Goal: Task Accomplishment & Management: Manage account settings

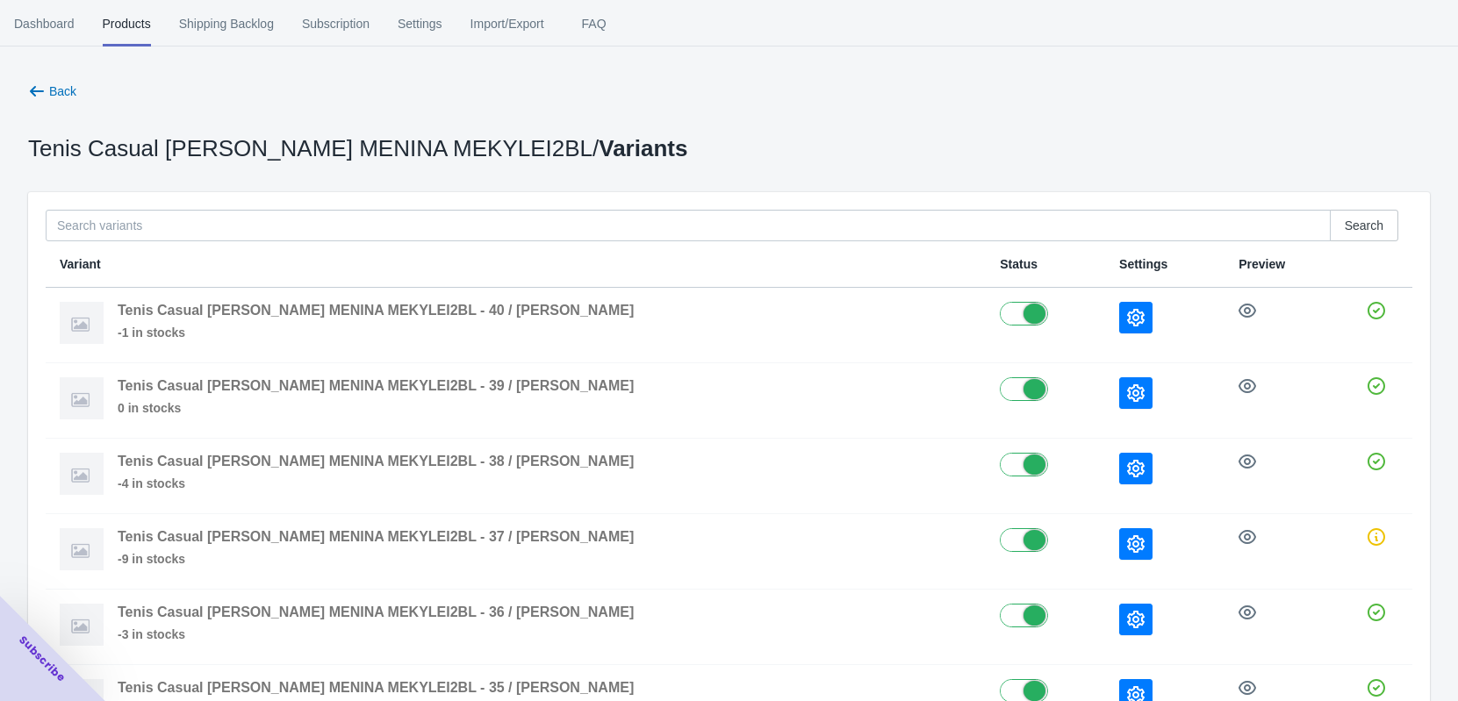
click at [39, 110] on div "Back Tenis Casual [PERSON_NAME] MENINA MEKYLEI2BL / Variants Search Variant Sta…" at bounding box center [729, 456] width 1402 height 748
click at [59, 75] on button "Back" at bounding box center [52, 91] width 62 height 32
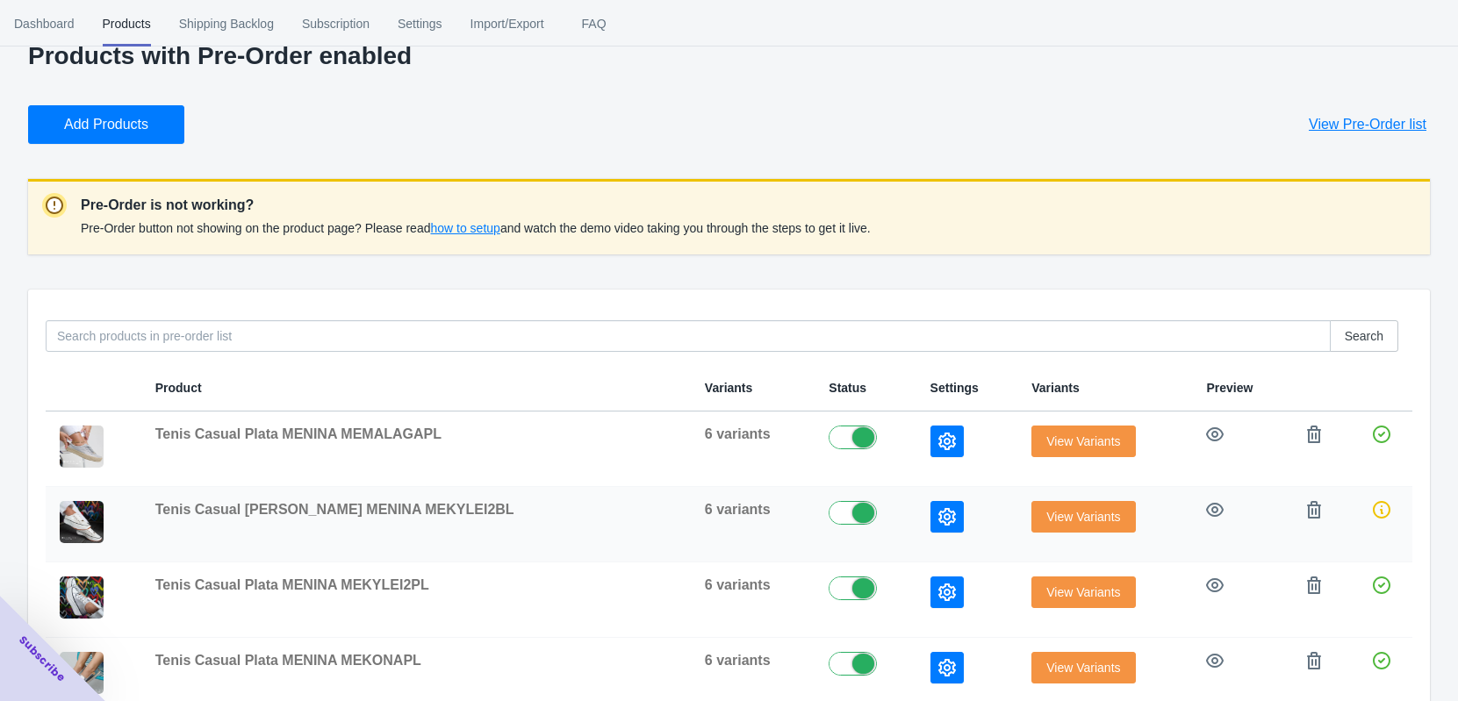
scroll to position [219, 0]
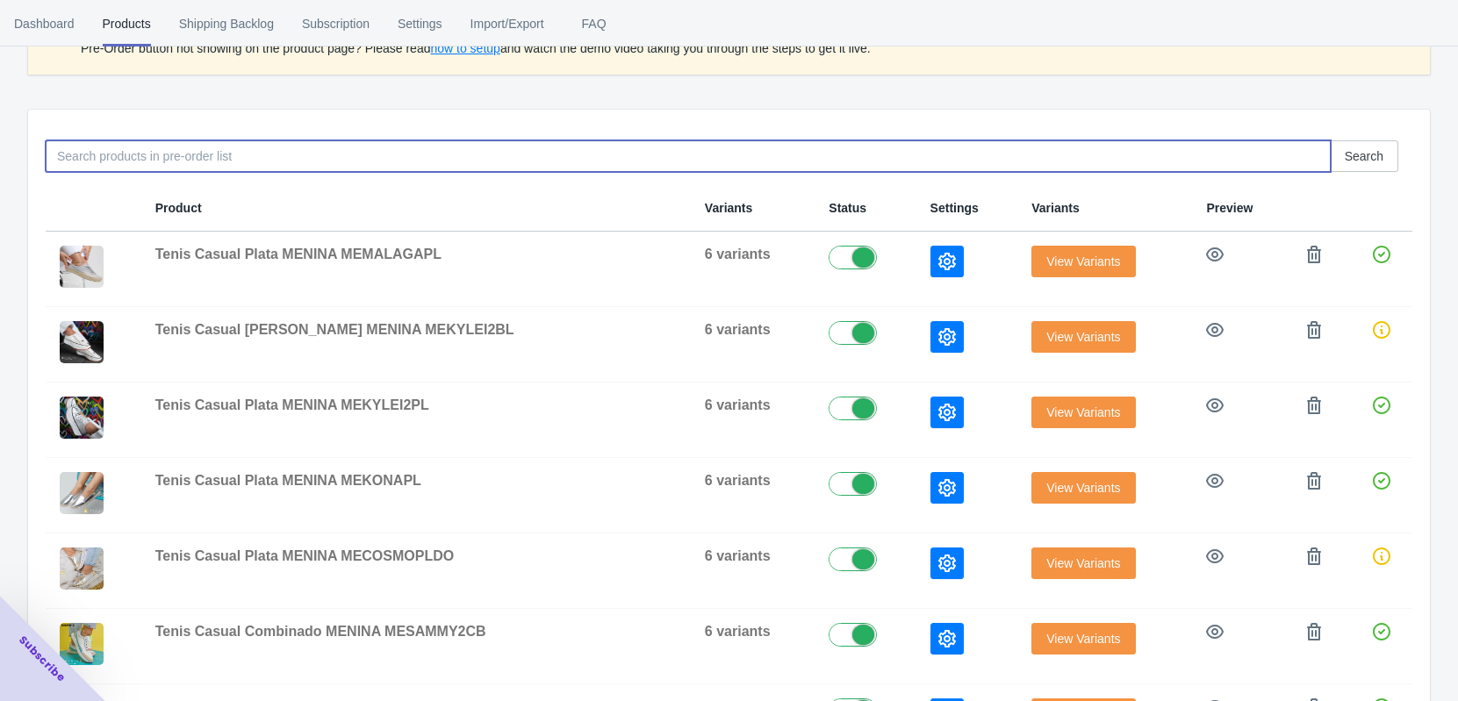
click at [87, 167] on input at bounding box center [688, 156] width 1285 height 32
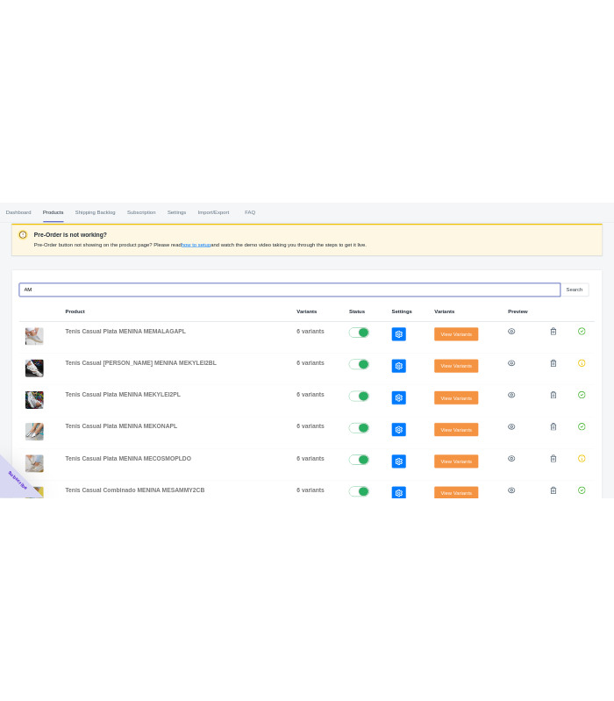
scroll to position [168, 0]
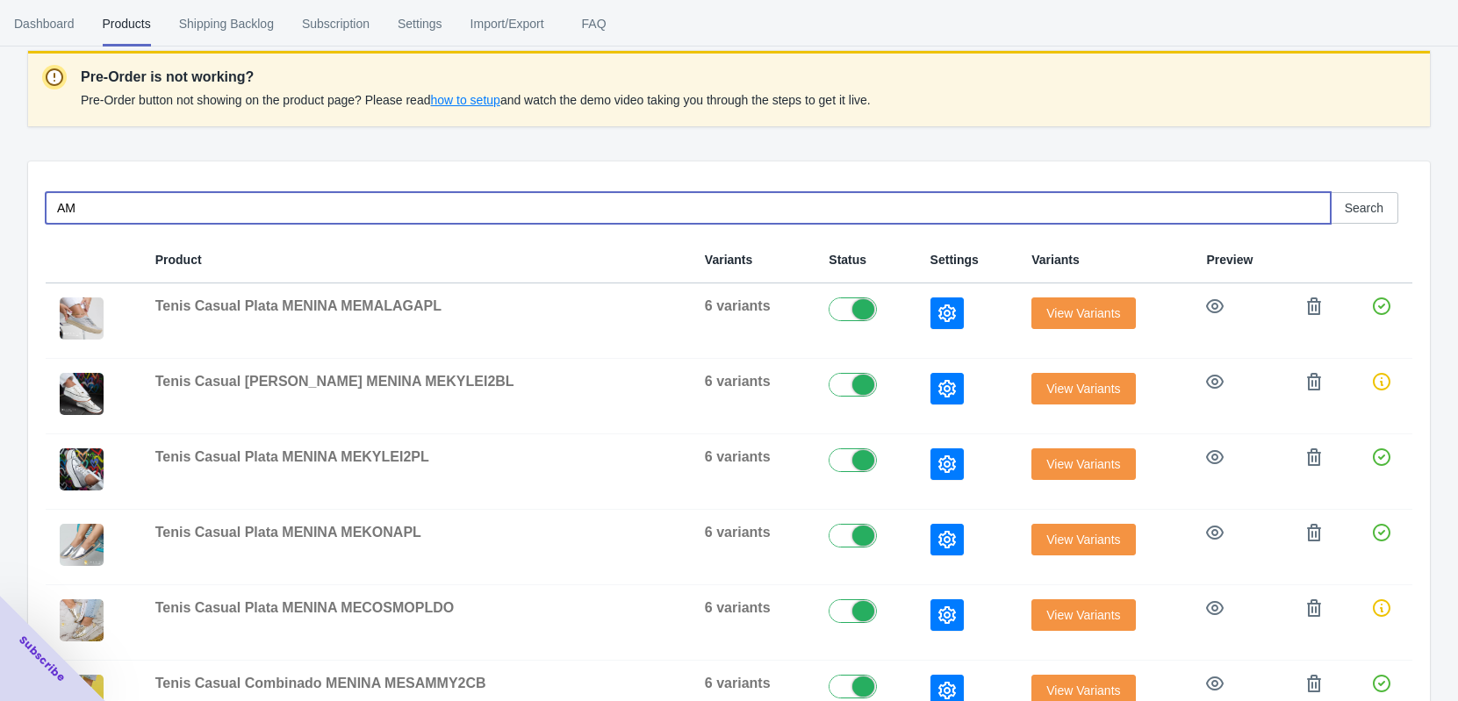
click at [101, 201] on input "AM" at bounding box center [688, 208] width 1285 height 32
drag, startPoint x: 136, startPoint y: 209, endPoint x: 92, endPoint y: 214, distance: 44.2
click at [92, 214] on input "AMSHLEBY" at bounding box center [688, 208] width 1285 height 32
click at [126, 208] on input "AMSHELBY" at bounding box center [688, 208] width 1285 height 32
click at [136, 201] on input "AMSHELBY" at bounding box center [688, 208] width 1285 height 32
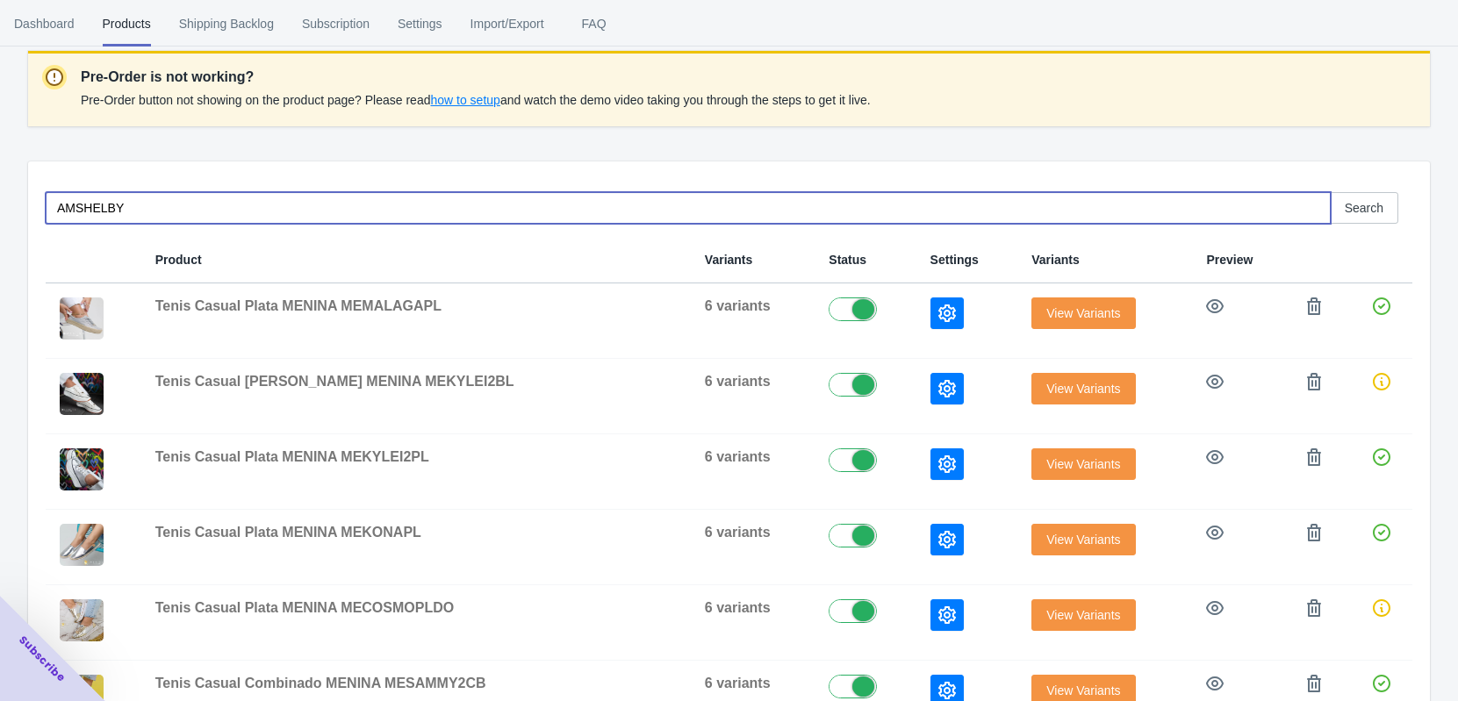
click at [287, 205] on input "AMSHELBY" at bounding box center [688, 208] width 1285 height 32
click at [146, 205] on input "AMSHELBY" at bounding box center [688, 208] width 1285 height 32
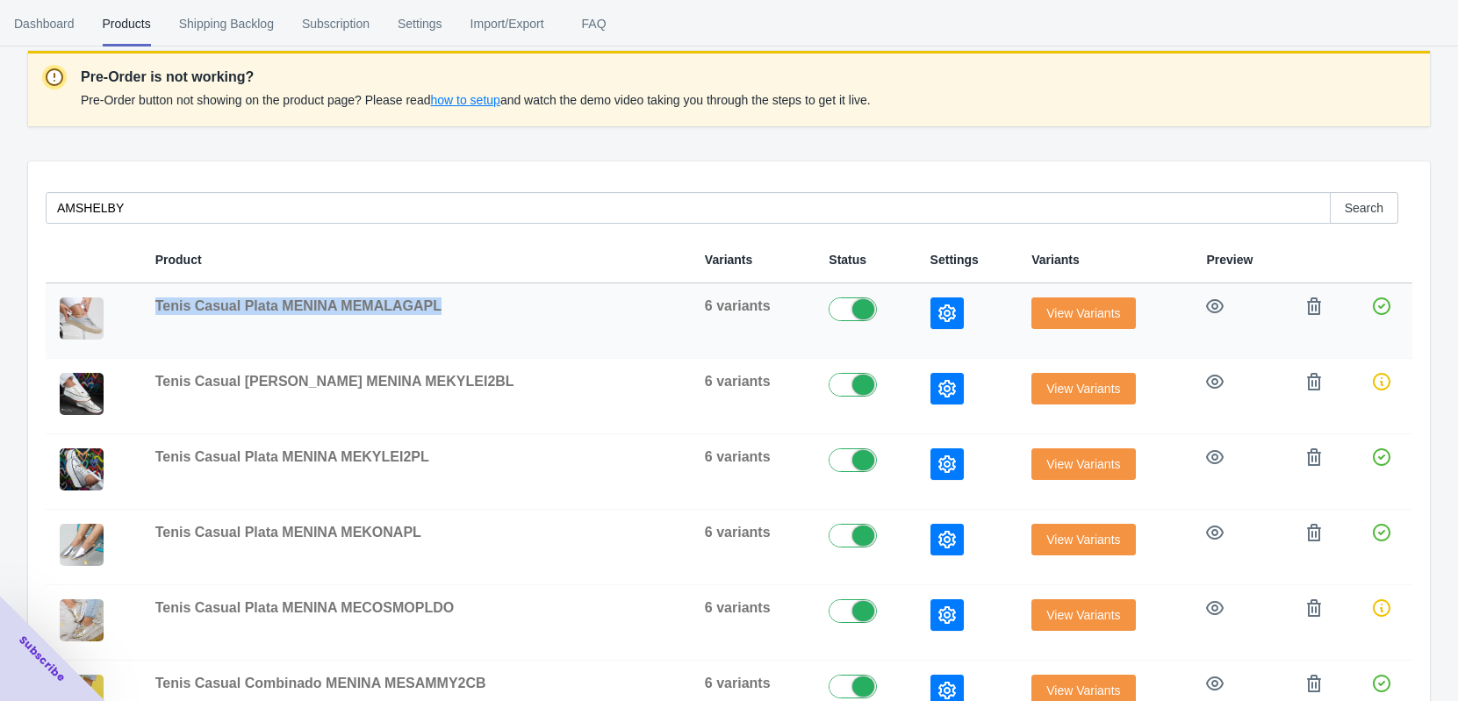
drag, startPoint x: 164, startPoint y: 306, endPoint x: 442, endPoint y: 326, distance: 278.9
click at [442, 326] on td "Tenis Casual Plata MENINA MEMALAGAPL" at bounding box center [416, 321] width 550 height 75
click at [438, 309] on div "Tenis Casual Plata MENINA MEMALAGAPL" at bounding box center [415, 307] width 521 height 18
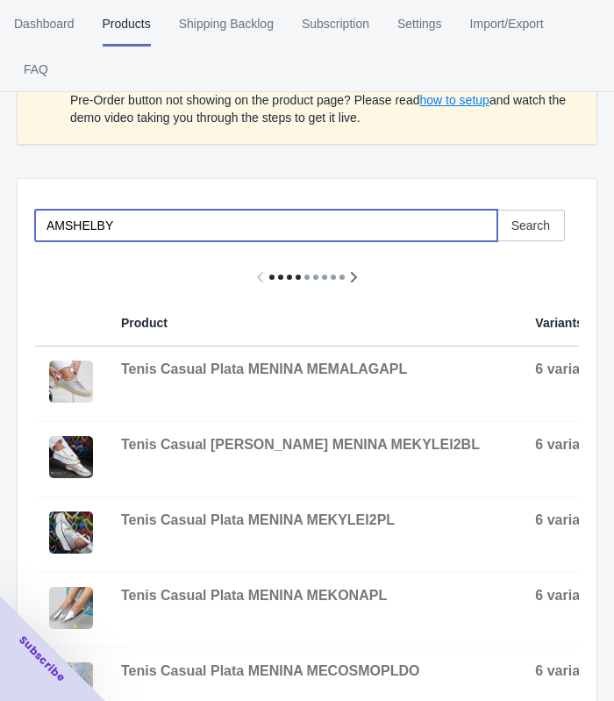
drag, startPoint x: 130, startPoint y: 219, endPoint x: 38, endPoint y: 228, distance: 92.6
click at [38, 228] on input "AMSHELBY" at bounding box center [266, 226] width 463 height 32
click at [111, 230] on input "AMSHELBY" at bounding box center [266, 226] width 463 height 32
drag, startPoint x: 111, startPoint y: 229, endPoint x: 89, endPoint y: 228, distance: 22.8
click at [89, 228] on input "AMSHELBY" at bounding box center [266, 226] width 463 height 32
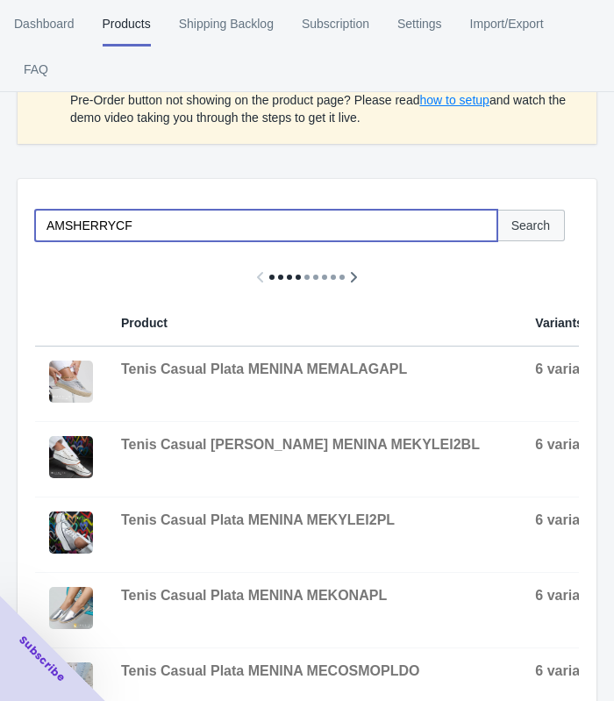
click at [535, 226] on span "Search" at bounding box center [531, 226] width 39 height 14
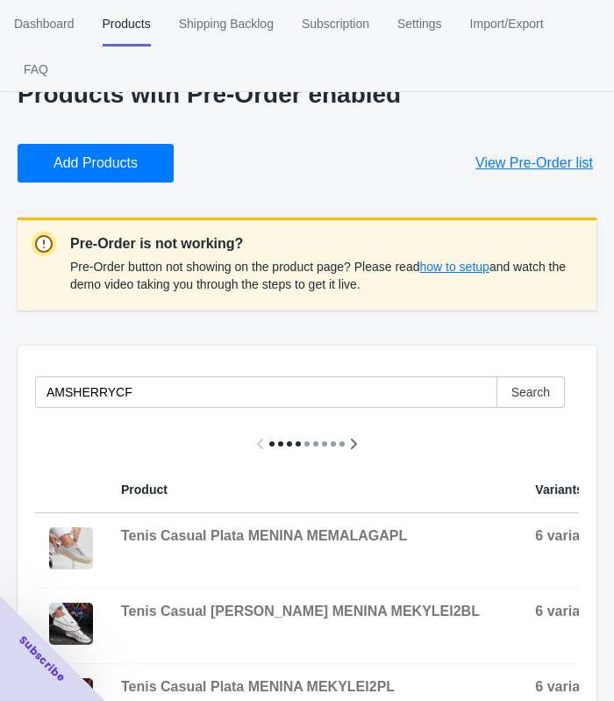
scroll to position [0, 0]
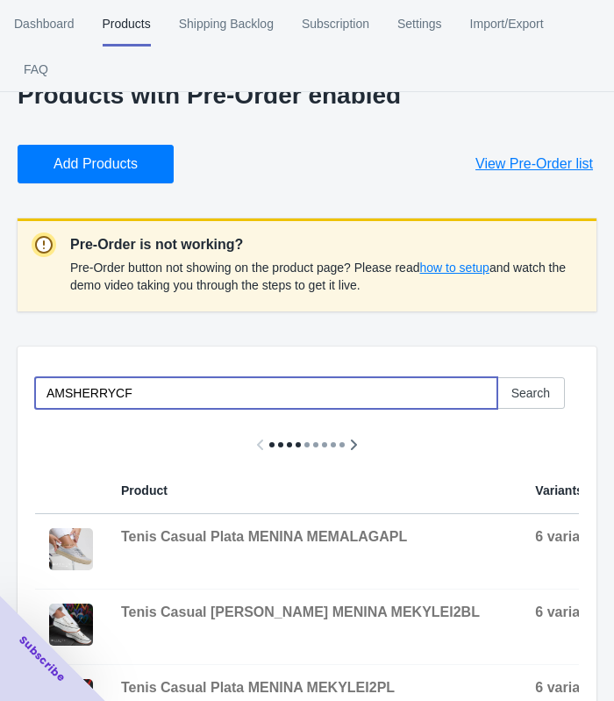
drag, startPoint x: 126, startPoint y: 385, endPoint x: -12, endPoint y: 400, distance: 138.6
click at [0, 400] on html "[DOMAIN_NAME] 1 1 Skip to content Dashboard Products Shipping Backlog Subscript…" at bounding box center [307, 350] width 614 height 701
type input "AMSHILY"
click at [516, 393] on span "Search" at bounding box center [531, 393] width 39 height 14
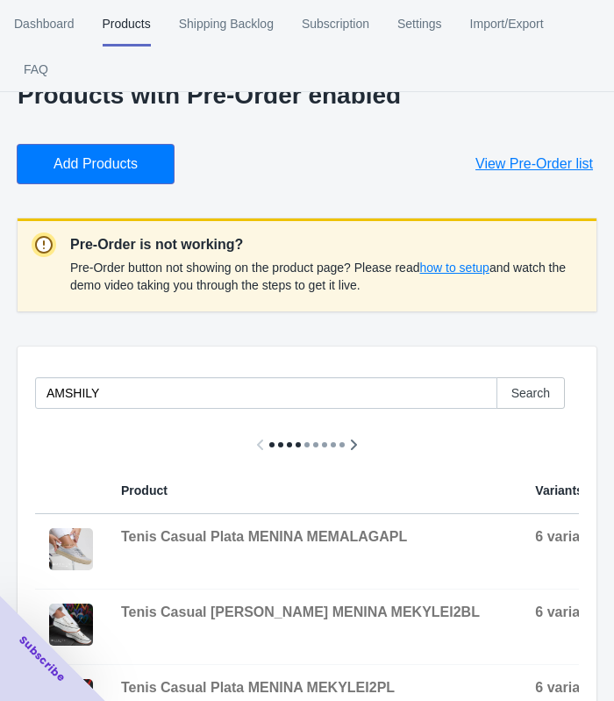
click at [147, 174] on button "Add Products" at bounding box center [96, 164] width 156 height 39
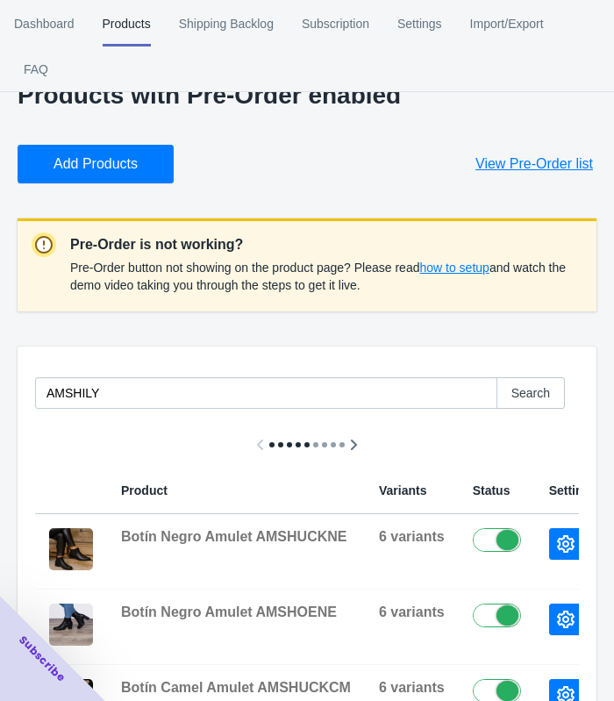
click at [209, 442] on div at bounding box center [307, 445] width 544 height 46
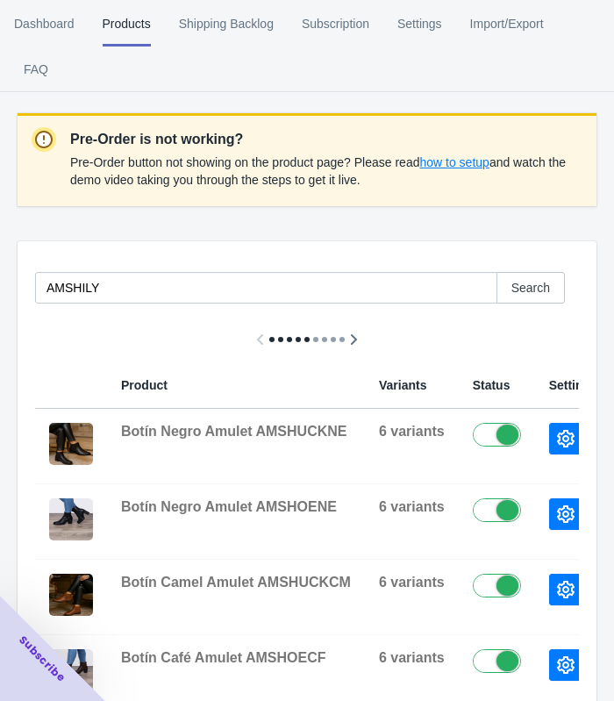
scroll to position [219, 0]
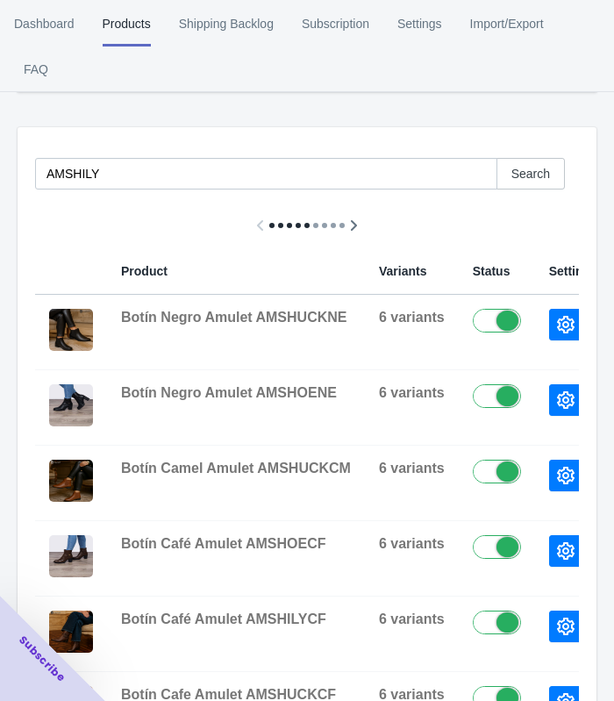
click at [559, 313] on button "button" at bounding box center [566, 325] width 33 height 32
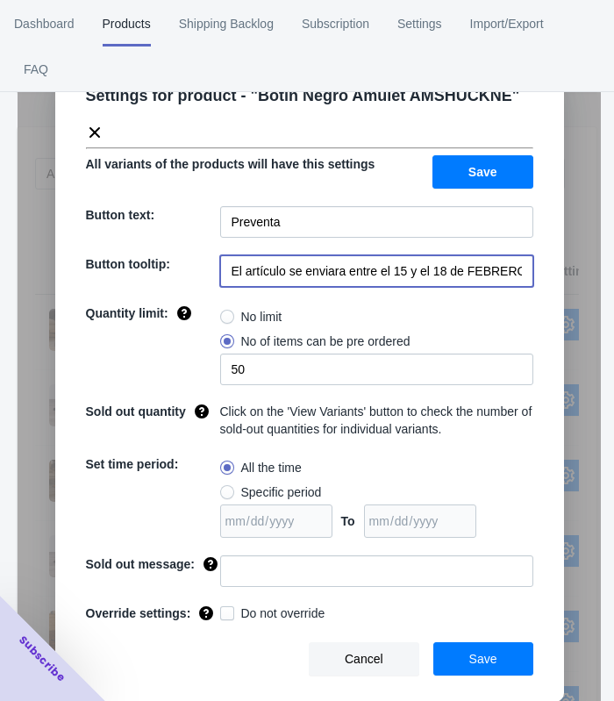
click at [403, 269] on input "El artículo se enviara entre el 15 y el 18 de FEBRERO de 2023" at bounding box center [376, 271] width 313 height 32
drag, startPoint x: 392, startPoint y: 269, endPoint x: 533, endPoint y: 266, distance: 141.4
click at [533, 266] on input "El artículo se enviara entre el 15 y el 18 de FEBRERO de 2023" at bounding box center [376, 271] width 313 height 32
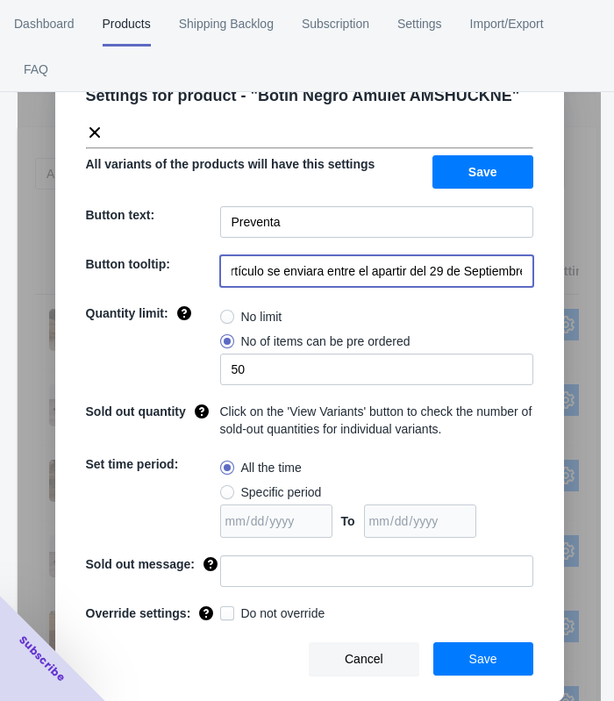
type input "El artículo se enviara entre el apartir del 29 de Septiembre"
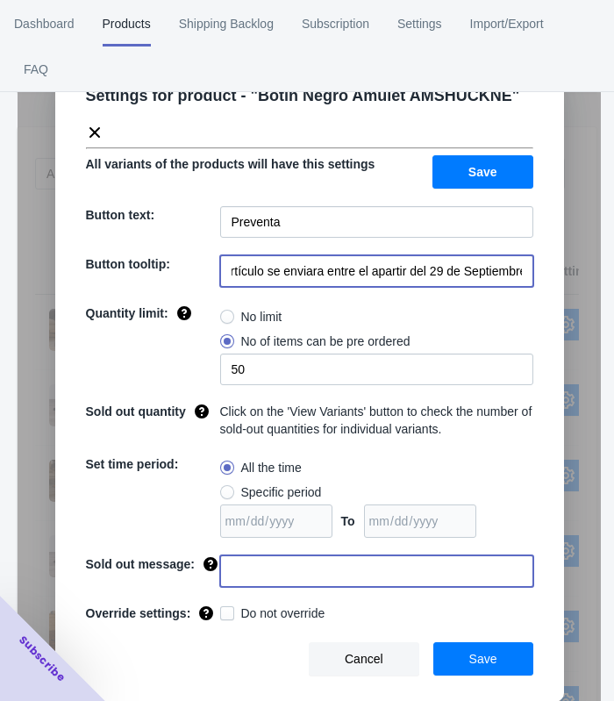
click at [254, 570] on input at bounding box center [376, 572] width 313 height 32
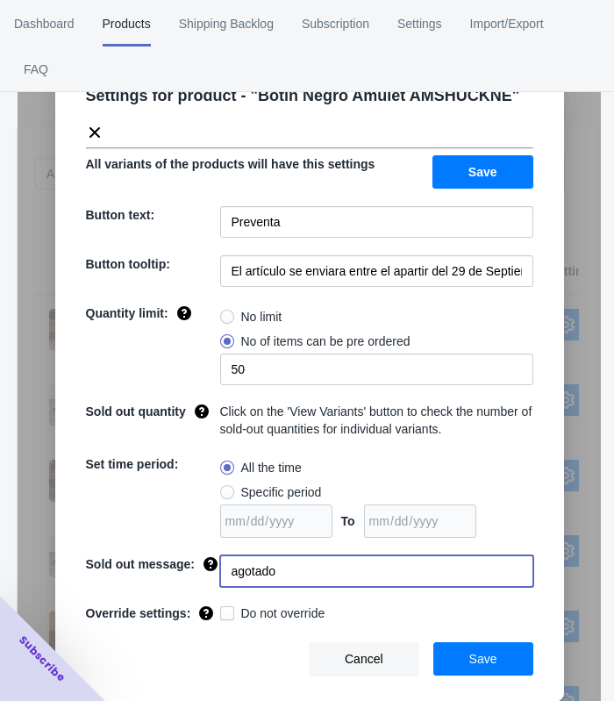
type input "AGOTADO"
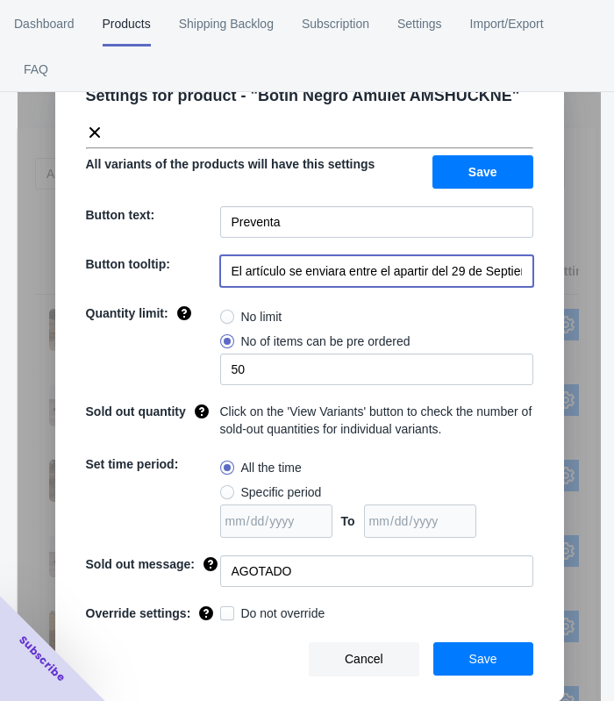
scroll to position [0, 22]
drag, startPoint x: 392, startPoint y: 272, endPoint x: 542, endPoint y: 269, distance: 149.3
click at [542, 269] on div "Settings for product - " Botín Negro Amulet AMSHUCKNE " All variants of the pro…" at bounding box center [309, 378] width 509 height 647
click at [371, 276] on input "El artículo se enviara entre el apartir del 29 de Septiembre" at bounding box center [376, 271] width 313 height 32
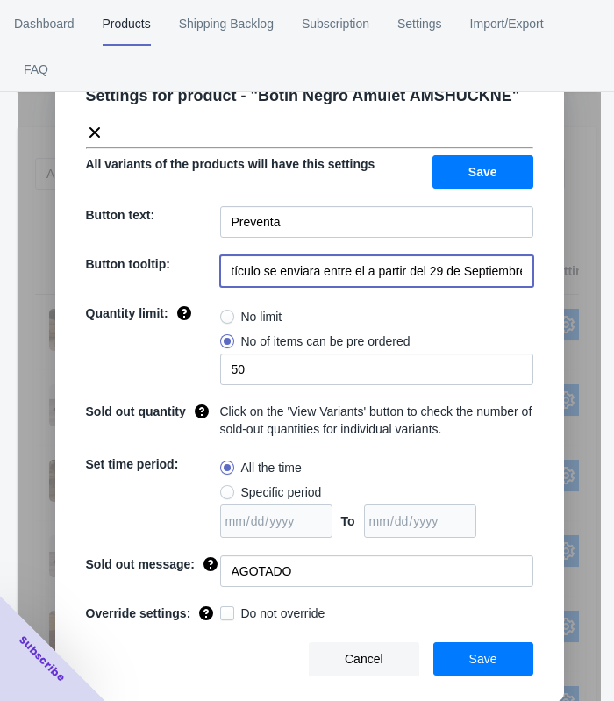
drag, startPoint x: 368, startPoint y: 276, endPoint x: 536, endPoint y: 271, distance: 168.6
click at [536, 271] on div "Settings for product - " Botín Negro Amulet AMSHUCKNE " All variants of the pro…" at bounding box center [309, 378] width 509 height 647
type input "El artículo se enviara entre el a partir del 29 de Septiembre"
click at [497, 659] on span "Save" at bounding box center [484, 659] width 28 height 14
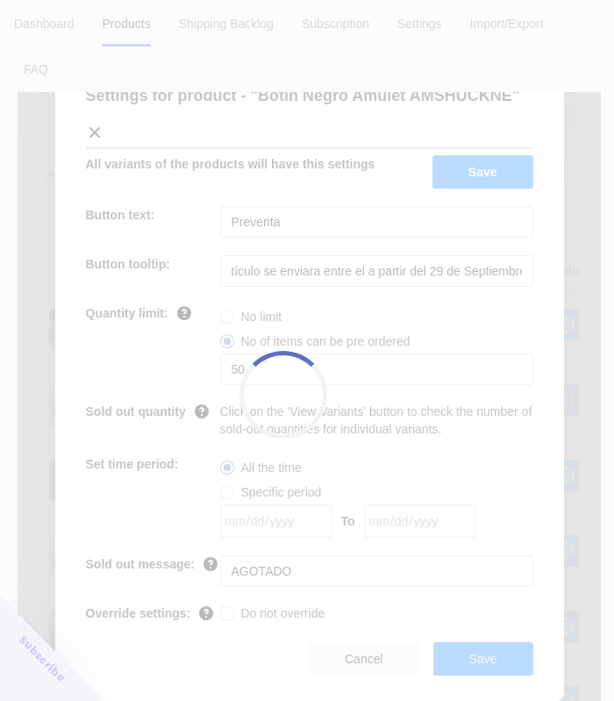
scroll to position [0, 0]
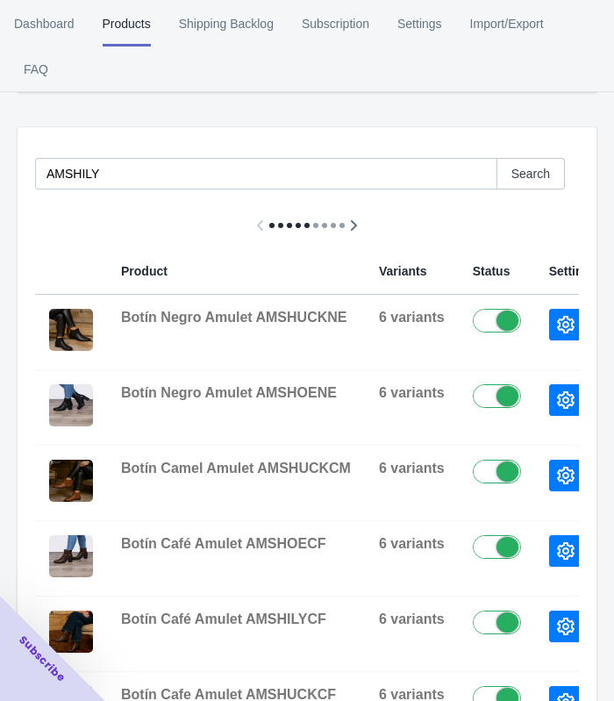
click at [557, 320] on icon "button" at bounding box center [566, 325] width 18 height 18
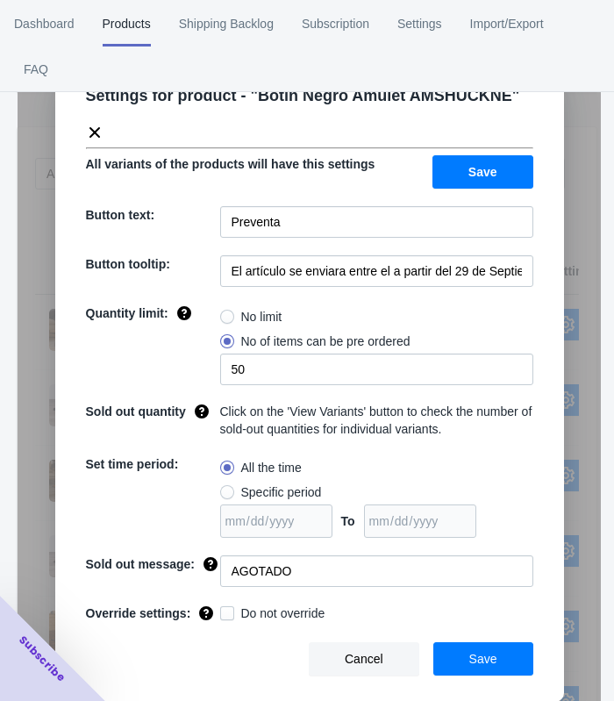
click at [586, 298] on div "Settings for product - " Botín Negro Amulet AMSHUCKNE " All variants of the pro…" at bounding box center [310, 394] width 584 height 701
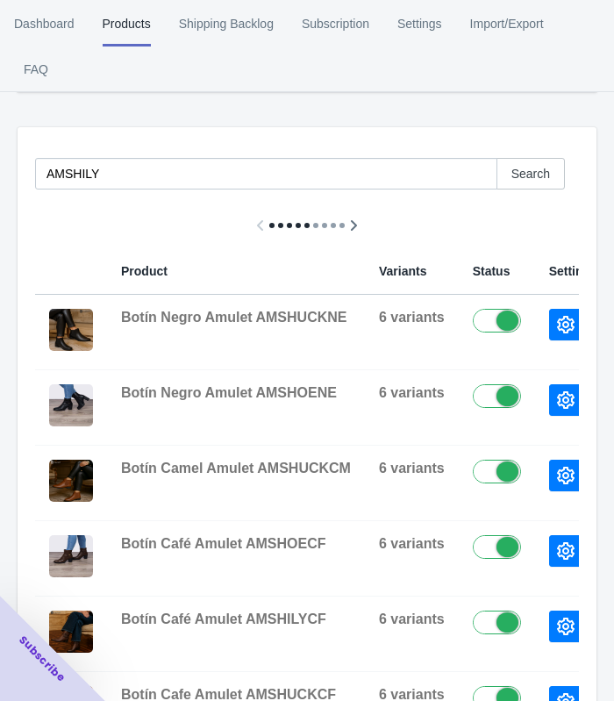
click at [557, 408] on icon "button" at bounding box center [566, 401] width 18 height 18
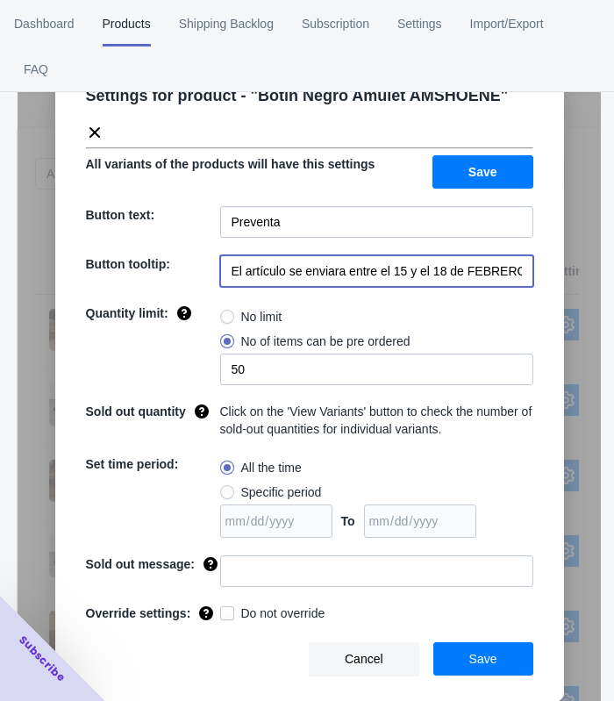
scroll to position [0, 36]
drag, startPoint x: 379, startPoint y: 269, endPoint x: 528, endPoint y: 269, distance: 149.2
click at [528, 269] on input "El artículo se enviara entre el 15 y el 18 de FEBRERO de 2023" at bounding box center [376, 271] width 313 height 32
paste input "a partir del 29 de Septiembre"
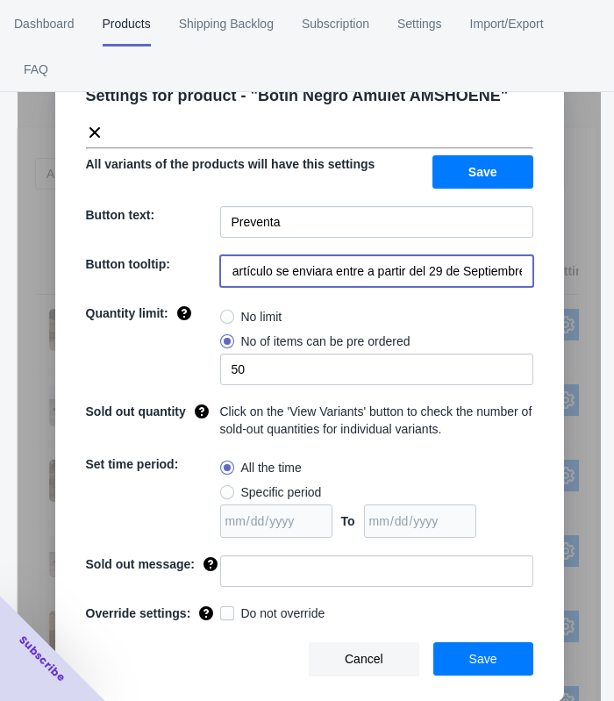
type input "El artículo se enviara entre a partir del 29 de Septiembre"
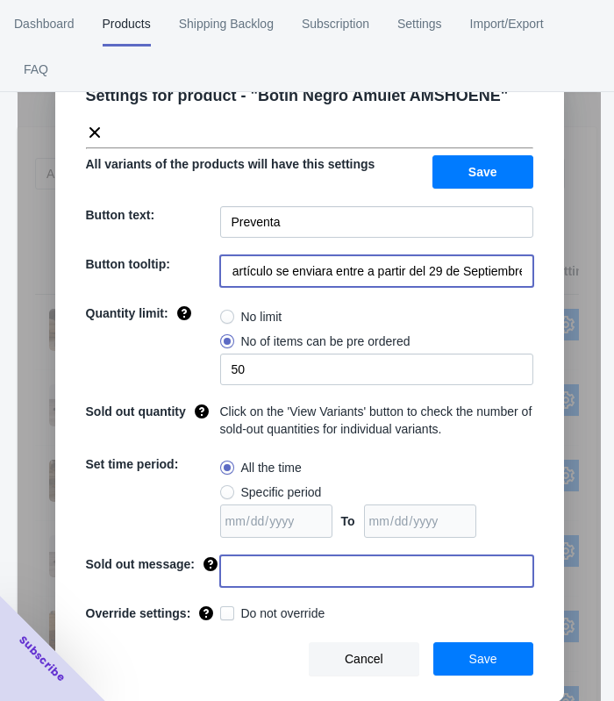
click at [404, 575] on input at bounding box center [376, 572] width 313 height 32
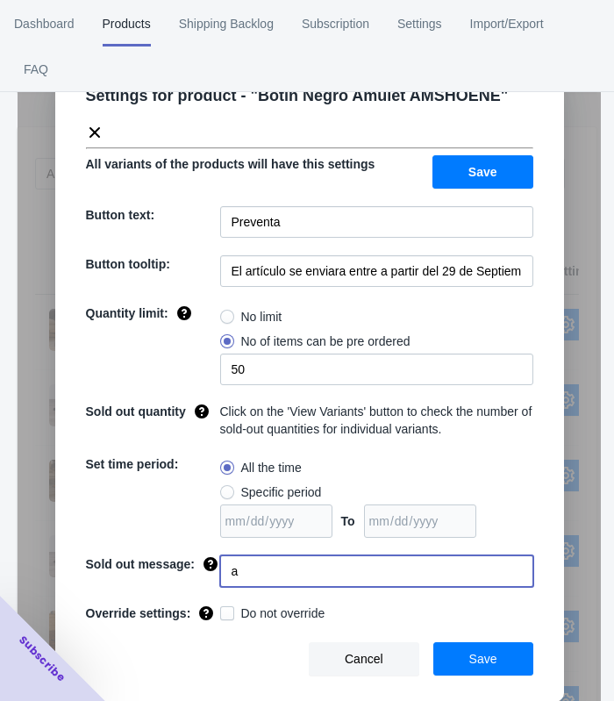
type input "AGOTADO"
click at [464, 658] on button "Save" at bounding box center [484, 659] width 100 height 33
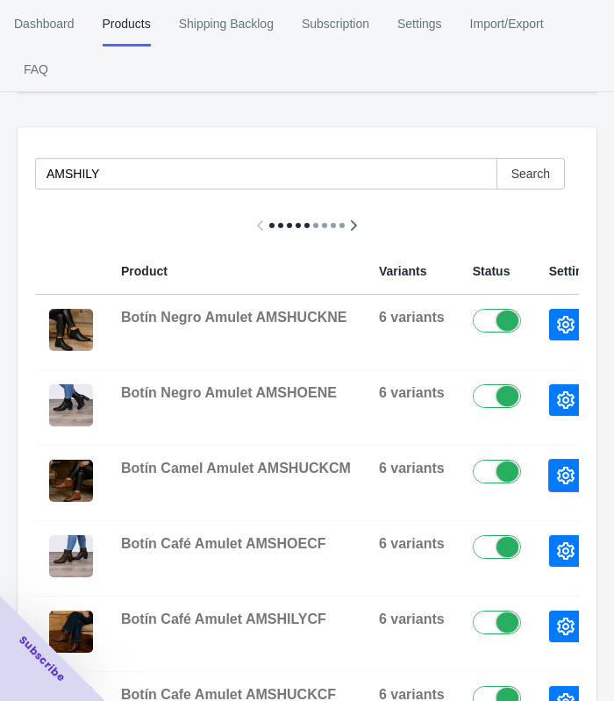
click at [557, 478] on icon "button" at bounding box center [566, 476] width 18 height 18
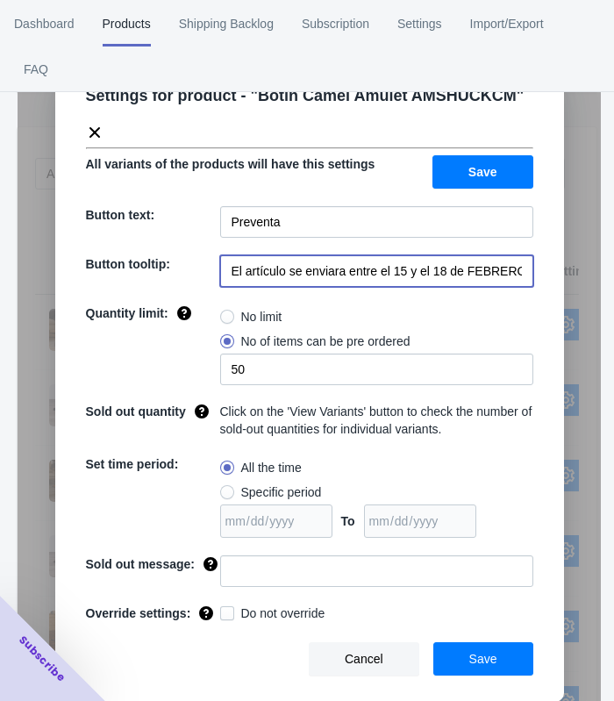
scroll to position [0, 36]
drag, startPoint x: 349, startPoint y: 272, endPoint x: 522, endPoint y: 286, distance: 174.4
click at [556, 279] on div "Settings for product - " Botín Camel Amulet AMSHUCKCM " All variants of the pro…" at bounding box center [309, 378] width 509 height 647
paste input "a partir del 29 de Septiembre"
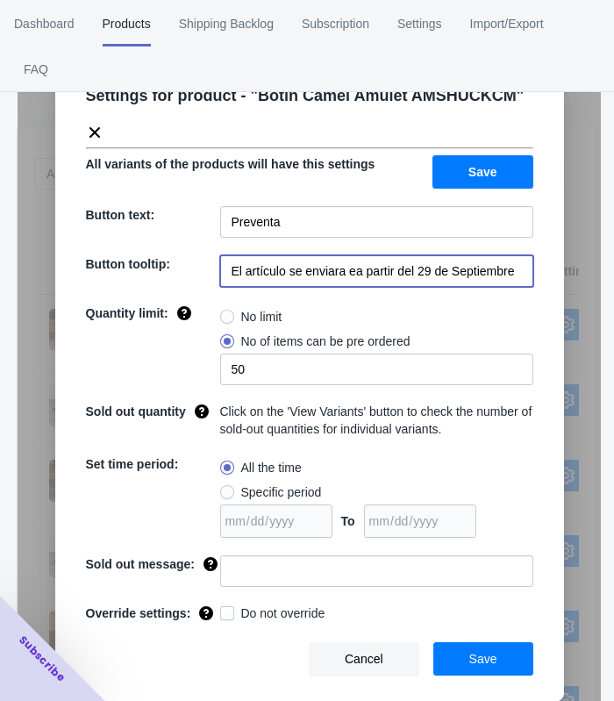
click at [352, 276] on input "El artículo se enviara ea partir del 29 de Septiembre" at bounding box center [376, 271] width 313 height 32
type input "El artículo se enviara a partir del 29 de Septiembre"
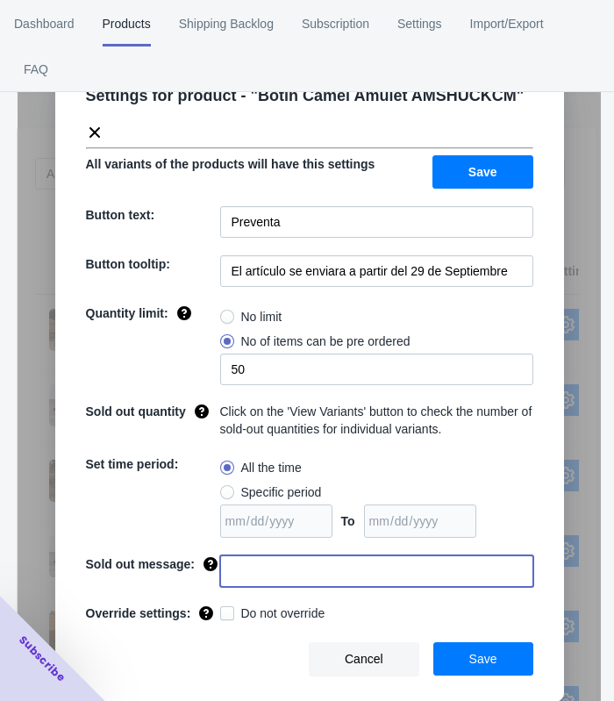
click at [248, 560] on input at bounding box center [376, 572] width 313 height 32
type input "AGOTADO"
click at [475, 650] on button "Save" at bounding box center [484, 659] width 100 height 33
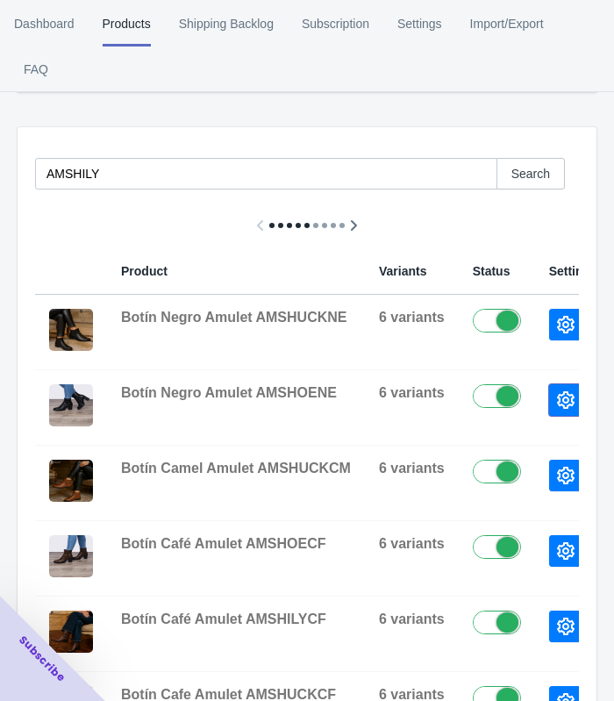
click at [557, 404] on icon "button" at bounding box center [566, 401] width 18 height 18
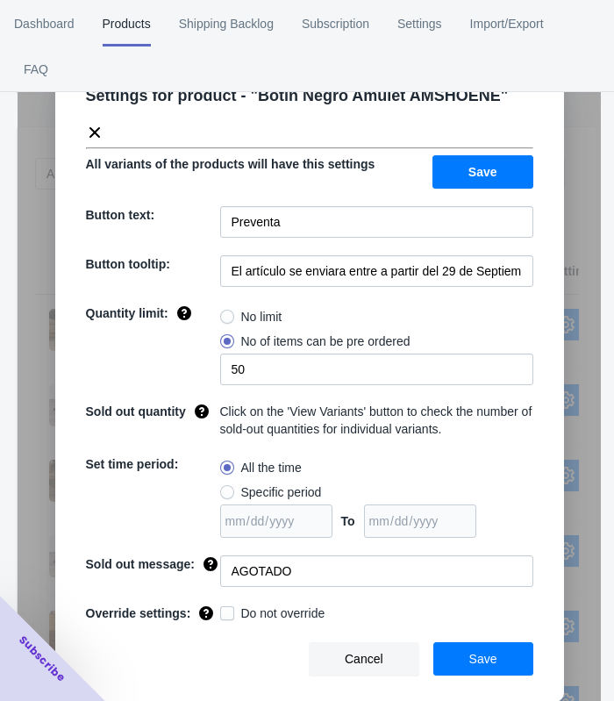
click at [564, 362] on div "Settings for product - " Botín Negro Amulet AMSHOENE " All variants of the prod…" at bounding box center [310, 394] width 584 height 701
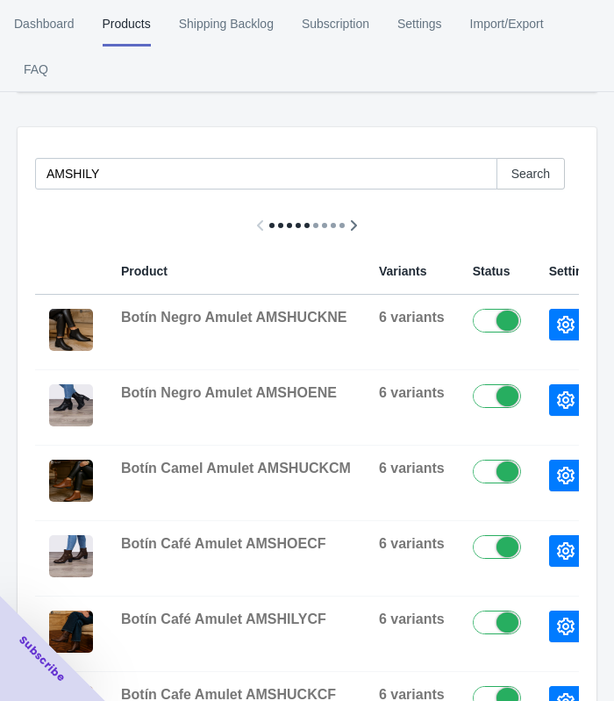
click at [552, 334] on button "button" at bounding box center [566, 325] width 33 height 32
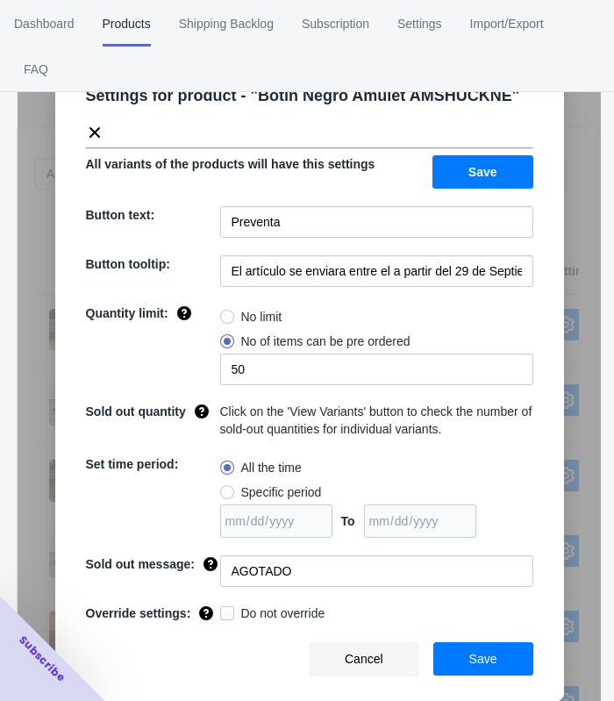
click at [573, 346] on div "Settings for product - " Botín Negro Amulet AMSHUCKNE " All variants of the pro…" at bounding box center [310, 394] width 584 height 701
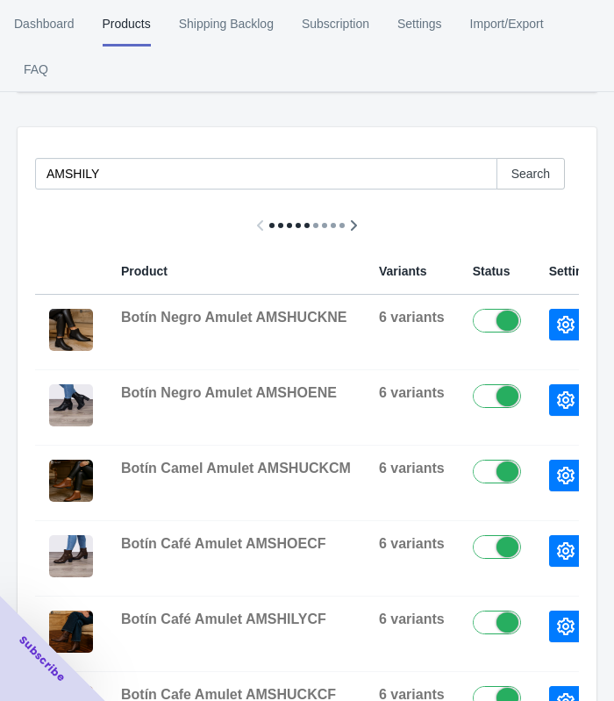
click at [557, 476] on icon "button" at bounding box center [566, 476] width 18 height 18
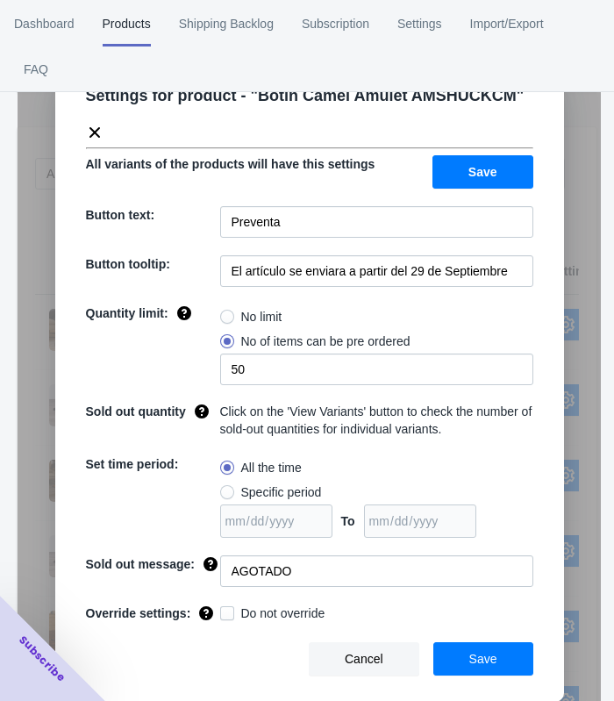
click at [587, 376] on div "Settings for product - " Botín Camel Amulet AMSHUCKCM " All variants of the pro…" at bounding box center [310, 394] width 584 height 701
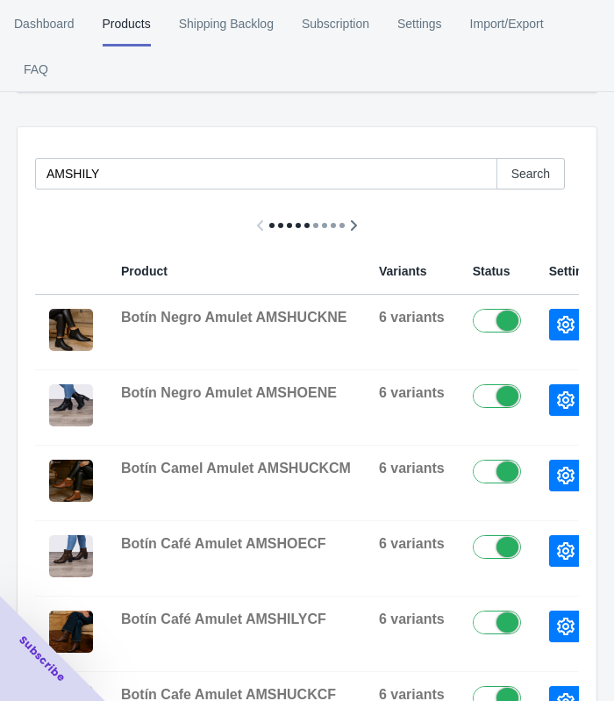
click at [557, 550] on icon "button" at bounding box center [566, 552] width 18 height 18
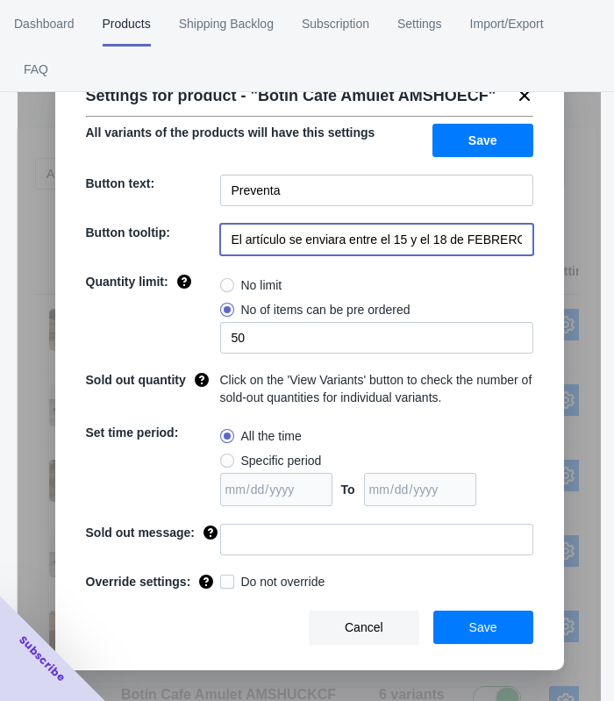
scroll to position [0, 36]
drag, startPoint x: 349, startPoint y: 241, endPoint x: 548, endPoint y: 234, distance: 198.5
click at [548, 234] on div "Settings for product - " Botín Café Amulet AMSHOECF " All variants of the produ…" at bounding box center [309, 362] width 509 height 615
paste input "a partir del 29 de Septiembre"
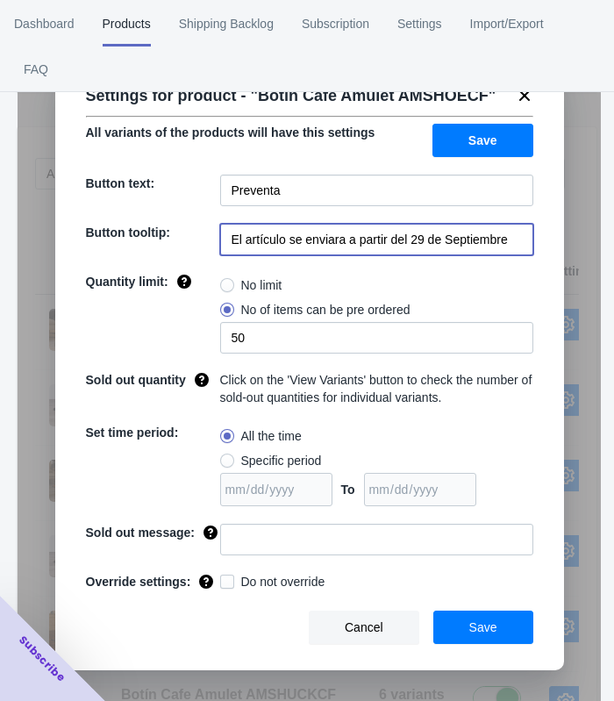
type input "El artículo se enviara a partir del 29 de Septiembre"
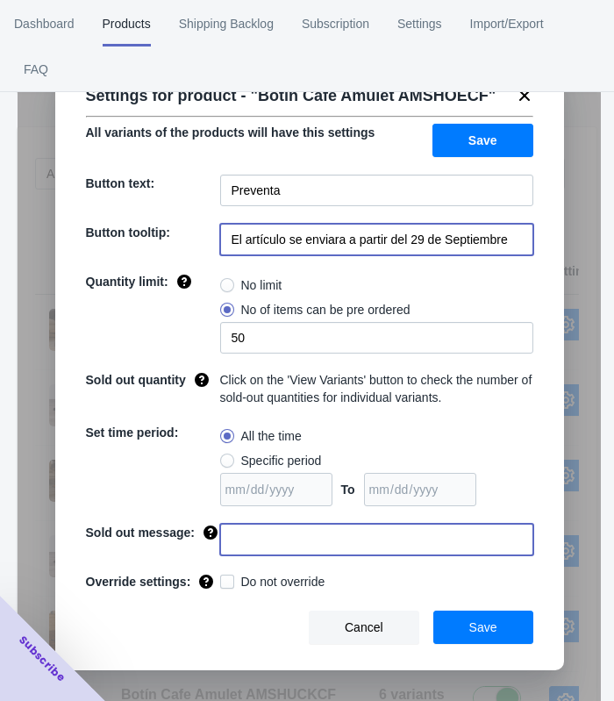
click at [255, 540] on input at bounding box center [376, 540] width 313 height 32
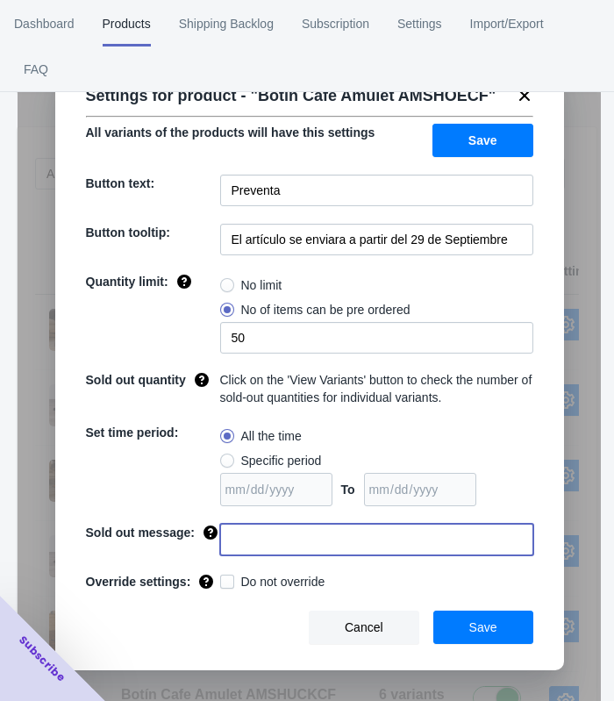
type input "AGOTADO"
click at [490, 632] on span "Save" at bounding box center [484, 628] width 28 height 14
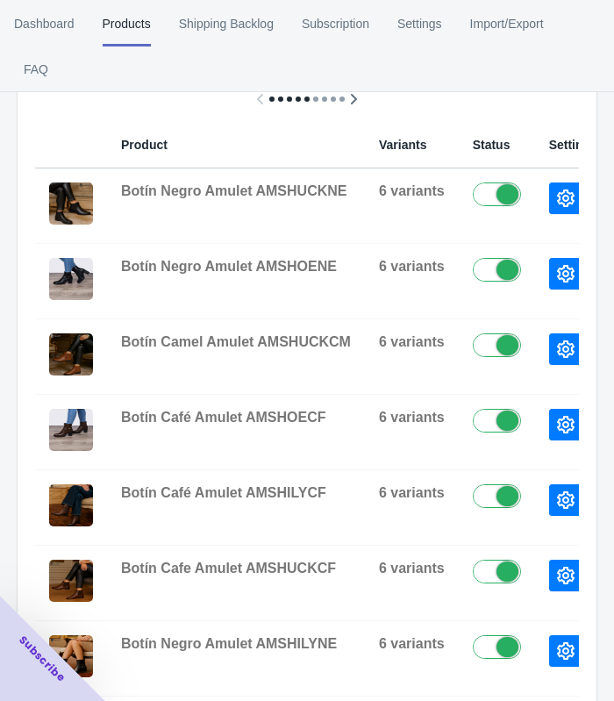
scroll to position [439, 0]
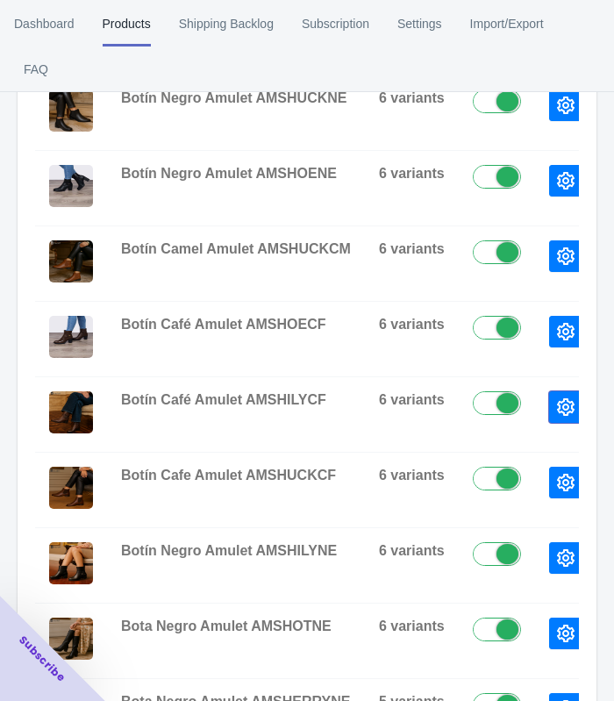
click at [557, 401] on icon "button" at bounding box center [566, 408] width 18 height 18
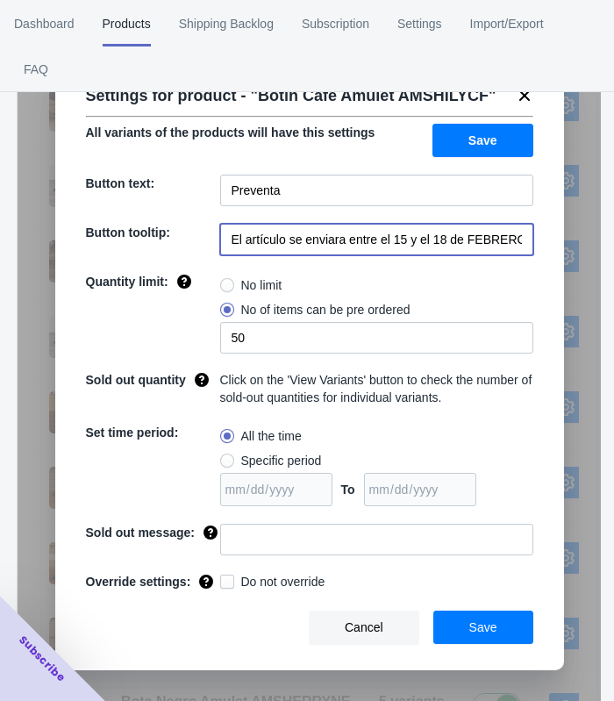
scroll to position [0, 36]
drag, startPoint x: 346, startPoint y: 239, endPoint x: 528, endPoint y: 243, distance: 181.8
click at [535, 240] on div "Settings for product - " Botín Café Amulet AMSHILYCF " All variants of the prod…" at bounding box center [309, 362] width 509 height 615
paste input "a partir del 29 de Septiembre"
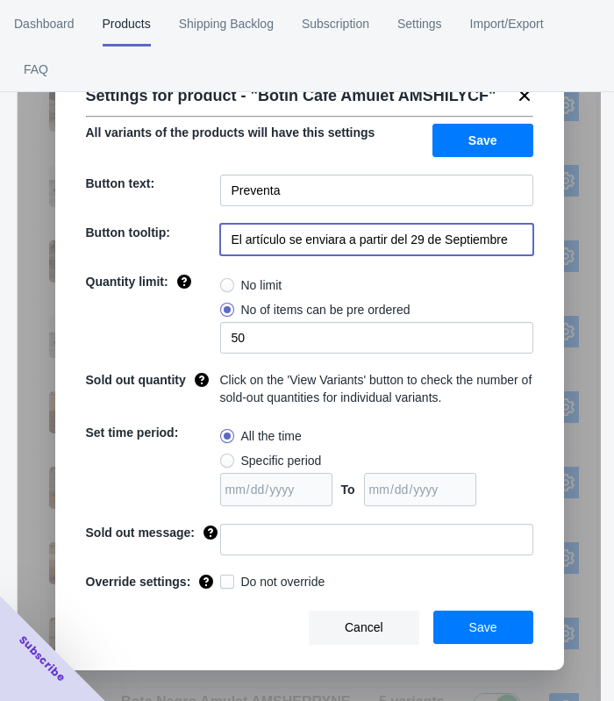
type input "El artículo se enviara a partir del 29 de Septiembre"
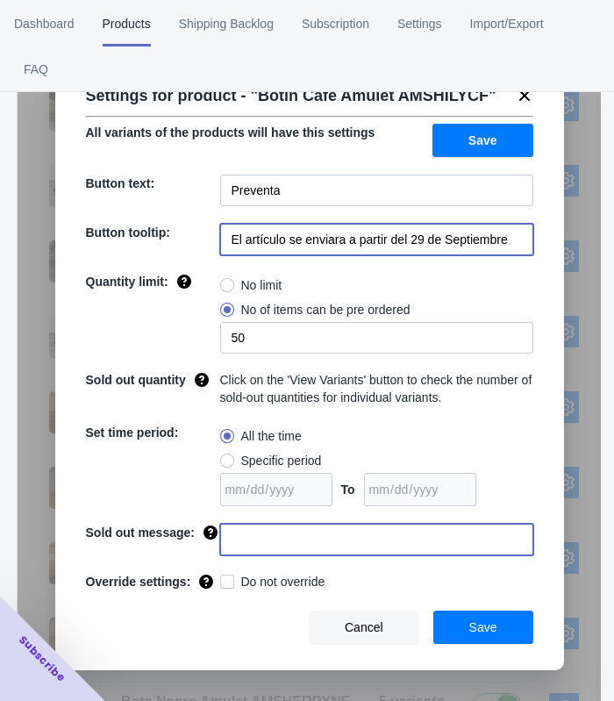
click at [332, 536] on input at bounding box center [376, 540] width 313 height 32
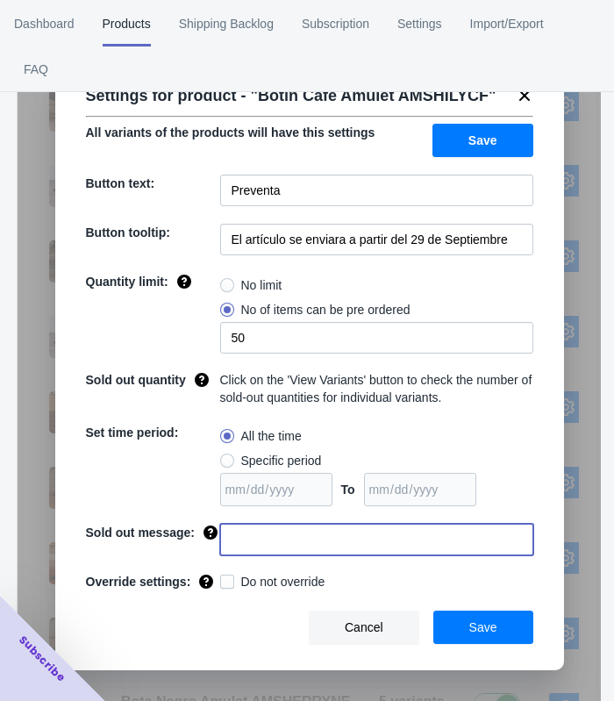
type input "AGOTADO"
click at [464, 626] on button "Save" at bounding box center [484, 627] width 100 height 33
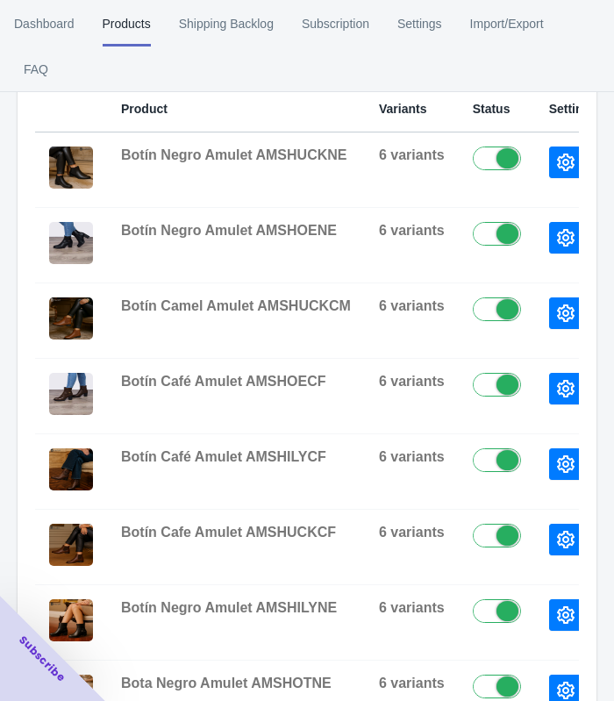
scroll to position [329, 0]
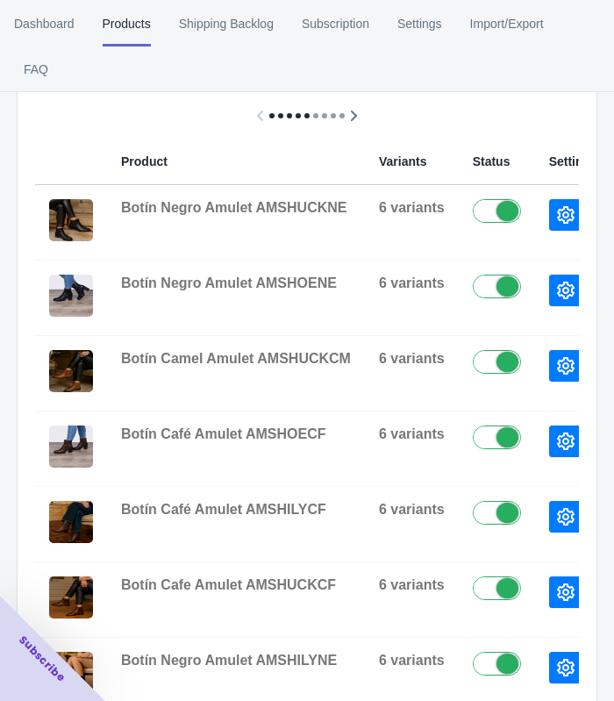
click at [557, 511] on icon "button" at bounding box center [566, 517] width 18 height 18
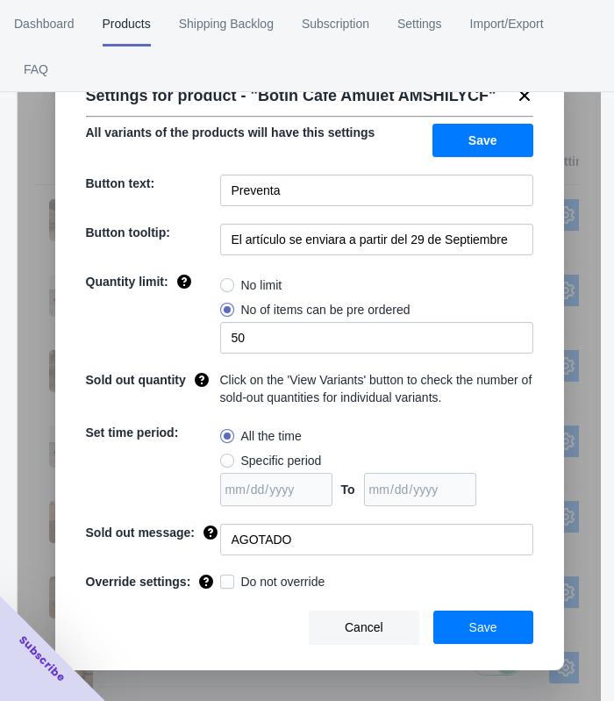
click at [583, 496] on div "Settings for product - " Botín Café Amulet AMSHILYCF " All variants of the prod…" at bounding box center [310, 394] width 584 height 701
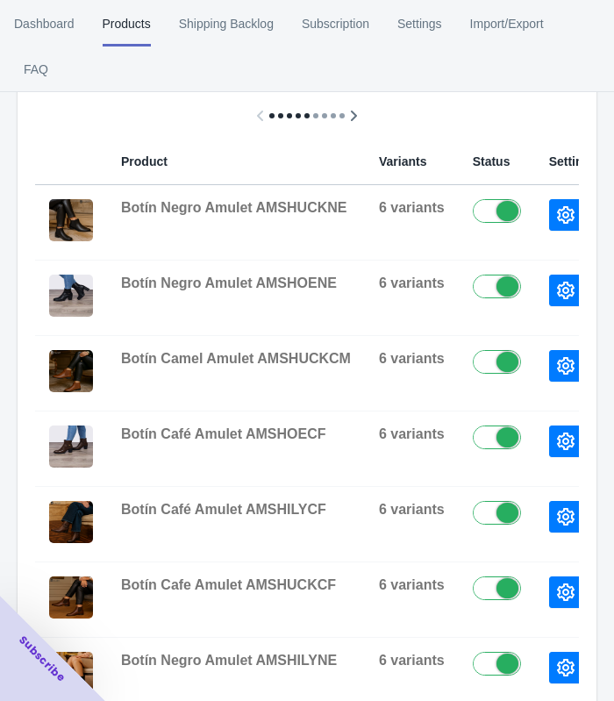
click at [557, 587] on icon "button" at bounding box center [566, 593] width 18 height 18
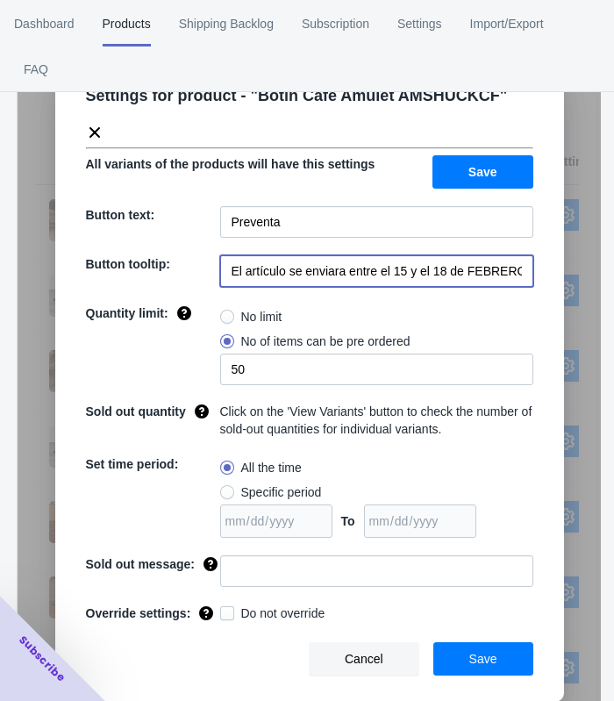
scroll to position [0, 36]
drag, startPoint x: 347, startPoint y: 269, endPoint x: 593, endPoint y: 271, distance: 245.8
click at [593, 271] on div "Settings for product - " Botín Cafe Amulet AMSHUCKCF " All variants of the prod…" at bounding box center [310, 394] width 584 height 701
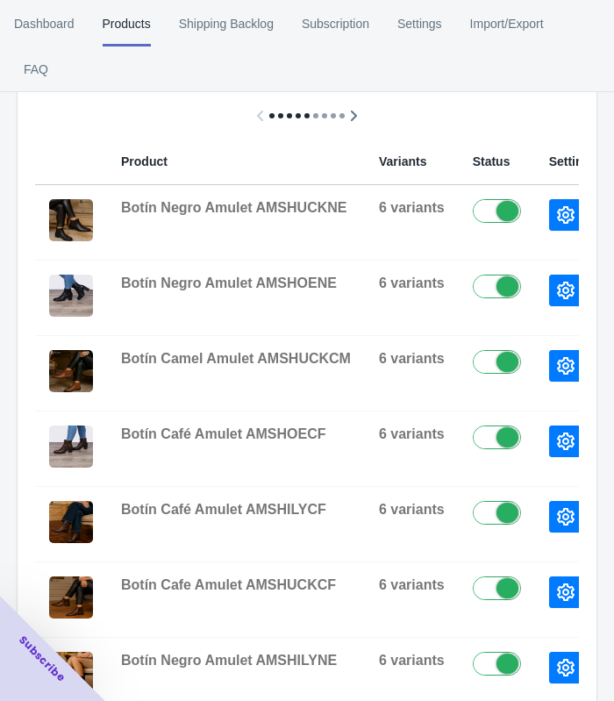
click at [559, 526] on button "button" at bounding box center [566, 517] width 33 height 32
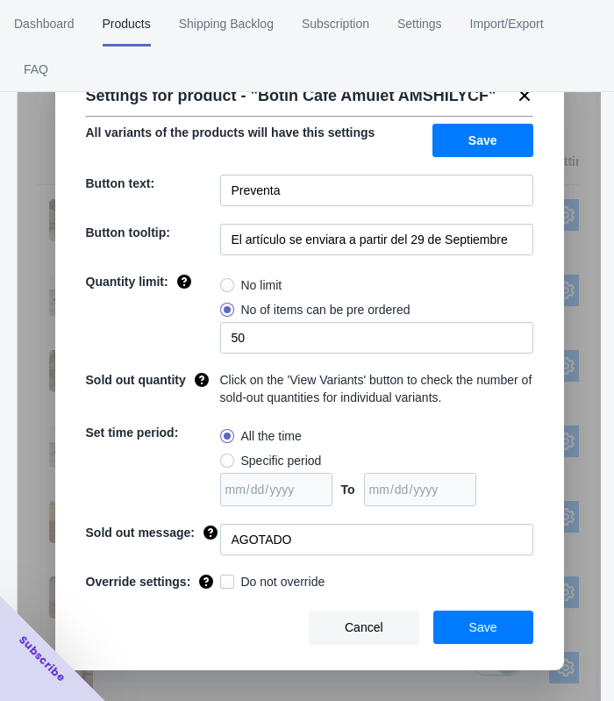
click at [582, 547] on div "Settings for product - " Botín Café Amulet AMSHILYCF " All variants of the prod…" at bounding box center [310, 394] width 584 height 701
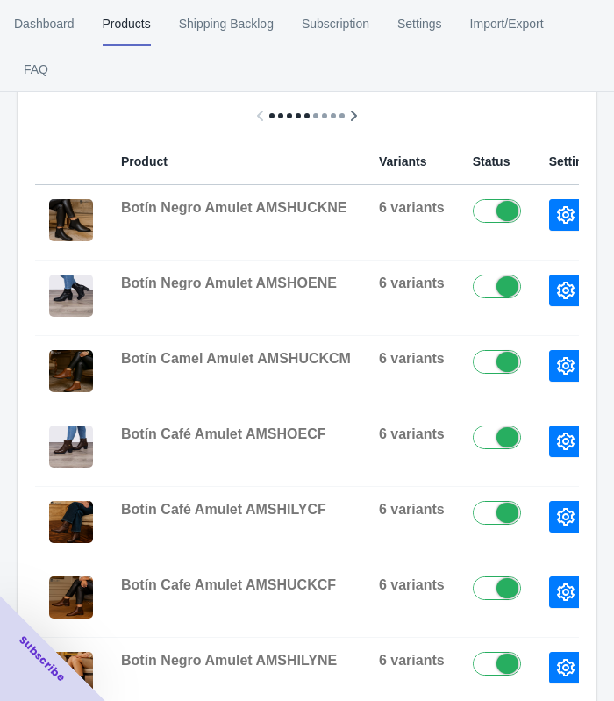
click at [557, 590] on icon "button" at bounding box center [566, 593] width 18 height 18
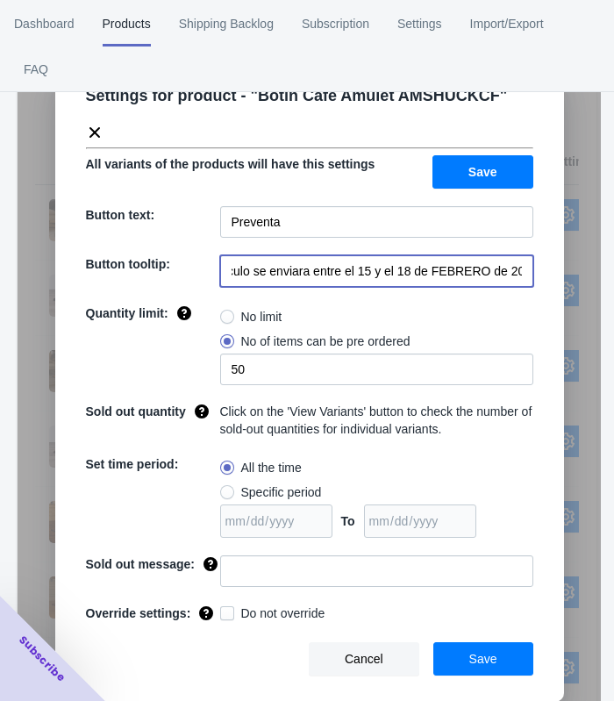
drag, startPoint x: 349, startPoint y: 271, endPoint x: 548, endPoint y: 250, distance: 200.4
click at [548, 250] on div "Settings for product - " Botín Cafe Amulet AMSHUCKCF " All variants of the prod…" at bounding box center [309, 378] width 509 height 647
paste input "a partir del 29 de Septiembre"
type input "El artículo se enviara a partir del 29 de Septiembre"
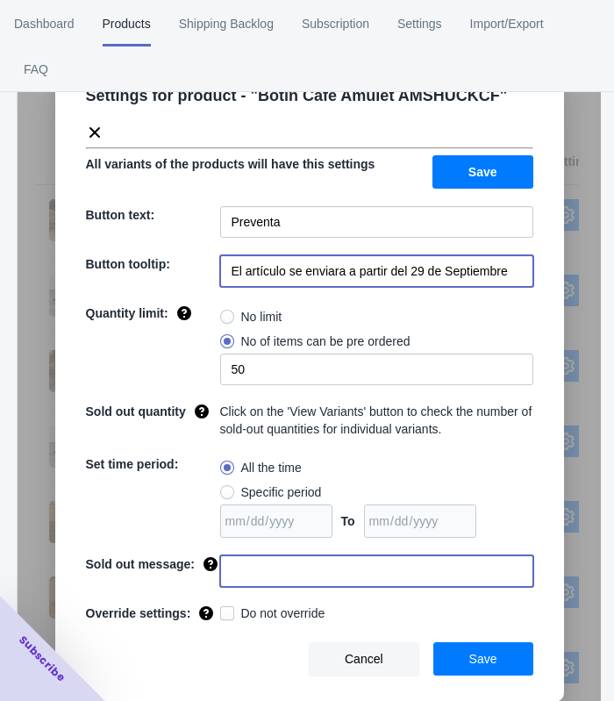
click at [349, 574] on input at bounding box center [376, 572] width 313 height 32
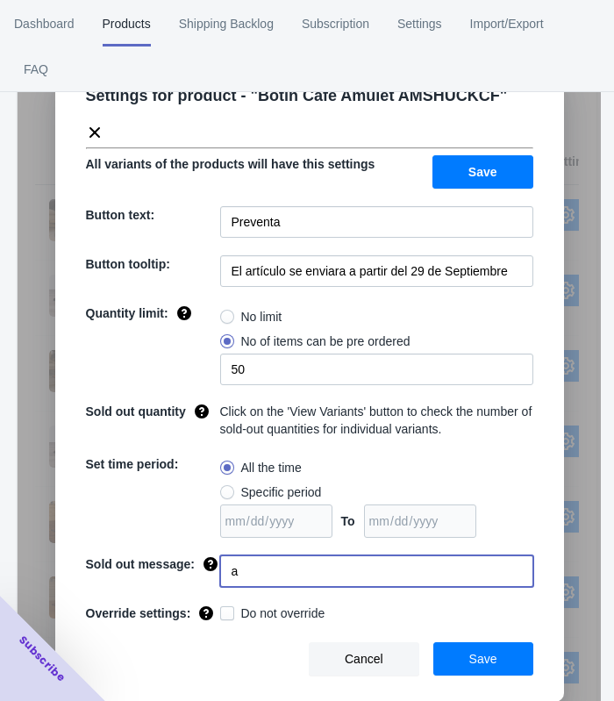
type input "AGOTADO"
click at [470, 654] on button "Save" at bounding box center [484, 659] width 100 height 33
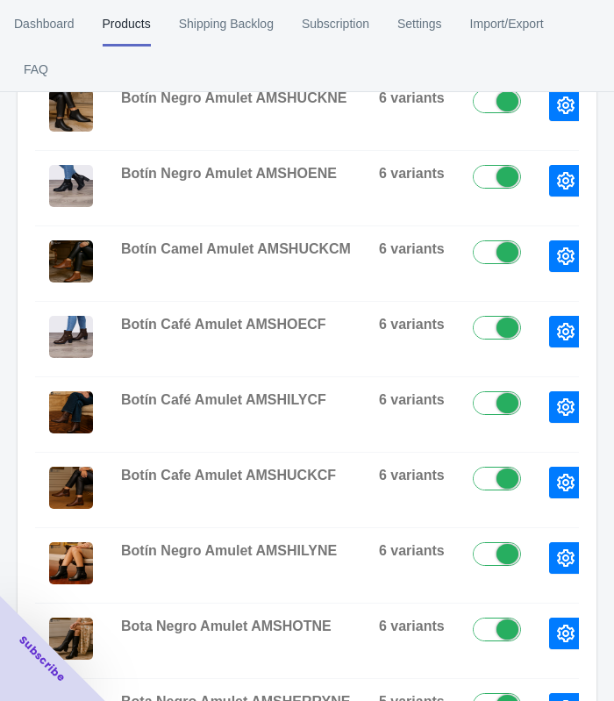
scroll to position [658, 0]
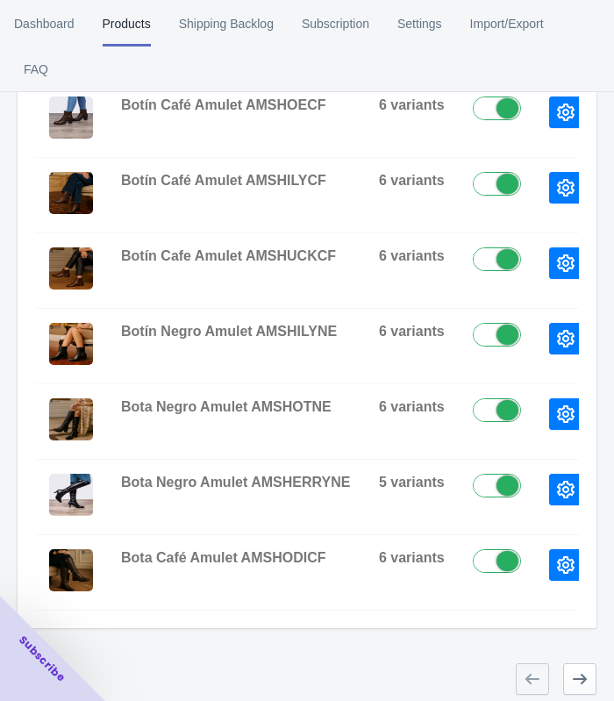
click at [557, 333] on icon "button" at bounding box center [566, 339] width 18 height 18
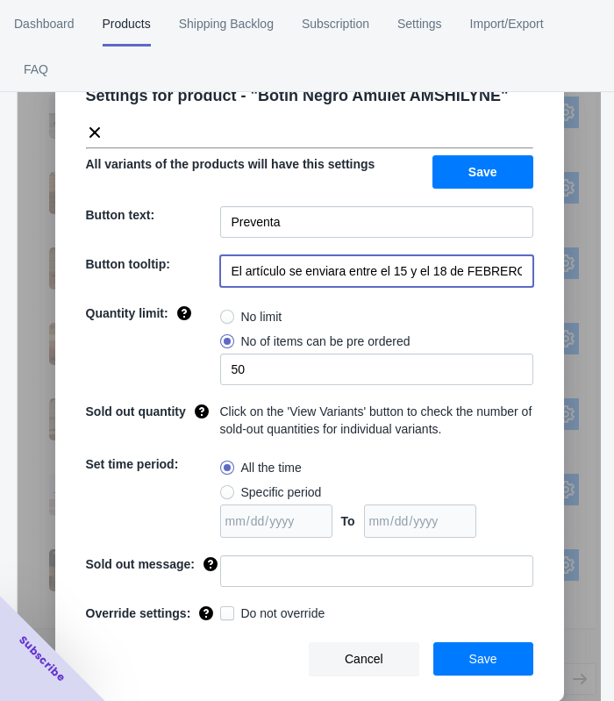
scroll to position [0, 36]
drag, startPoint x: 348, startPoint y: 275, endPoint x: 532, endPoint y: 275, distance: 184.3
click at [532, 275] on input "El artículo se enviara entre el 15 y el 18 de FEBRERO de 2023" at bounding box center [376, 271] width 313 height 32
paste input "a partir del 29 de Septiembre"
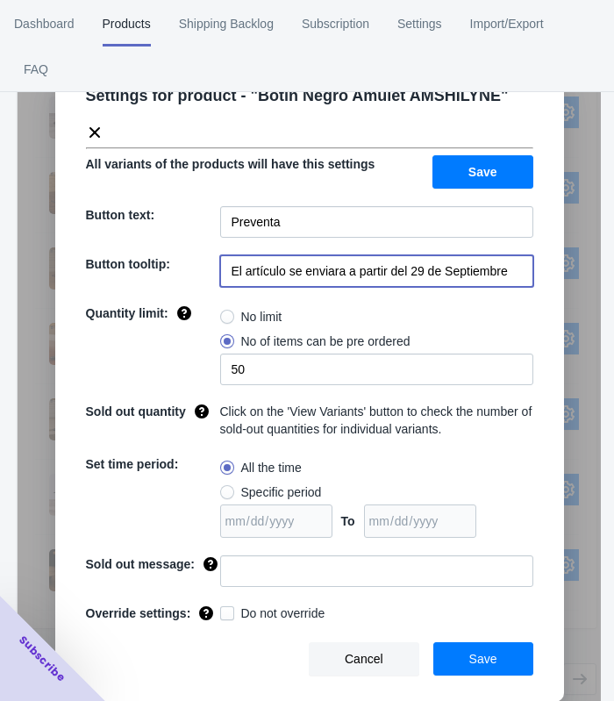
type input "El artículo se enviara a partir del 29 de Septiembre"
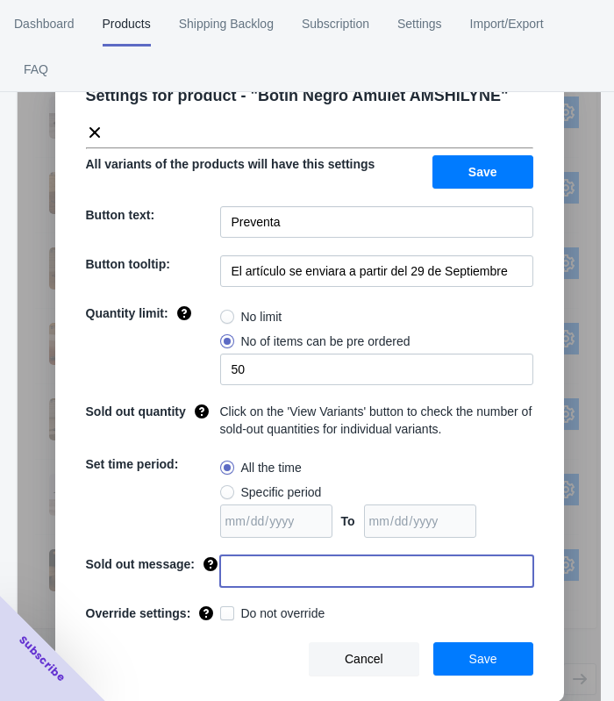
click at [302, 566] on input at bounding box center [376, 572] width 313 height 32
type input "a"
click at [297, 567] on input at bounding box center [376, 572] width 313 height 32
type input "a"
type input "A"
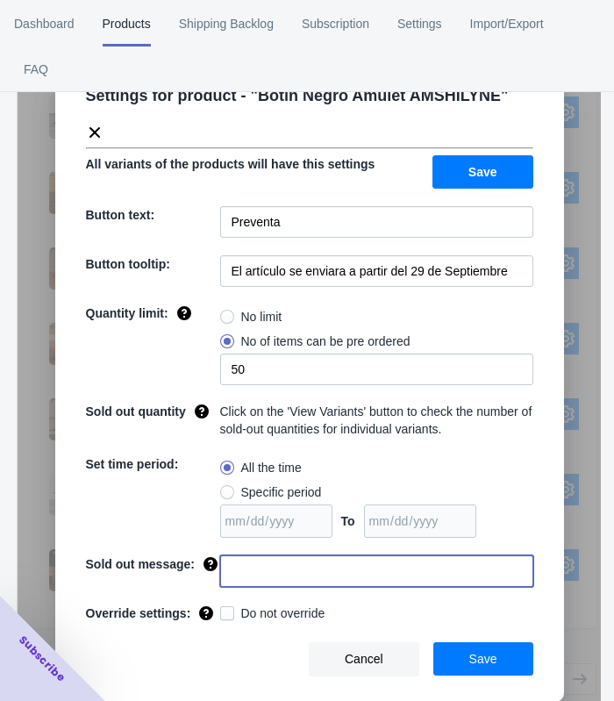
click at [476, 643] on button "Save" at bounding box center [484, 659] width 100 height 33
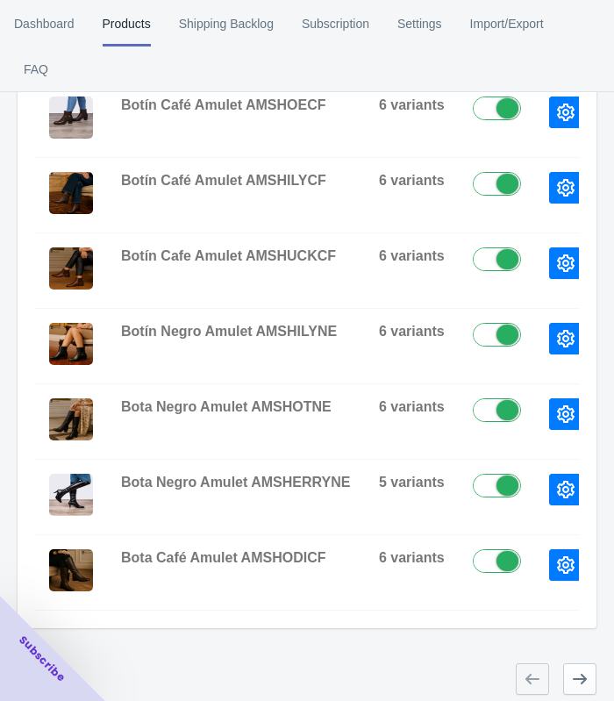
click at [557, 342] on icon "button" at bounding box center [566, 339] width 18 height 18
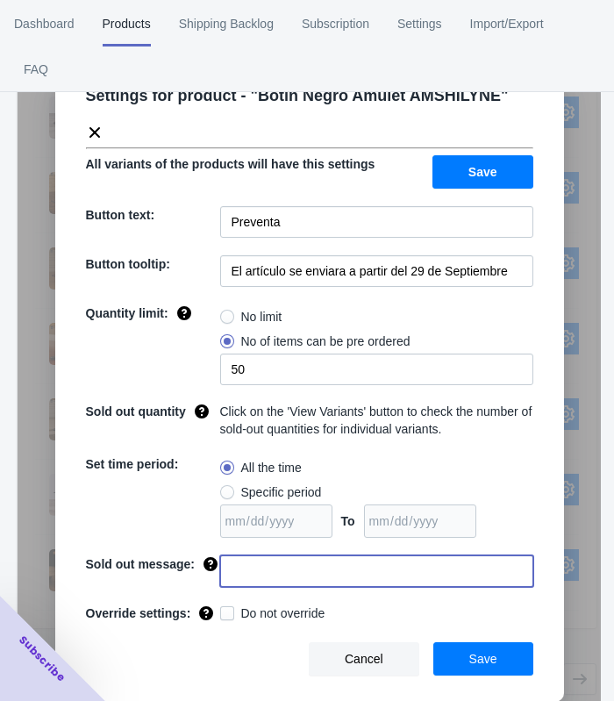
click at [245, 585] on input at bounding box center [376, 572] width 313 height 32
type input "AGOTADO"
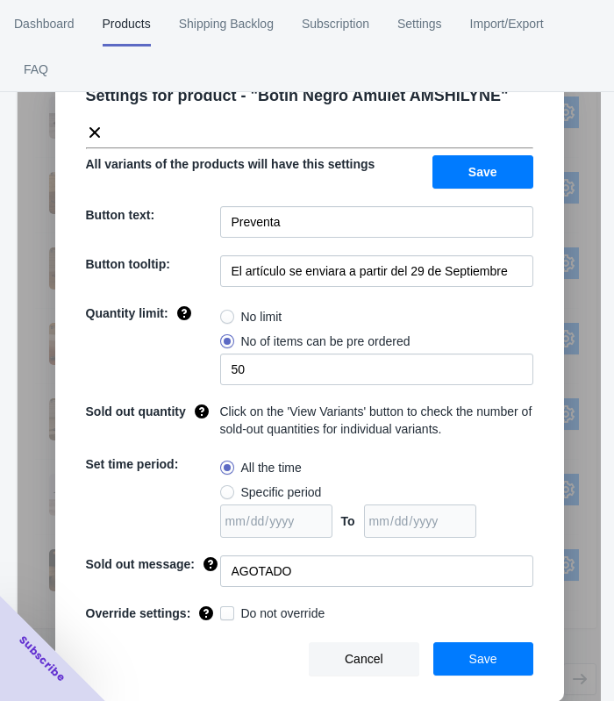
click at [510, 662] on button "Save" at bounding box center [484, 659] width 100 height 33
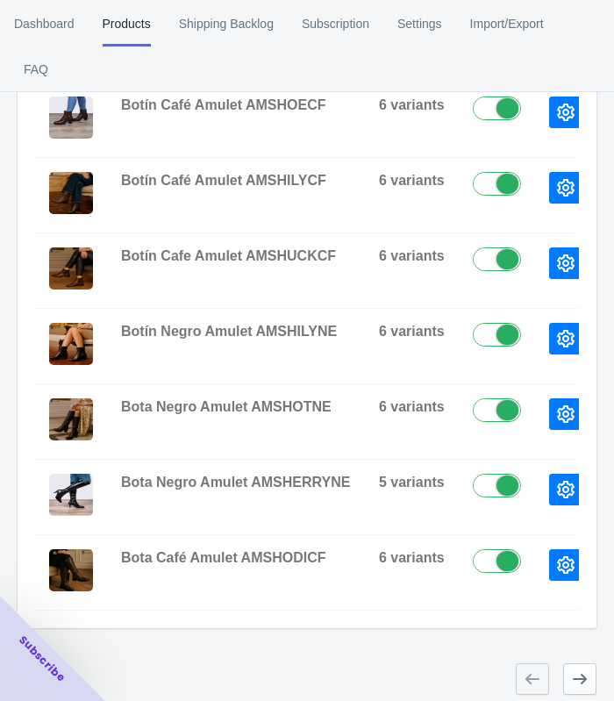
click at [557, 335] on icon "button" at bounding box center [566, 339] width 18 height 18
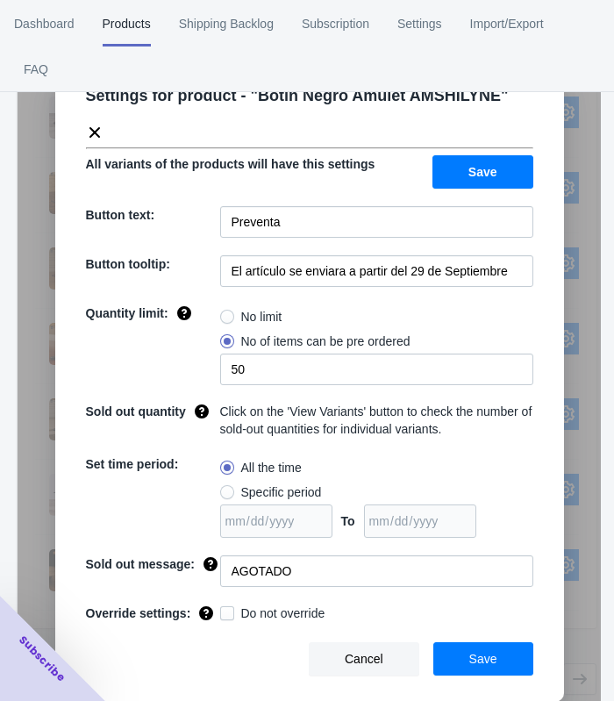
click at [571, 480] on div "Settings for product - " Botín Negro Amulet AMSHILYNE " All variants of the pro…" at bounding box center [310, 394] width 584 height 701
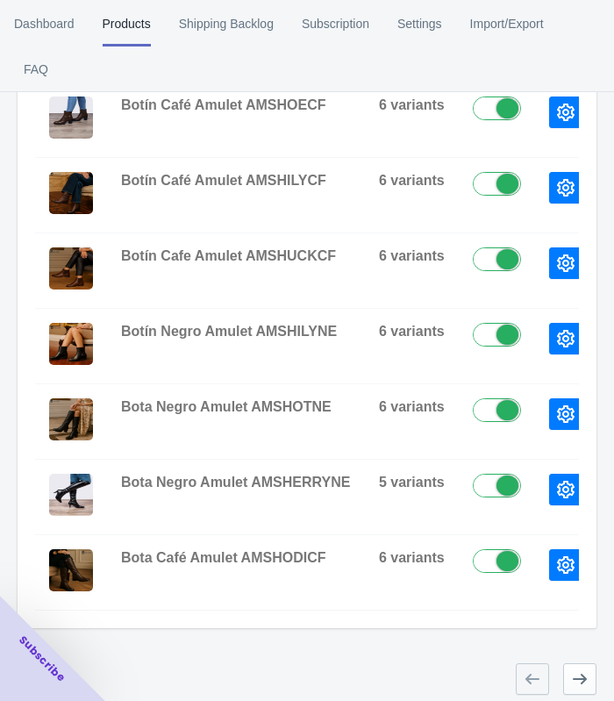
click at [559, 414] on icon "button" at bounding box center [566, 415] width 18 height 18
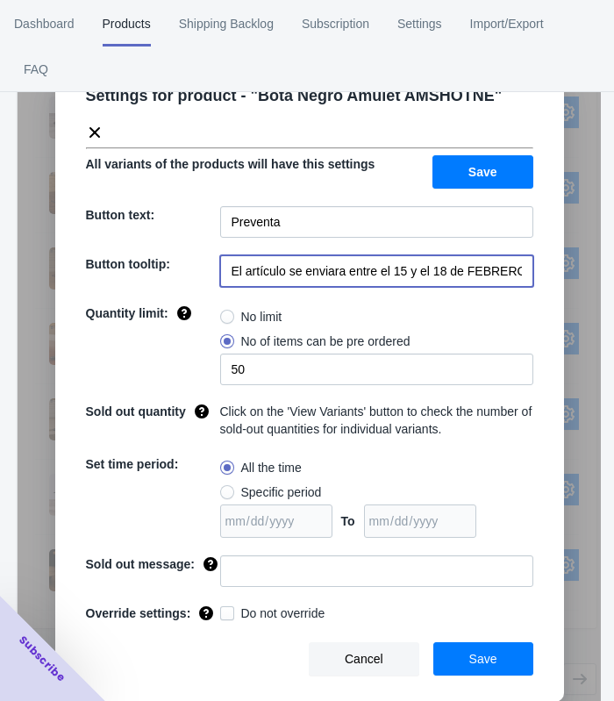
scroll to position [0, 36]
drag, startPoint x: 345, startPoint y: 271, endPoint x: 550, endPoint y: 272, distance: 204.5
click at [550, 272] on div "Settings for product - " Bota Negro Amulet AMSHOTNE " All variants of the produ…" at bounding box center [309, 378] width 509 height 647
paste input "a partir del 29 de Septiembre"
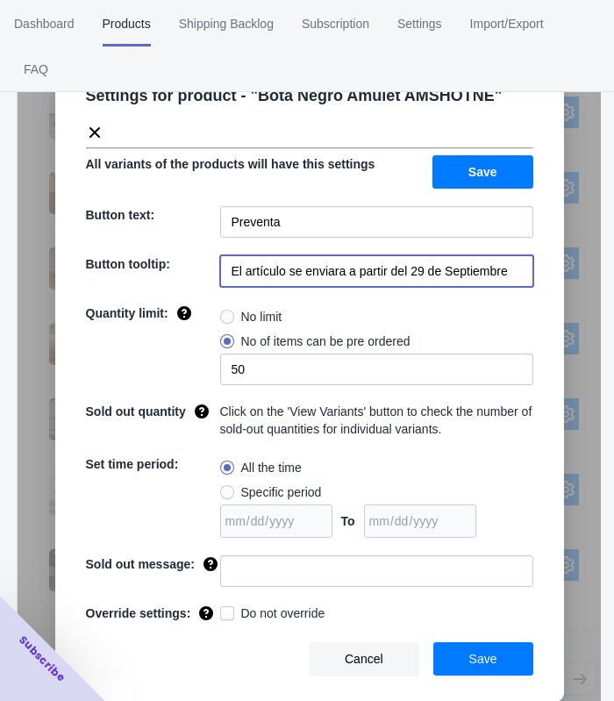
type input "El artículo se enviara a partir del 29 de Septiembre"
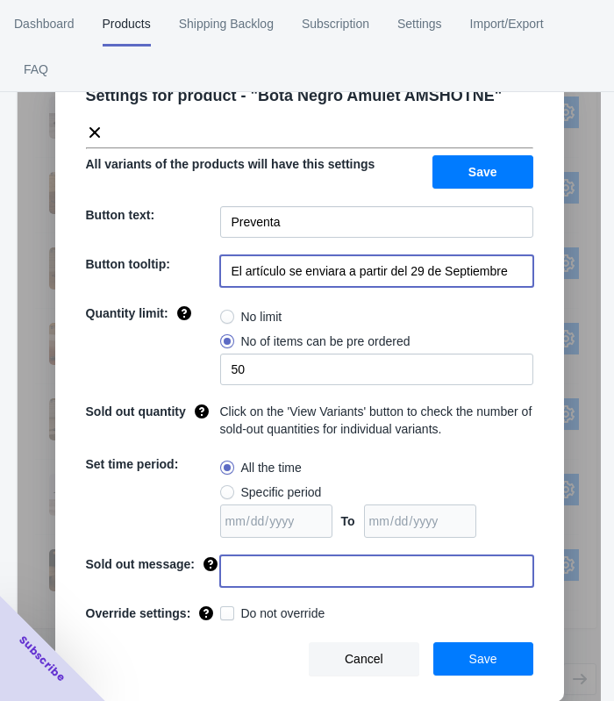
click at [280, 564] on input at bounding box center [376, 572] width 313 height 32
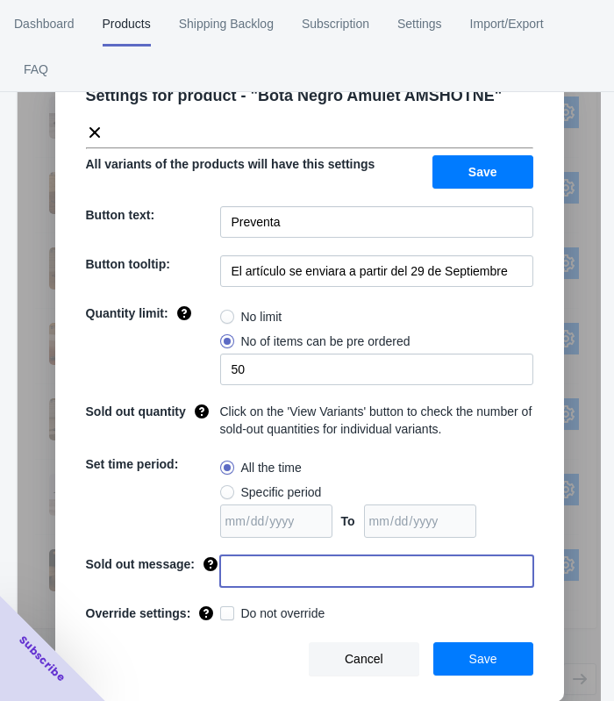
type input "AGOTADO"
click at [475, 659] on span "Save" at bounding box center [484, 659] width 28 height 14
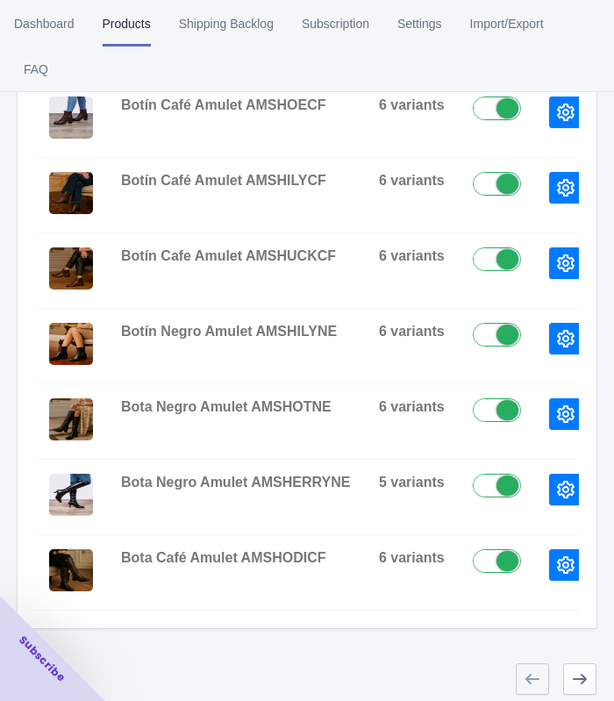
click at [557, 492] on icon "button" at bounding box center [566, 490] width 18 height 18
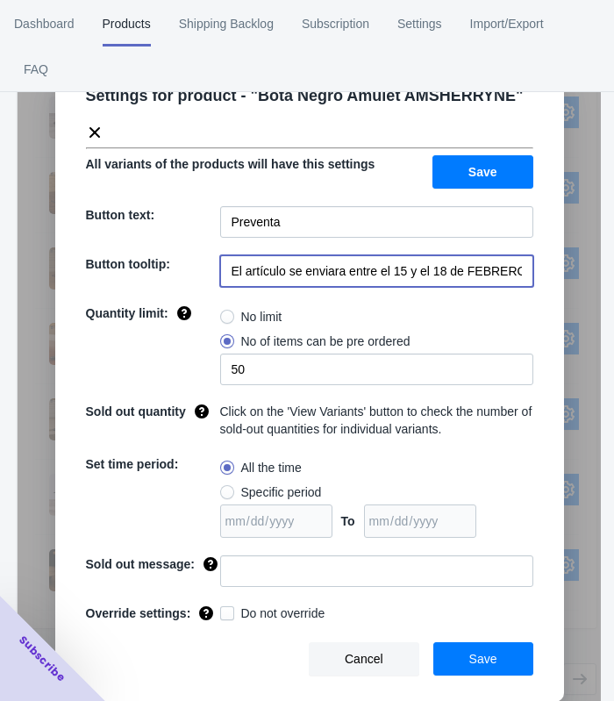
scroll to position [0, 36]
drag, startPoint x: 346, startPoint y: 277, endPoint x: 540, endPoint y: 268, distance: 194.2
click at [540, 268] on div "Settings for product - " Bota Negro Amulet AMSHERRYNE " All variants of the pro…" at bounding box center [309, 378] width 509 height 647
paste input "a partir del 29 de Septiembre"
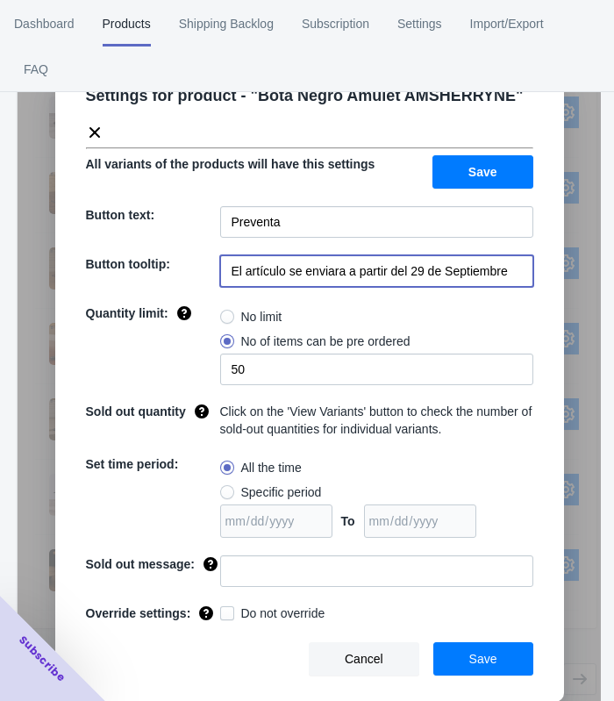
type input "El artículo se enviara a partir del 29 de Septiembre"
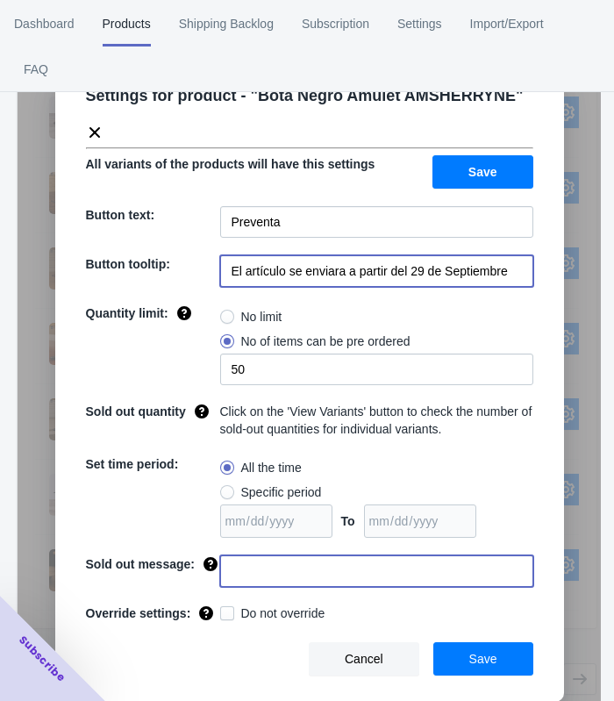
click at [297, 571] on input at bounding box center [376, 572] width 313 height 32
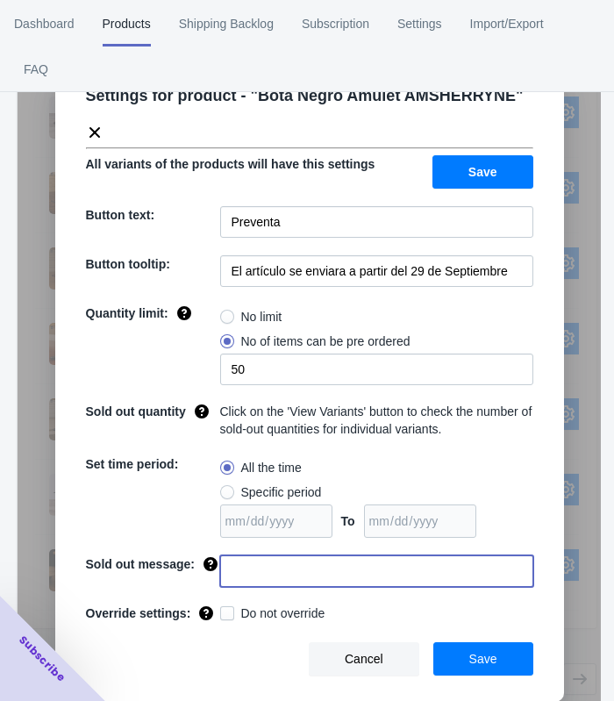
type input "AGOTADO"
click at [449, 656] on button "Save" at bounding box center [484, 659] width 100 height 33
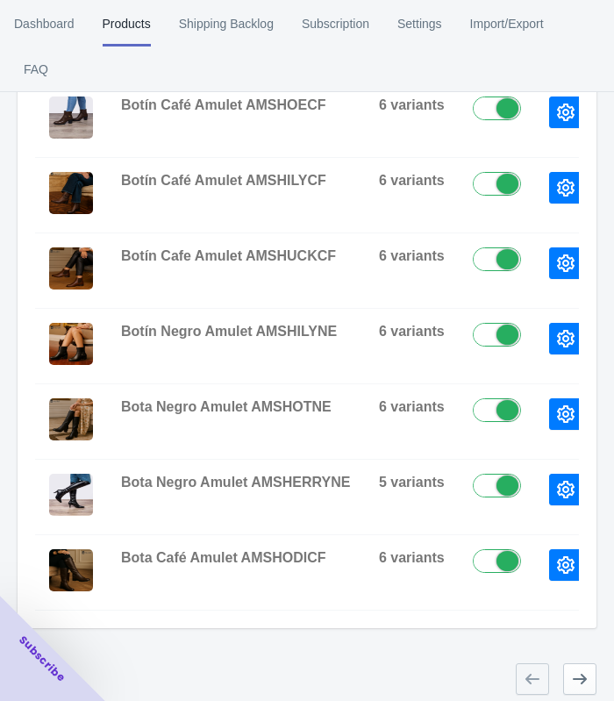
click at [557, 488] on icon "button" at bounding box center [566, 490] width 18 height 18
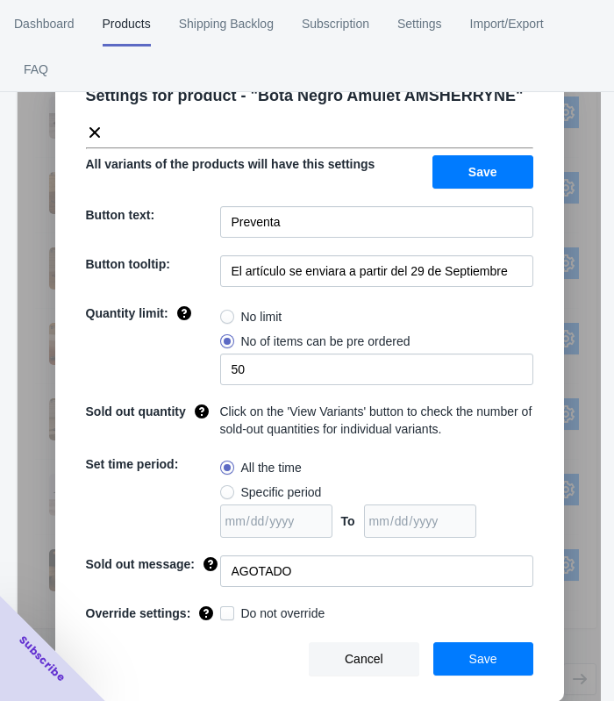
click at [581, 564] on div "Settings for product - " Bota Negro Amulet AMSHERRYNE " All variants of the pro…" at bounding box center [310, 394] width 584 height 701
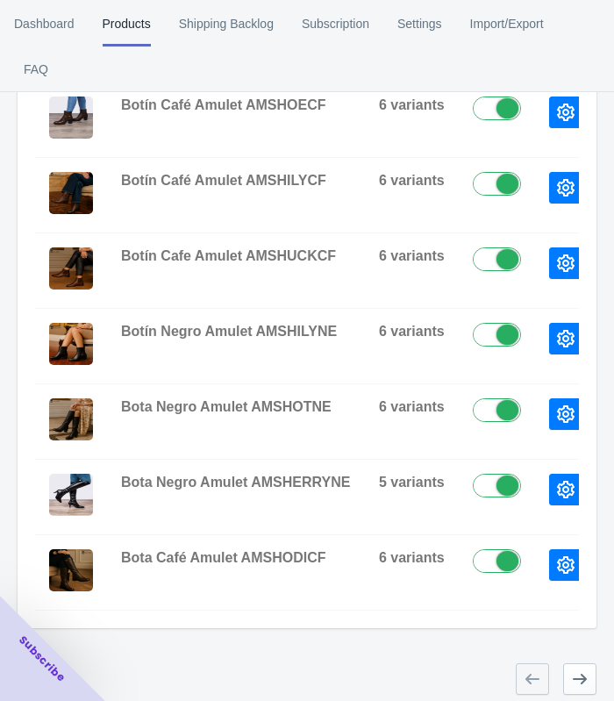
click at [555, 555] on button "button" at bounding box center [566, 566] width 33 height 32
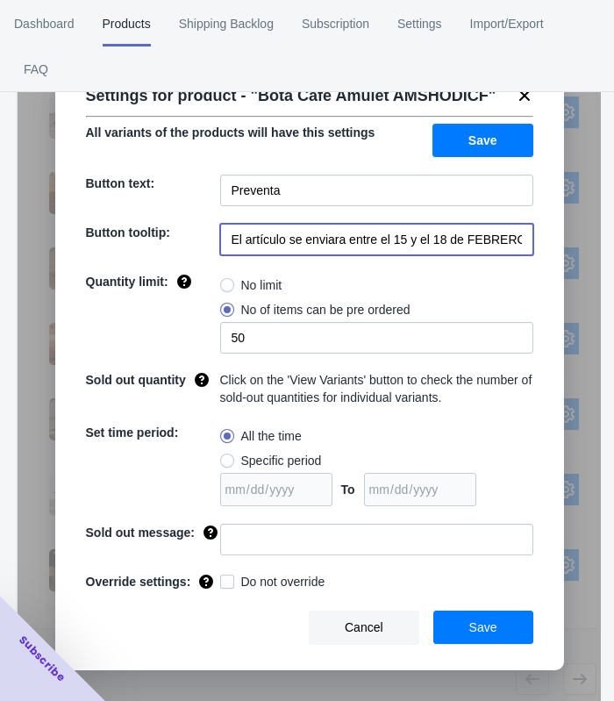
scroll to position [0, 36]
drag, startPoint x: 349, startPoint y: 238, endPoint x: 542, endPoint y: 225, distance: 193.6
click at [542, 225] on div "Settings for product - " Bota Café Amulet AMSHODICF " All variants of the produ…" at bounding box center [309, 362] width 509 height 615
paste input "a partir del 29 de Septiembre"
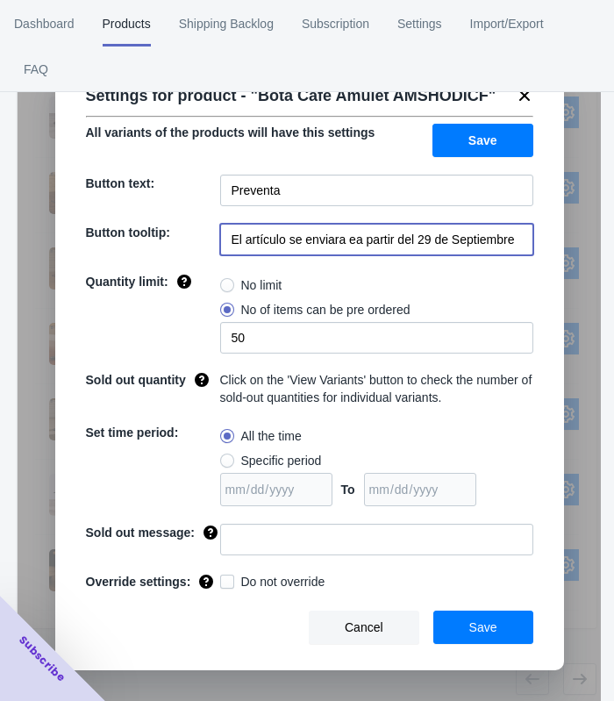
type input "El artículo se enviara ea partir del 29 de Septiembre"
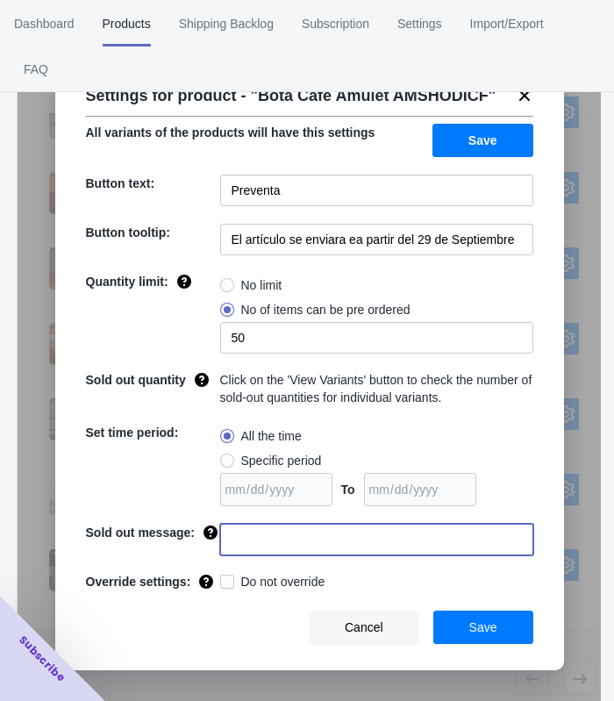
click at [312, 540] on input at bounding box center [376, 540] width 313 height 32
type input "AGOTADO"
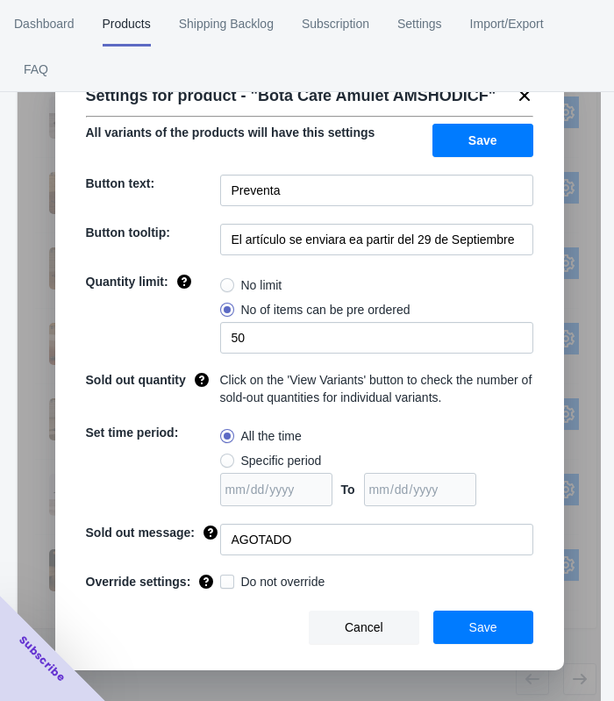
click at [486, 626] on span "Save" at bounding box center [484, 628] width 28 height 14
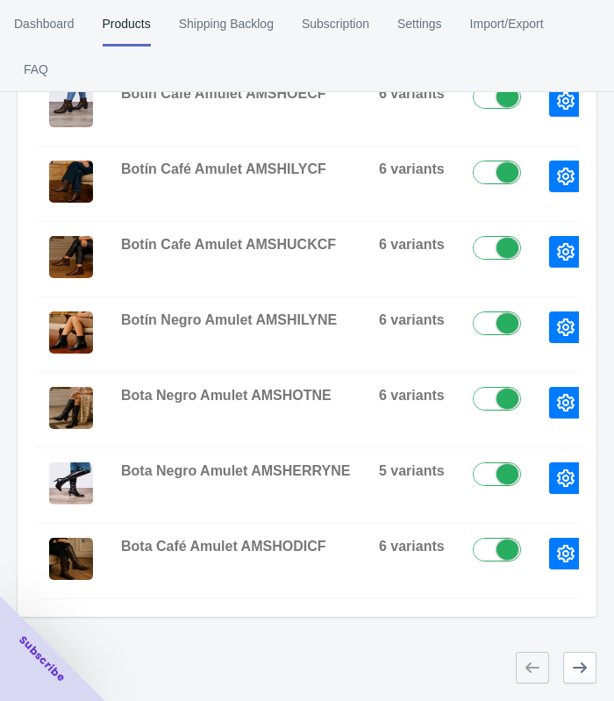
scroll to position [686, 0]
click at [563, 538] on button "button" at bounding box center [566, 554] width 33 height 32
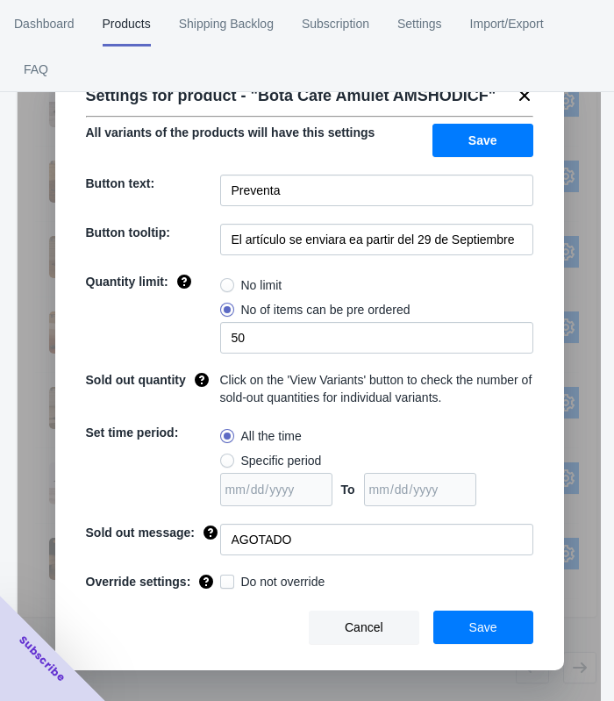
click at [589, 473] on div "Settings for product - " Bota Café Amulet AMSHODICF " All variants of the produ…" at bounding box center [310, 394] width 584 height 701
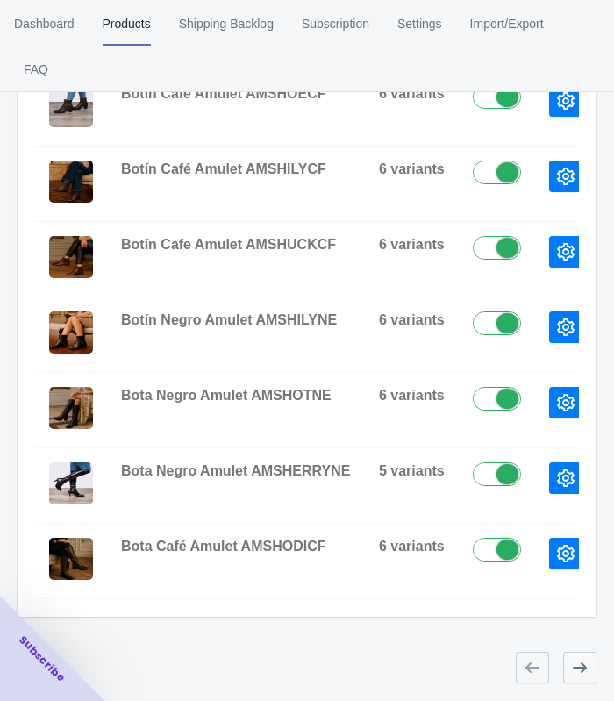
click at [572, 665] on icon "button" at bounding box center [580, 668] width 18 height 18
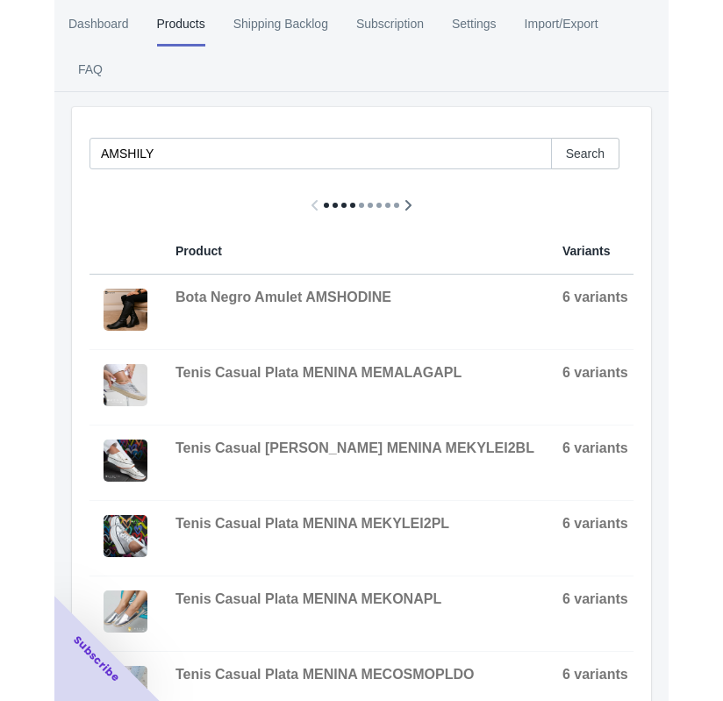
scroll to position [138, 0]
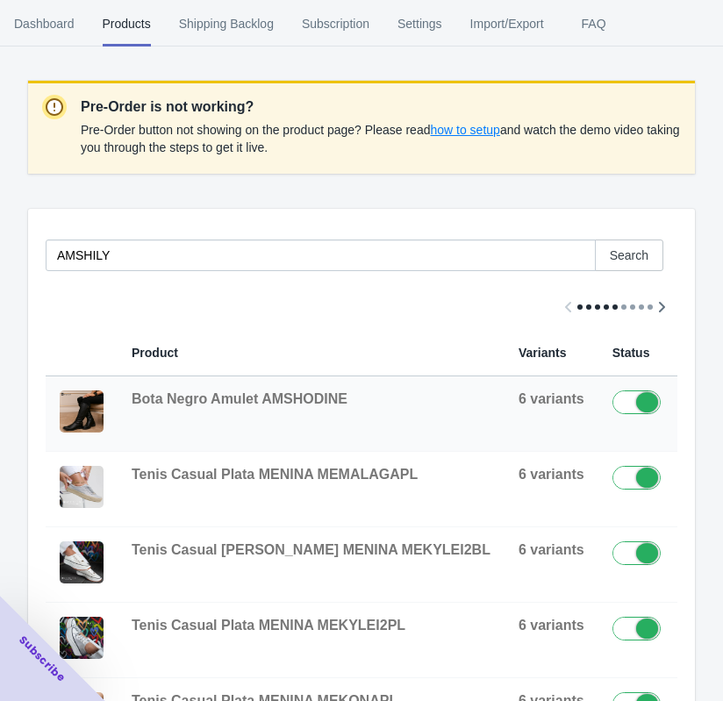
click at [697, 414] on icon "button" at bounding box center [706, 407] width 18 height 18
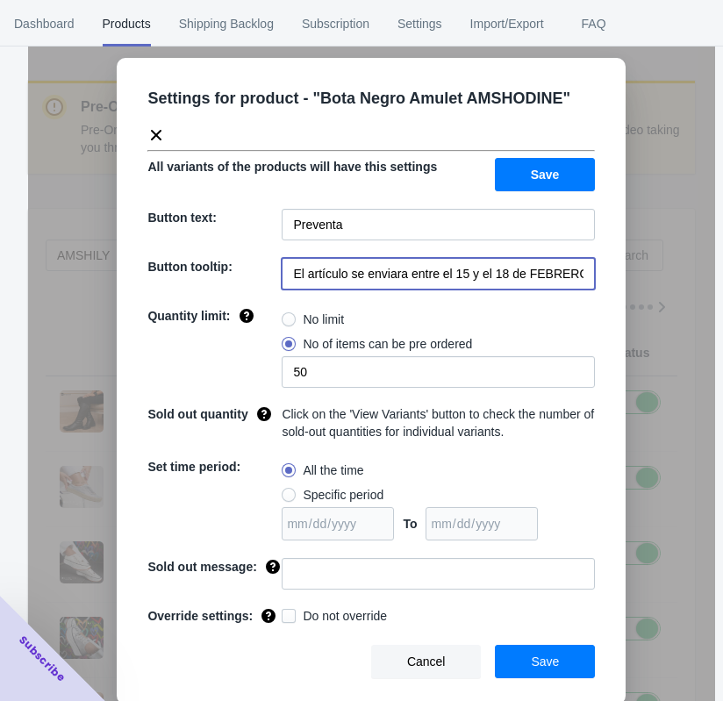
scroll to position [0, 36]
drag, startPoint x: 432, startPoint y: 273, endPoint x: 658, endPoint y: 273, distance: 225.6
click at [658, 273] on div "Settings for product - " Bota Negro Amulet AMSHODINE " All variants of the prod…" at bounding box center [371, 394] width 687 height 701
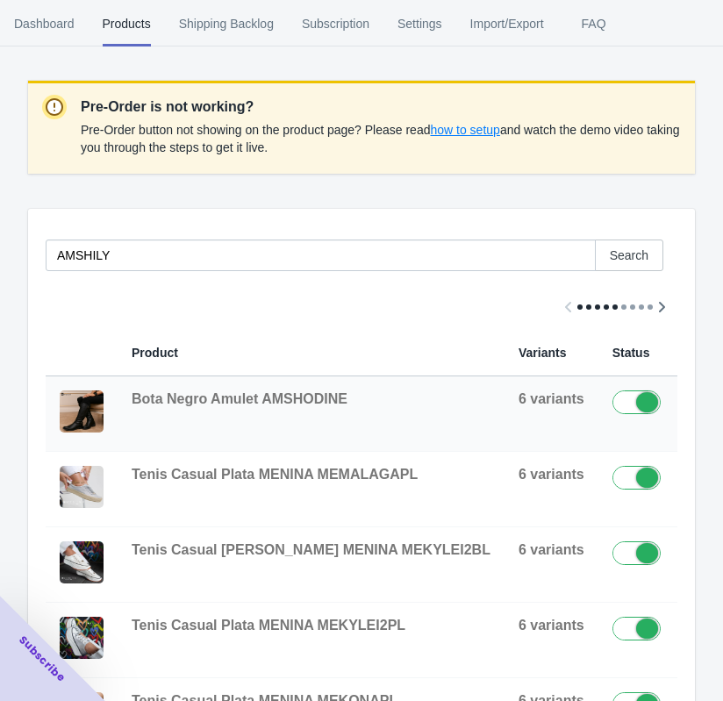
click at [689, 408] on button "button" at bounding box center [705, 407] width 33 height 32
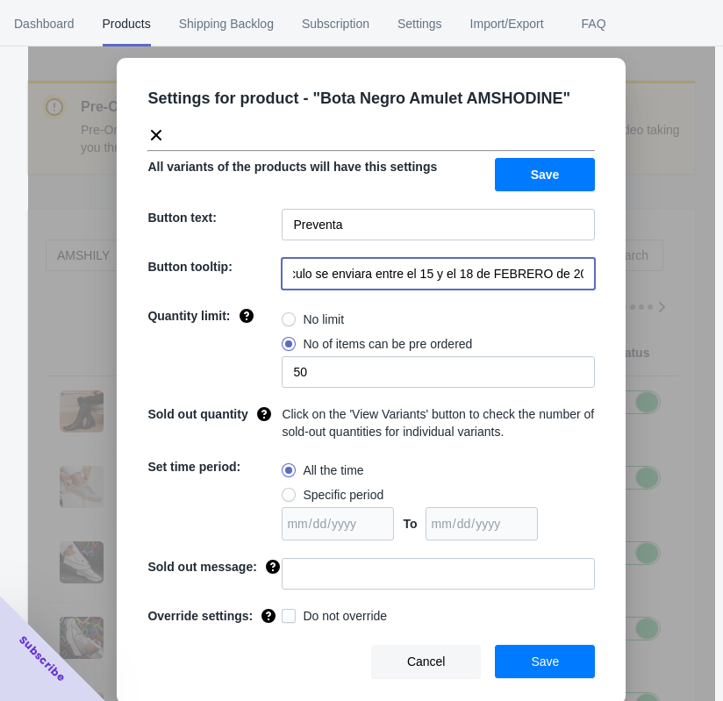
drag, startPoint x: 408, startPoint y: 276, endPoint x: 636, endPoint y: 277, distance: 228.2
click at [636, 277] on div "Settings for product - " Bota Negro Amulet AMSHODINE " All variants of the prod…" at bounding box center [371, 394] width 687 height 701
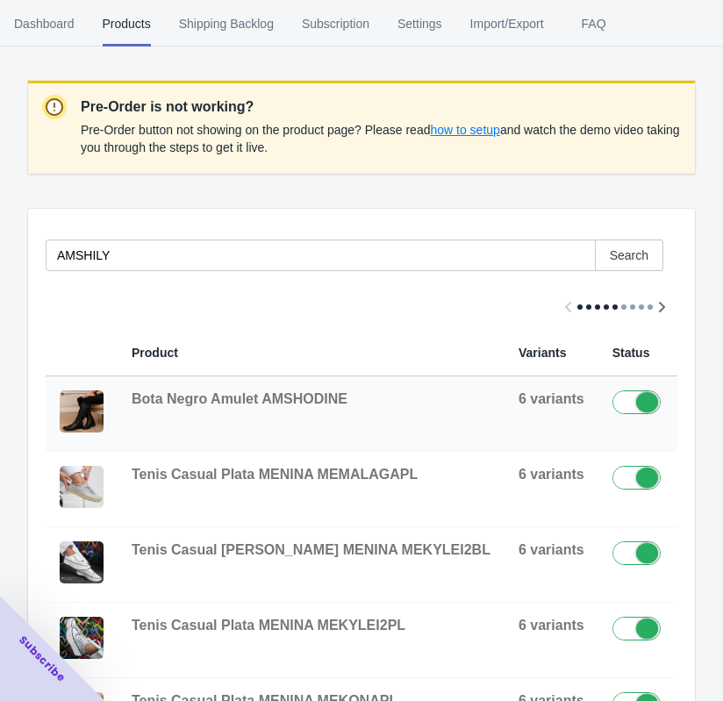
click at [697, 410] on icon "button" at bounding box center [706, 407] width 18 height 18
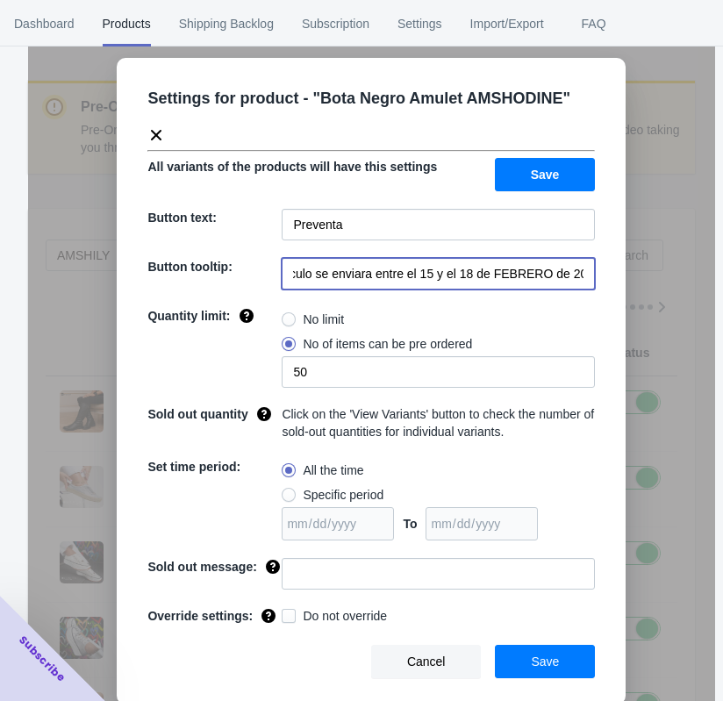
drag, startPoint x: 406, startPoint y: 275, endPoint x: 582, endPoint y: 274, distance: 175.6
click at [582, 274] on input "El artículo se enviara entre el 15 y el 18 de FEBRERO de 2023" at bounding box center [438, 274] width 313 height 32
paste input "a partir del 29 de Septiembre"
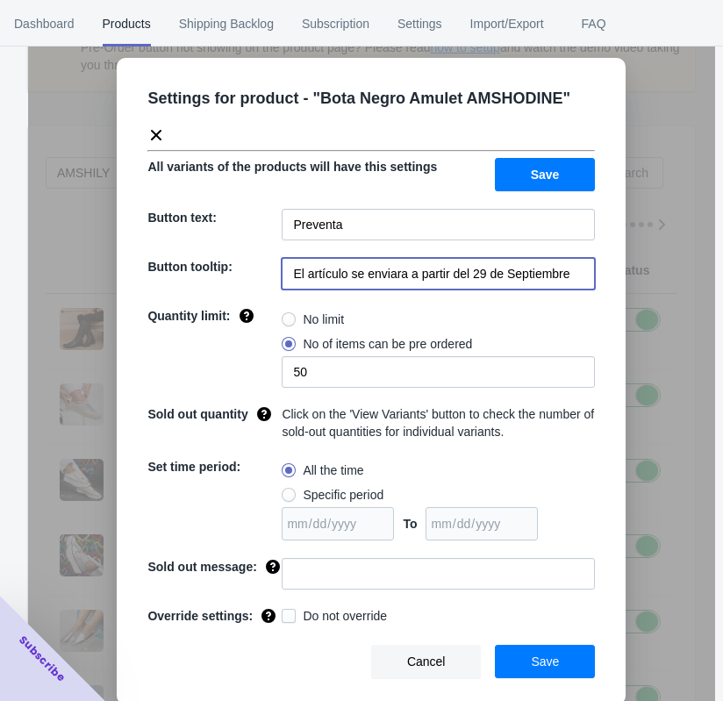
scroll to position [467, 0]
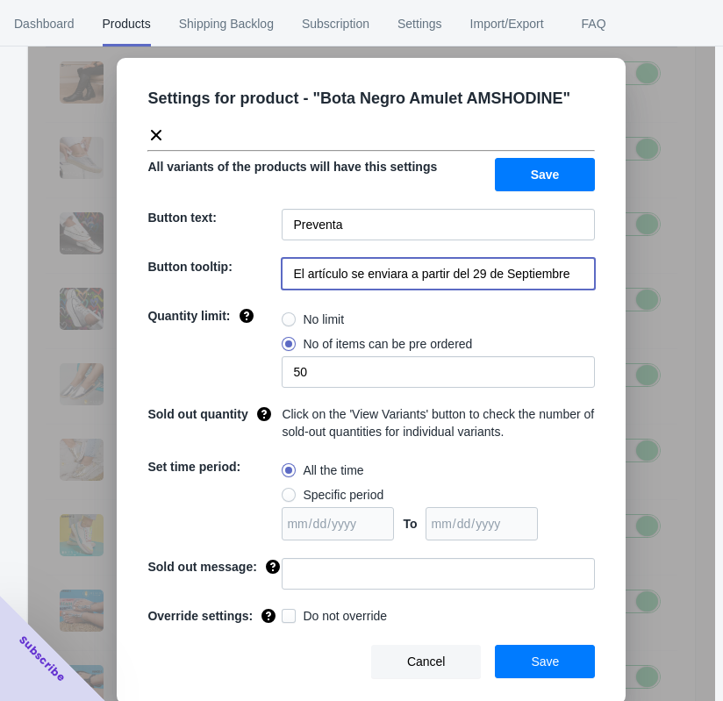
type input "El artículo se enviara a partir del 29 de Septiembre"
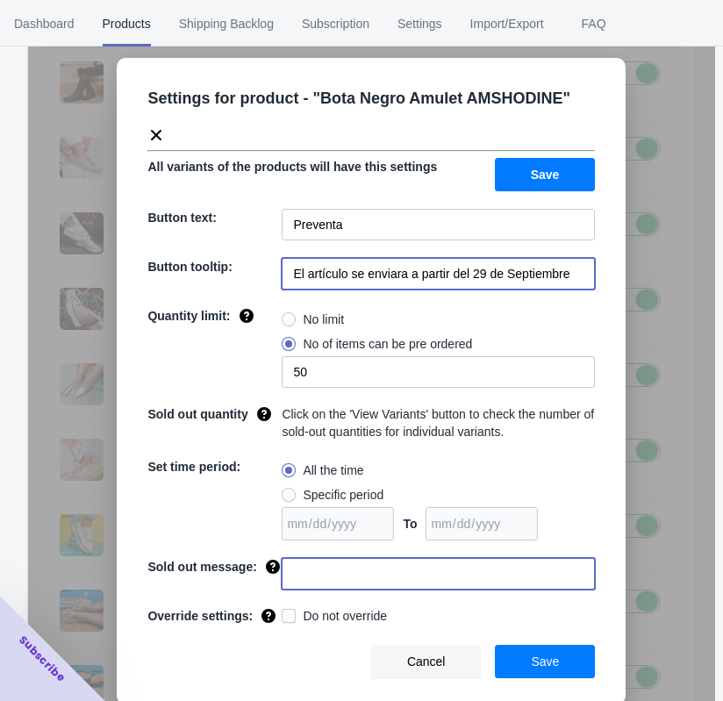
click at [310, 571] on input at bounding box center [438, 574] width 313 height 32
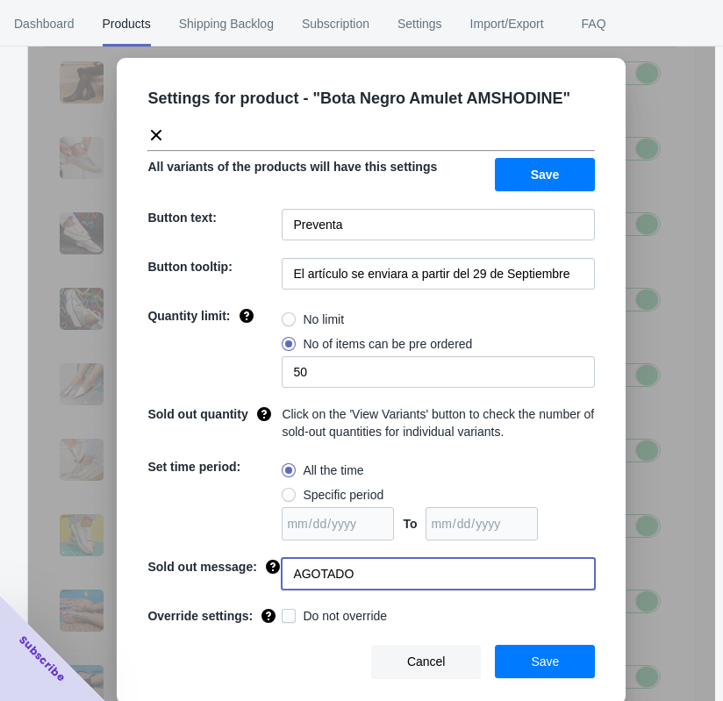
type input "AGOTADO"
click at [546, 655] on span "Save" at bounding box center [545, 662] width 28 height 14
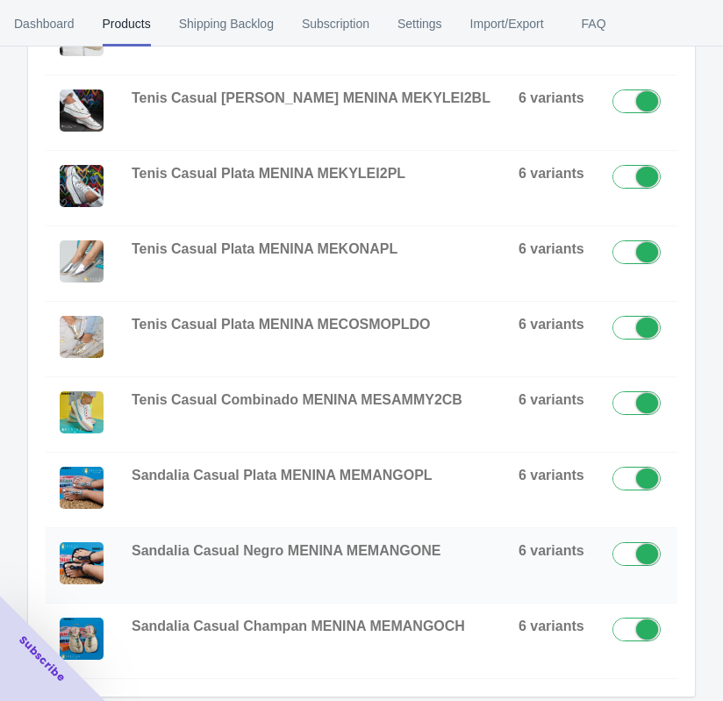
scroll to position [686, 0]
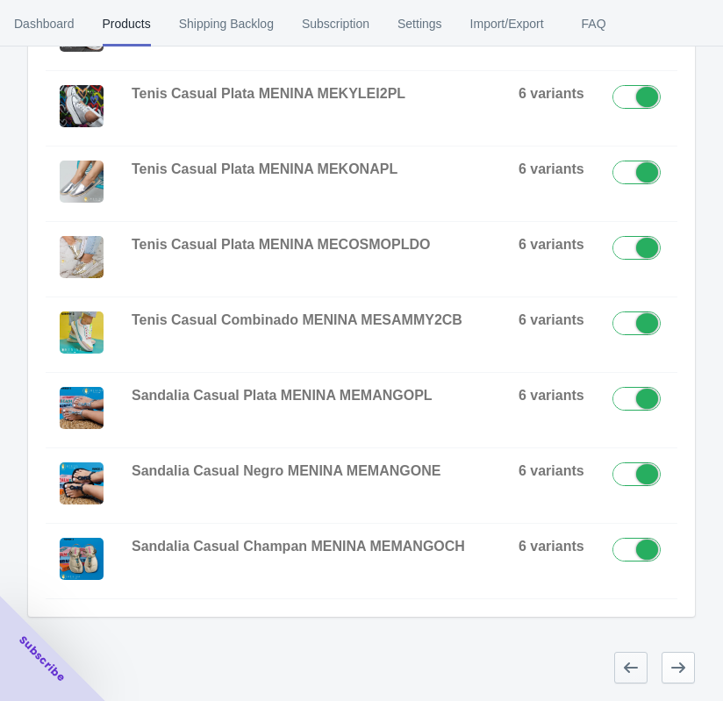
click at [629, 662] on icon "button" at bounding box center [631, 668] width 18 height 18
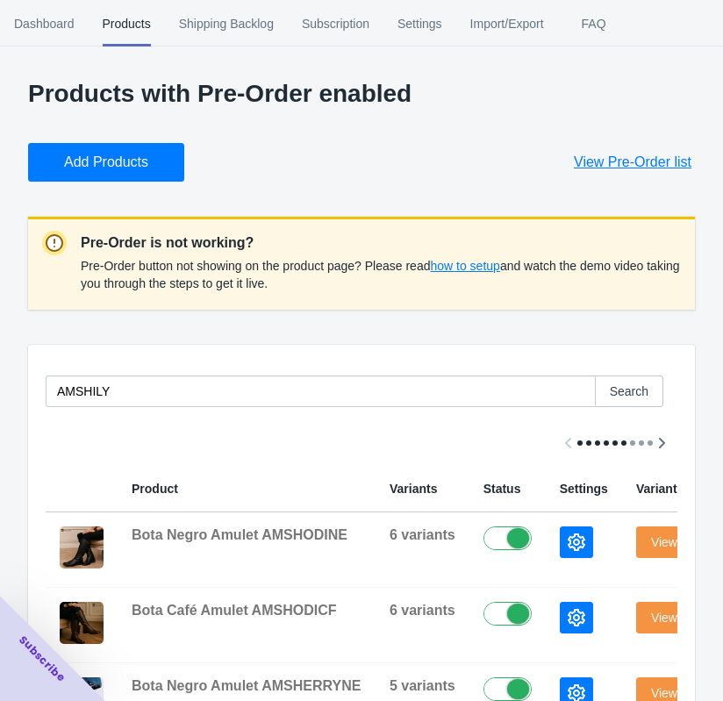
scroll to position [0, 0]
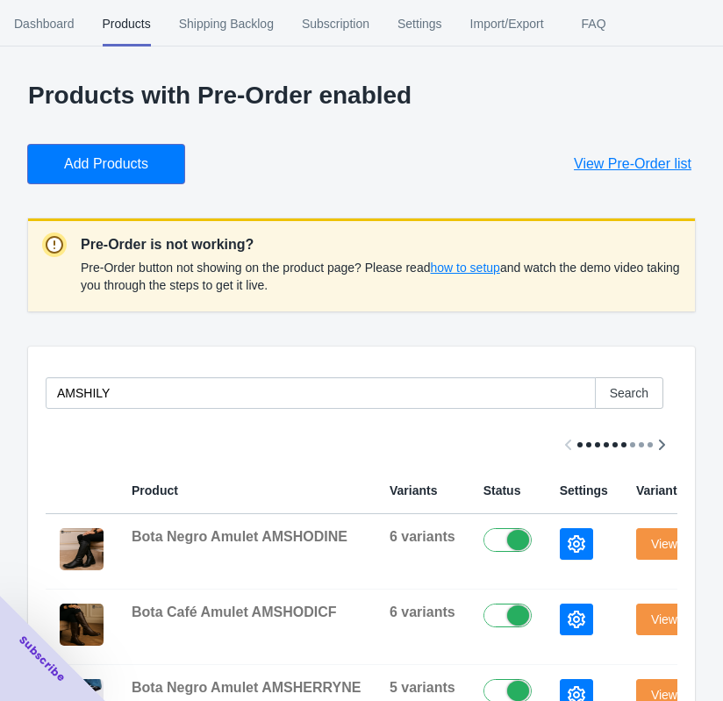
click at [69, 166] on span "Add Products" at bounding box center [106, 164] width 84 height 18
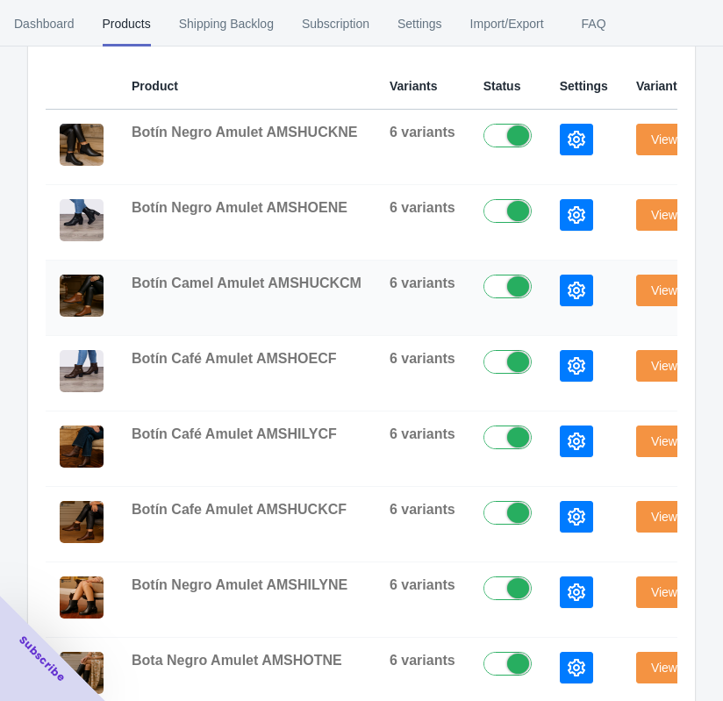
scroll to position [439, 0]
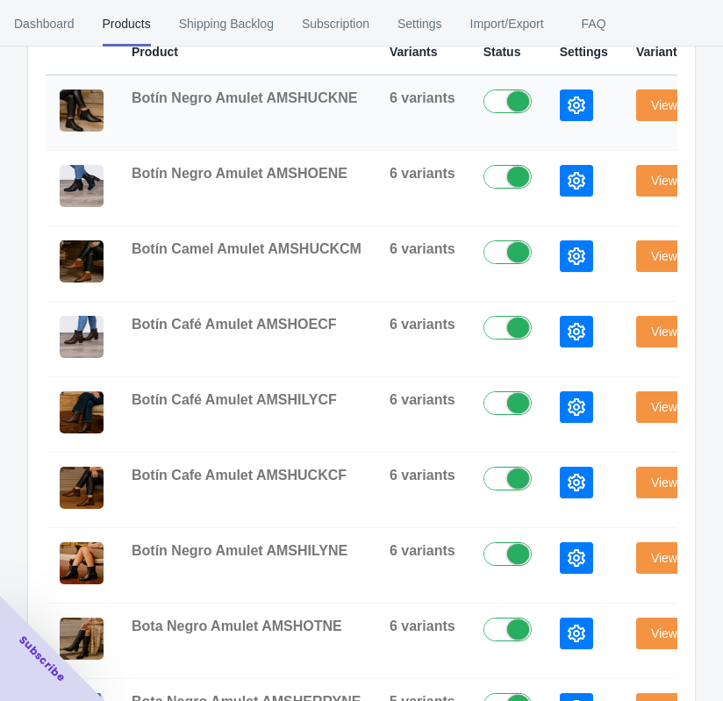
click at [568, 104] on icon "button" at bounding box center [577, 106] width 18 height 18
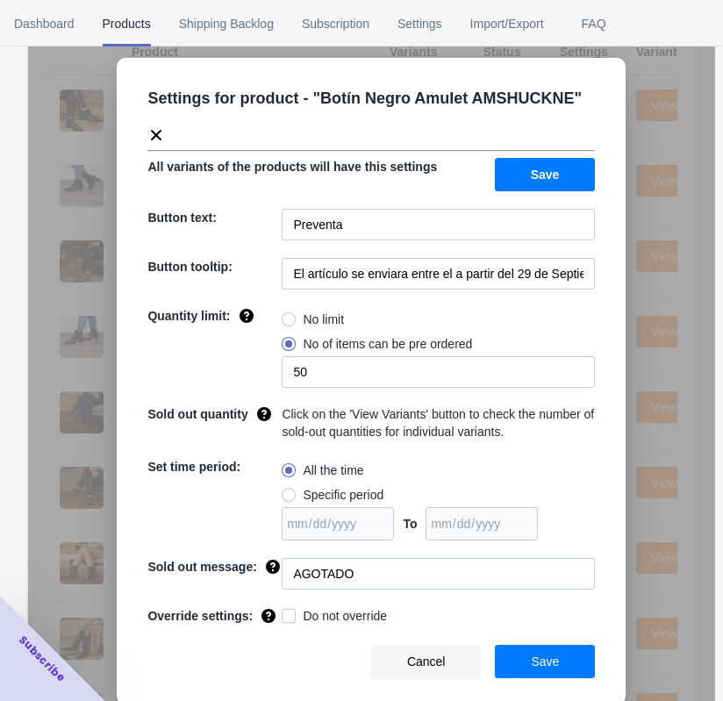
click at [685, 113] on div "Settings for product - " Botín Negro Amulet AMSHUCKNE " All variants of the pro…" at bounding box center [371, 394] width 687 height 701
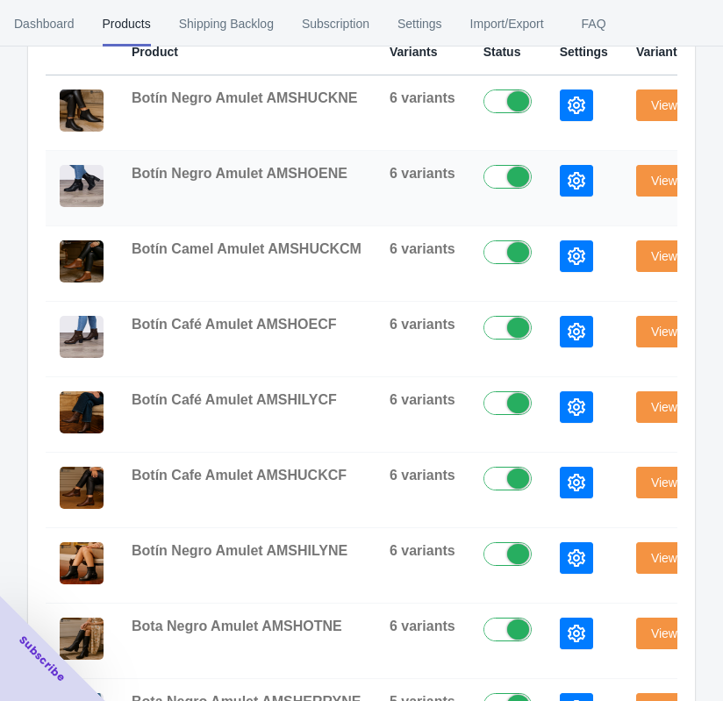
click at [568, 170] on button "button" at bounding box center [576, 181] width 33 height 32
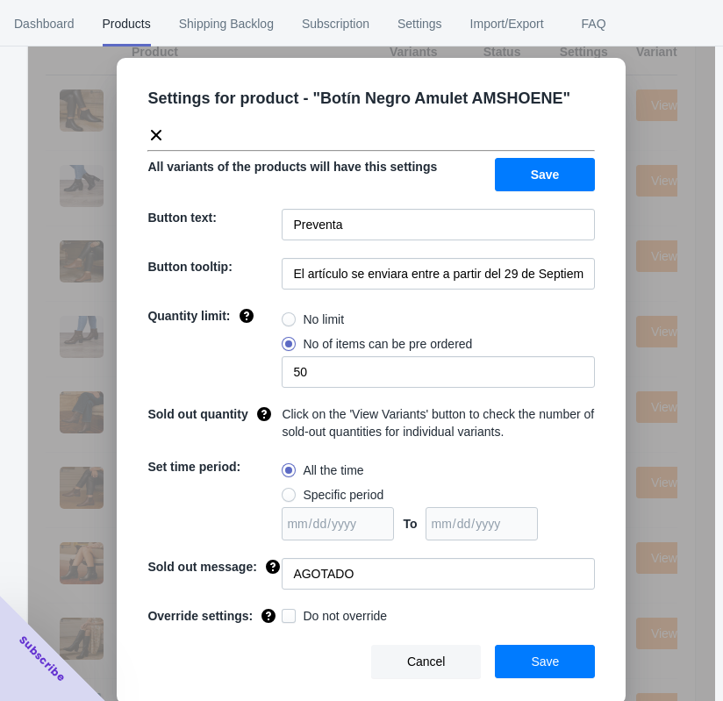
click at [693, 136] on div "Settings for product - " Botín Negro Amulet AMSHOENE " All variants of the prod…" at bounding box center [371, 394] width 687 height 701
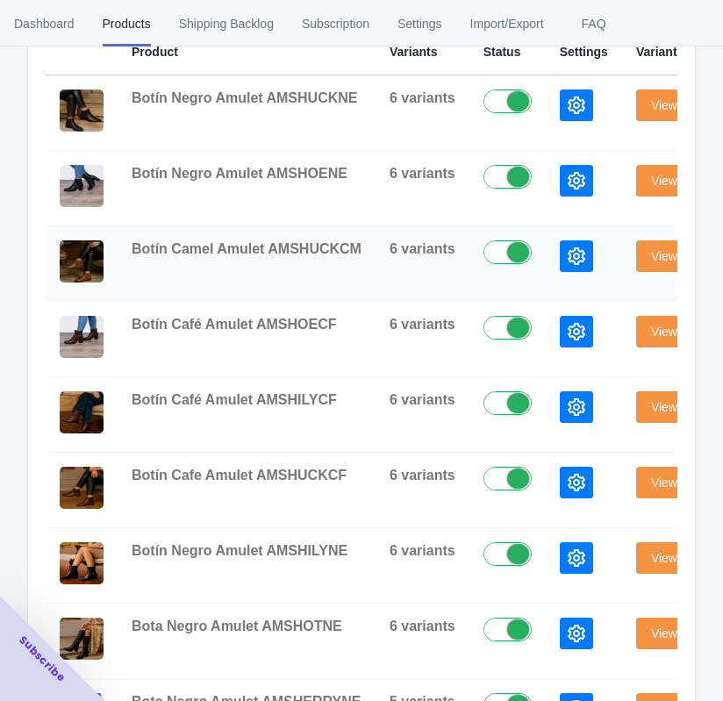
click at [568, 253] on icon "button" at bounding box center [577, 257] width 18 height 18
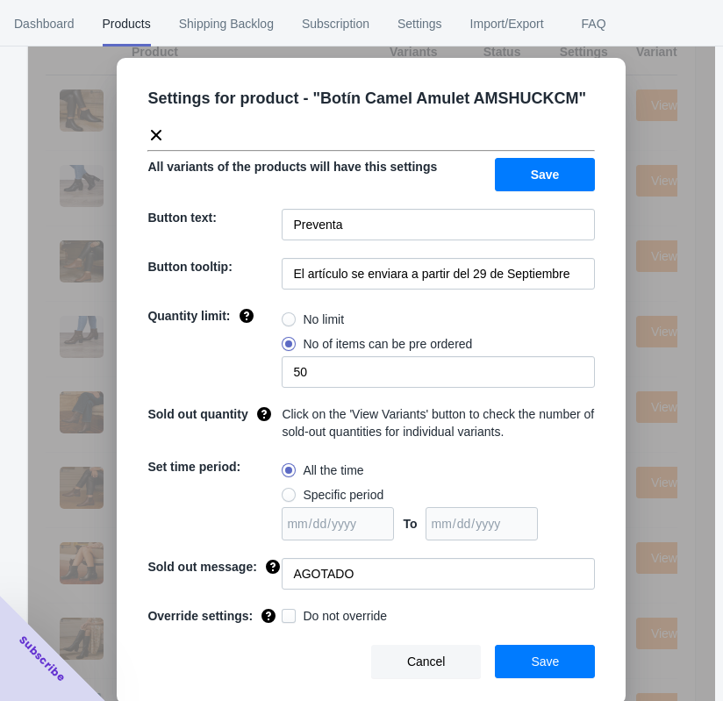
click at [702, 138] on div "Settings for product - " Botín Camel Amulet AMSHUCKCM " All variants of the pro…" at bounding box center [371, 394] width 687 height 701
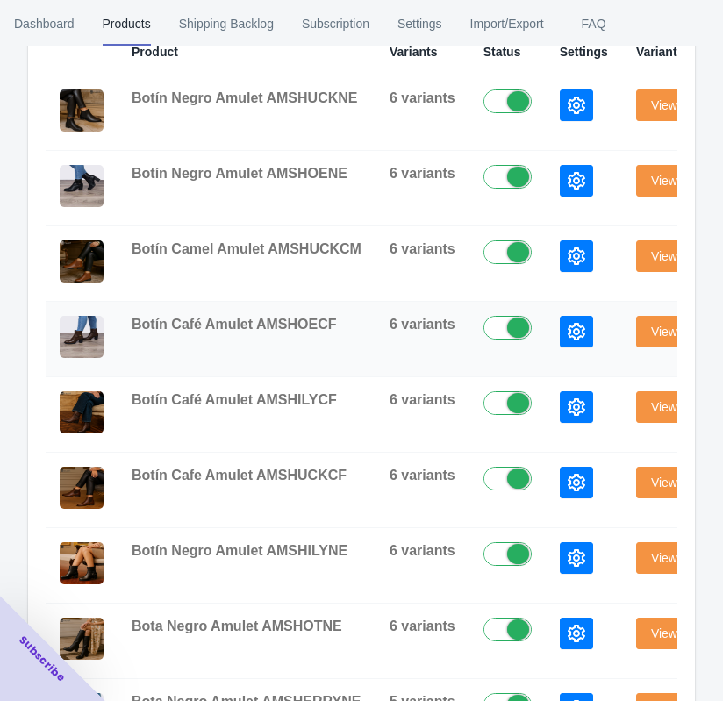
click at [568, 335] on icon "button" at bounding box center [577, 332] width 18 height 18
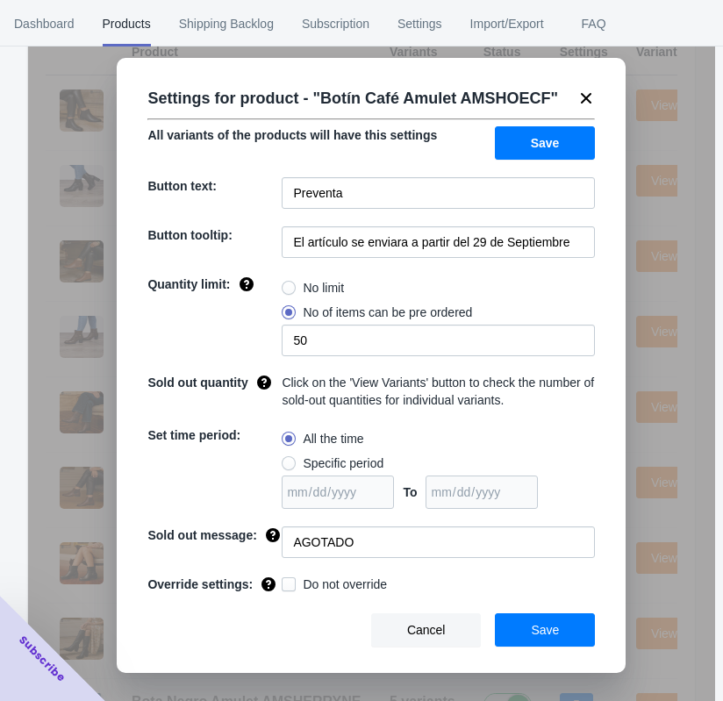
click at [709, 162] on div "Settings for product - " Botín Café Amulet AMSHOECF " All variants of the produ…" at bounding box center [371, 394] width 687 height 701
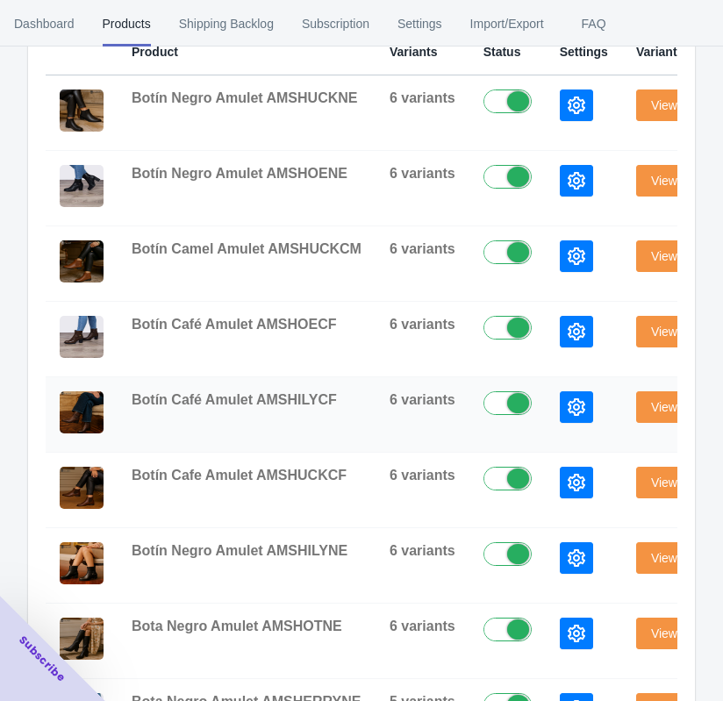
click at [568, 406] on icon "button" at bounding box center [577, 408] width 18 height 18
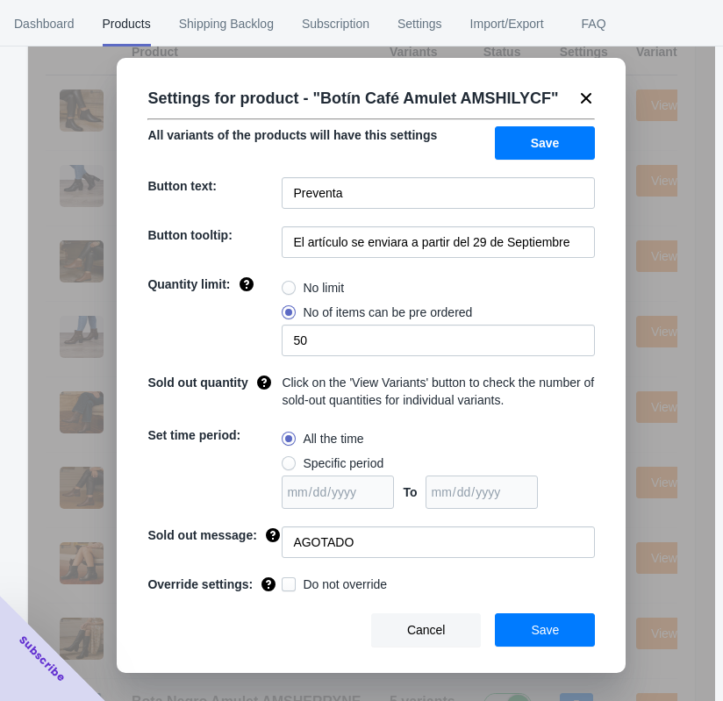
click at [702, 193] on div "Settings for product - " Botín Café Amulet AMSHILYCF " All variants of the prod…" at bounding box center [371, 394] width 687 height 701
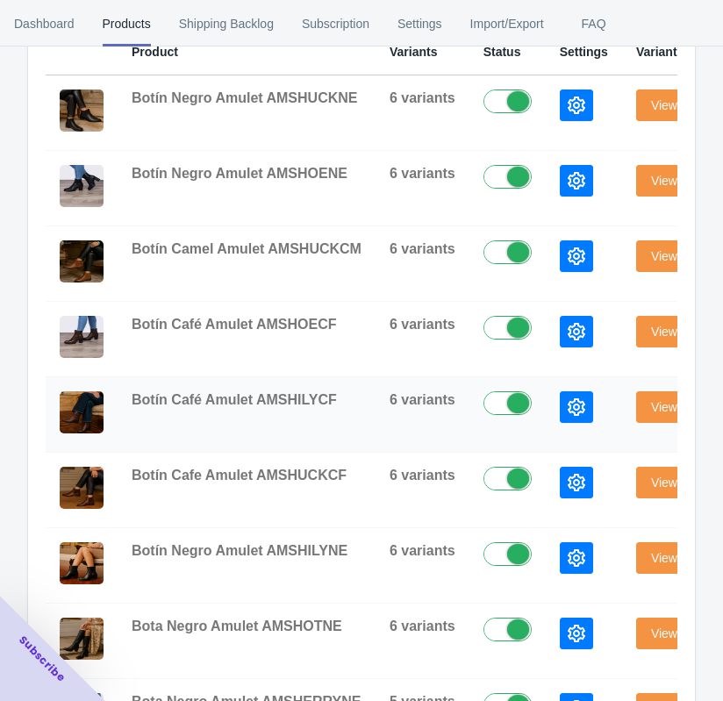
click at [568, 396] on button "button" at bounding box center [576, 408] width 33 height 32
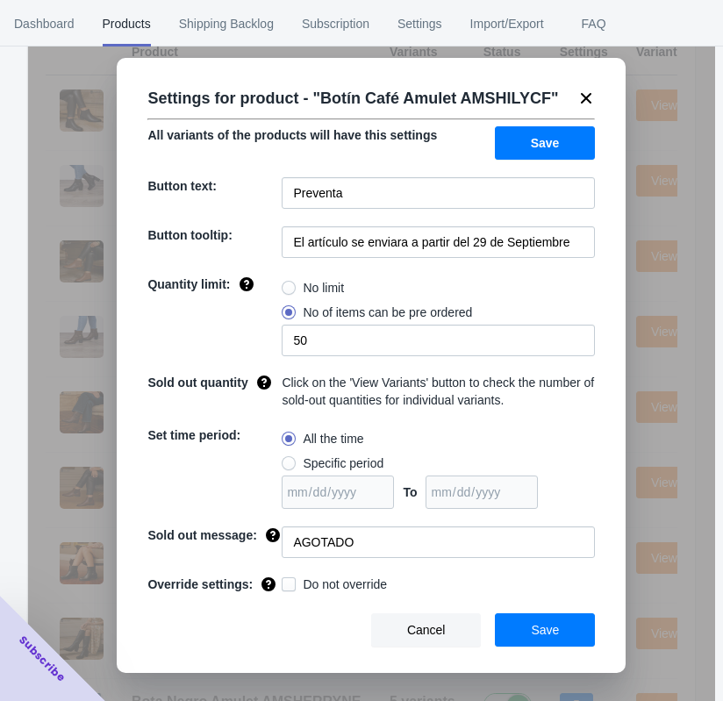
click at [691, 173] on div "Settings for product - " Botín Café Amulet AMSHILYCF " All variants of the prod…" at bounding box center [371, 394] width 687 height 701
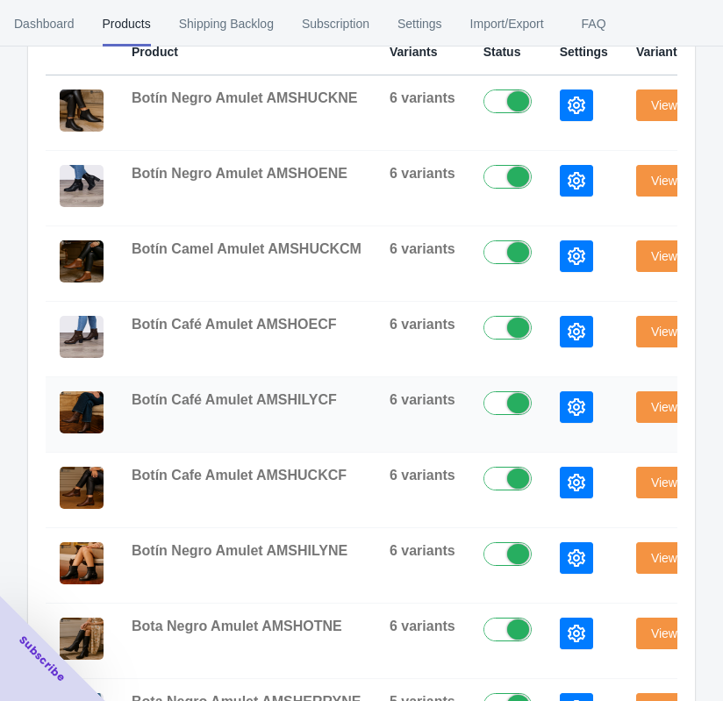
click at [568, 407] on icon "button" at bounding box center [577, 408] width 18 height 18
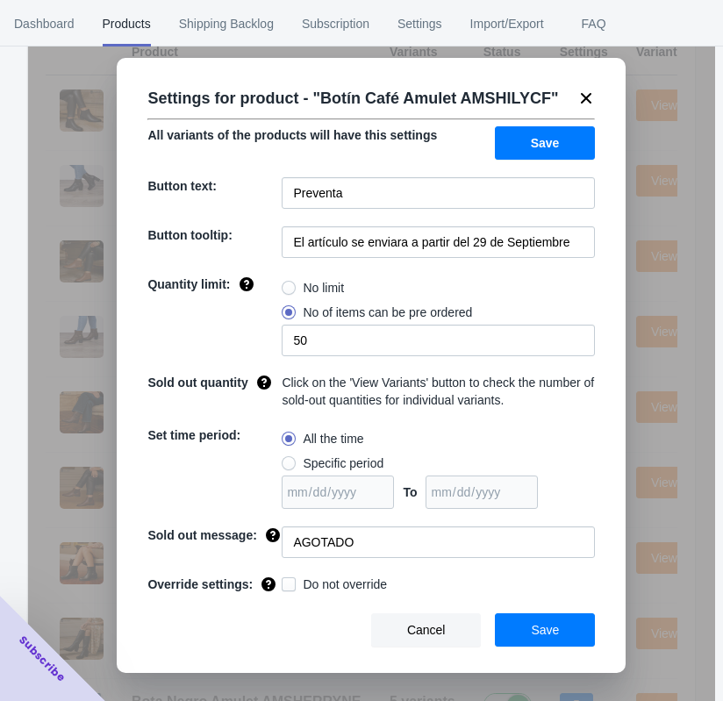
click at [694, 187] on div "Settings for product - " Botín Café Amulet AMSHILYCF " All variants of the prod…" at bounding box center [371, 394] width 687 height 701
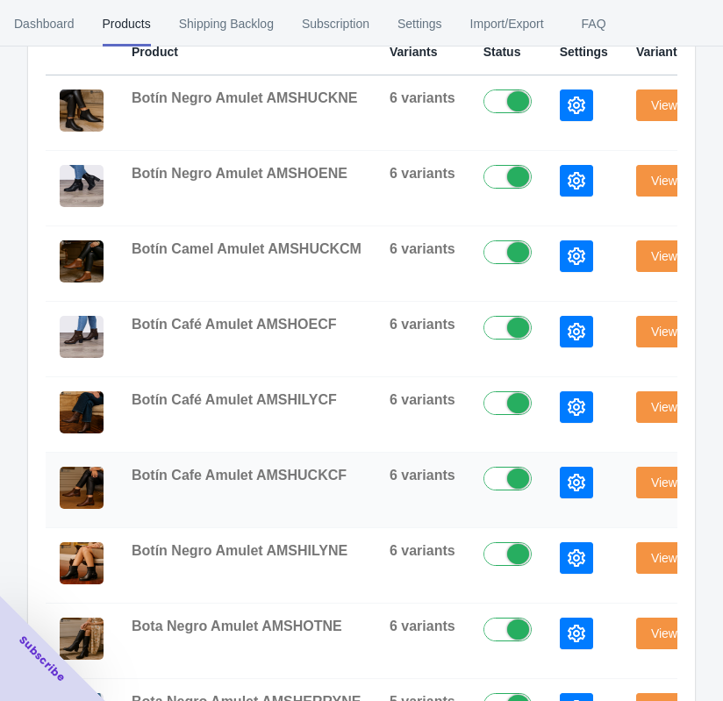
click at [568, 485] on icon "button" at bounding box center [577, 483] width 18 height 18
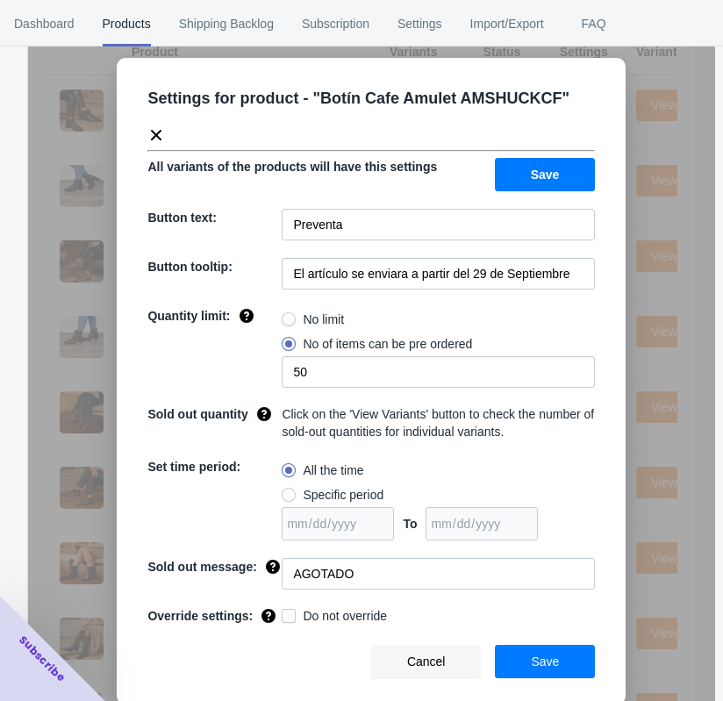
click at [708, 249] on div "Settings for product - " Botín Cafe Amulet AMSHUCKCF " All variants of the prod…" at bounding box center [371, 394] width 687 height 701
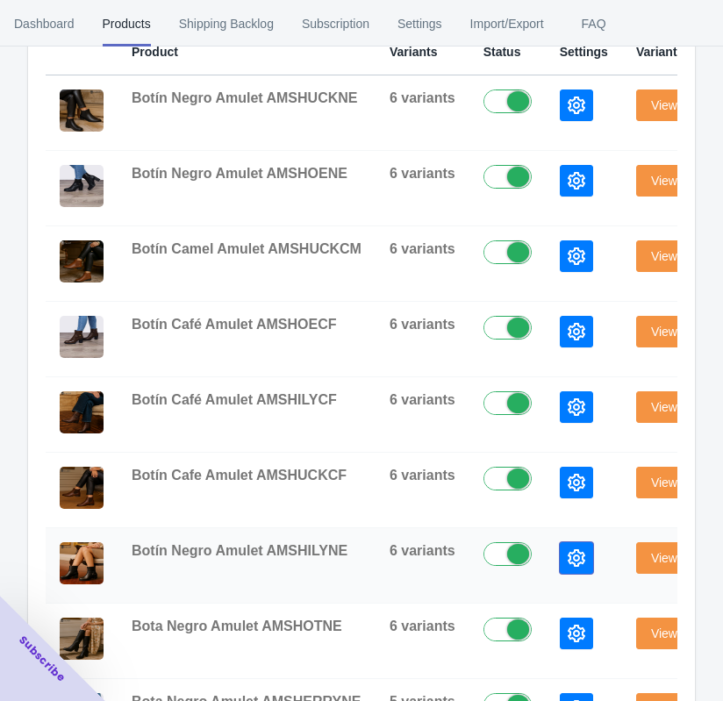
click at [560, 568] on button "button" at bounding box center [576, 559] width 33 height 32
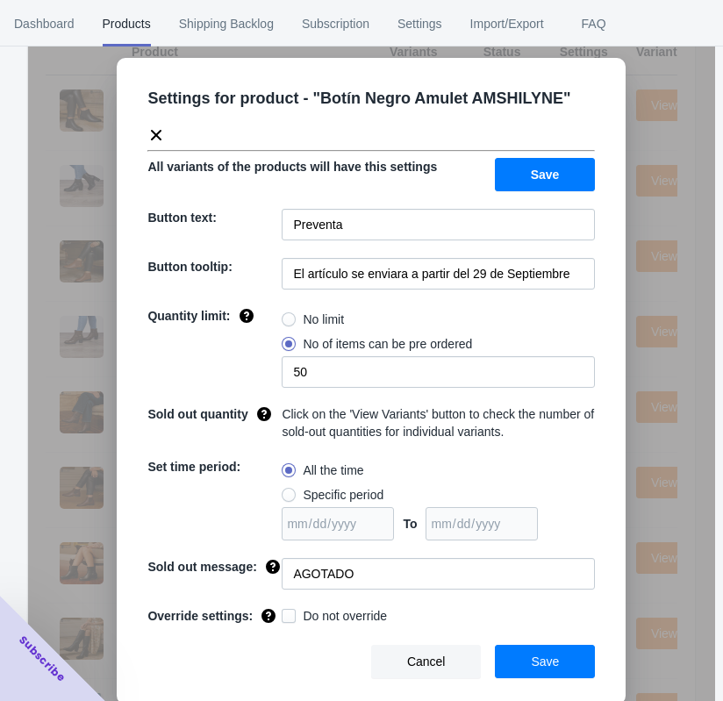
click at [710, 232] on div "Settings for product - " Botín Negro Amulet AMSHILYNE " All variants of the pro…" at bounding box center [371, 394] width 687 height 701
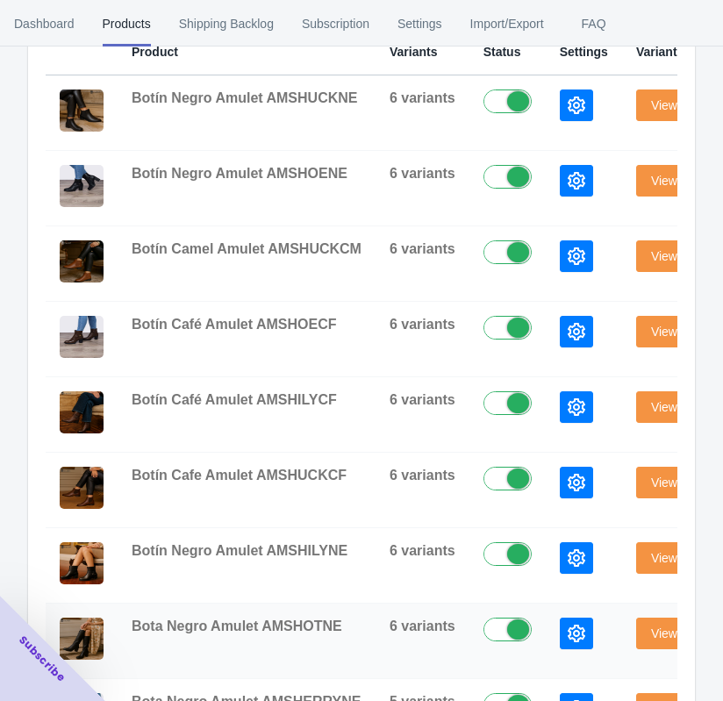
click at [568, 631] on icon "button" at bounding box center [577, 634] width 18 height 18
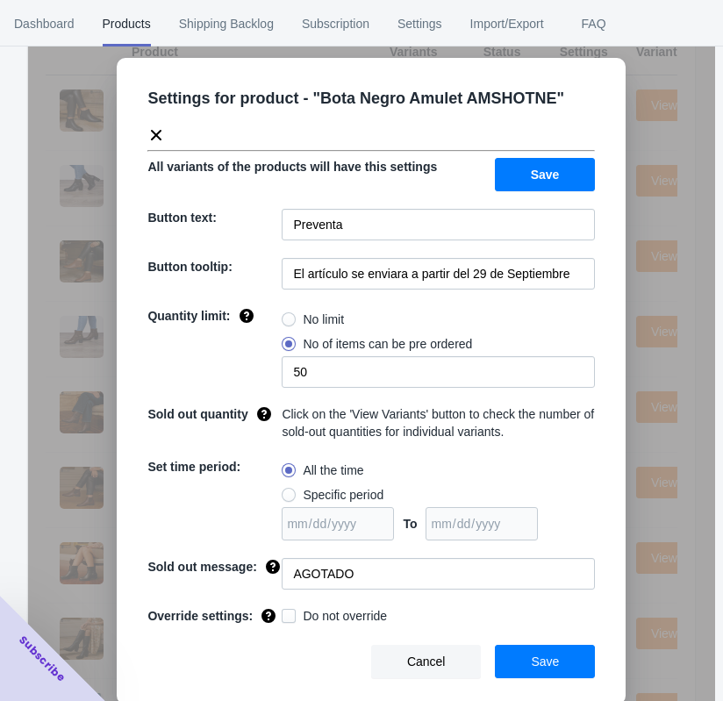
click at [700, 225] on div "Settings for product - " Bota Negro Amulet AMSHOTNE " All variants of the produ…" at bounding box center [371, 394] width 687 height 701
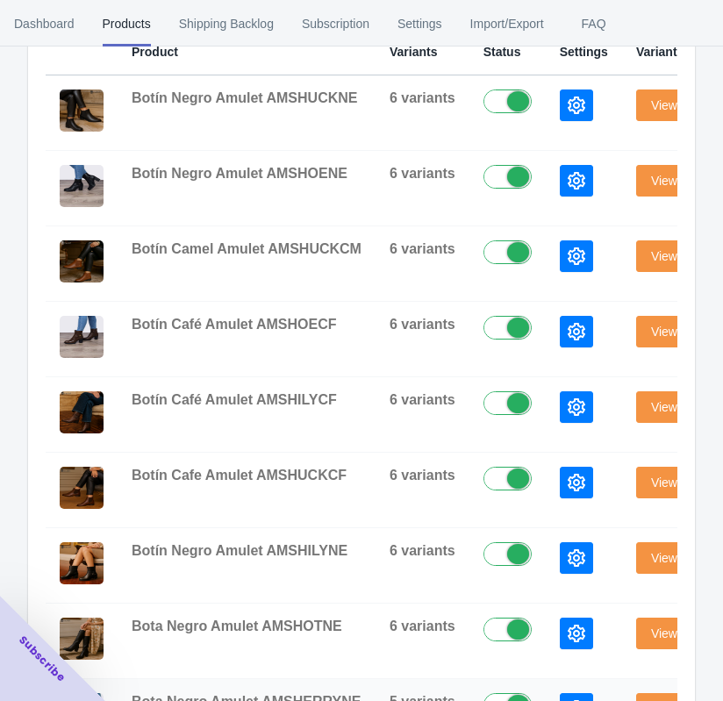
click at [563, 694] on button "button" at bounding box center [576, 709] width 33 height 32
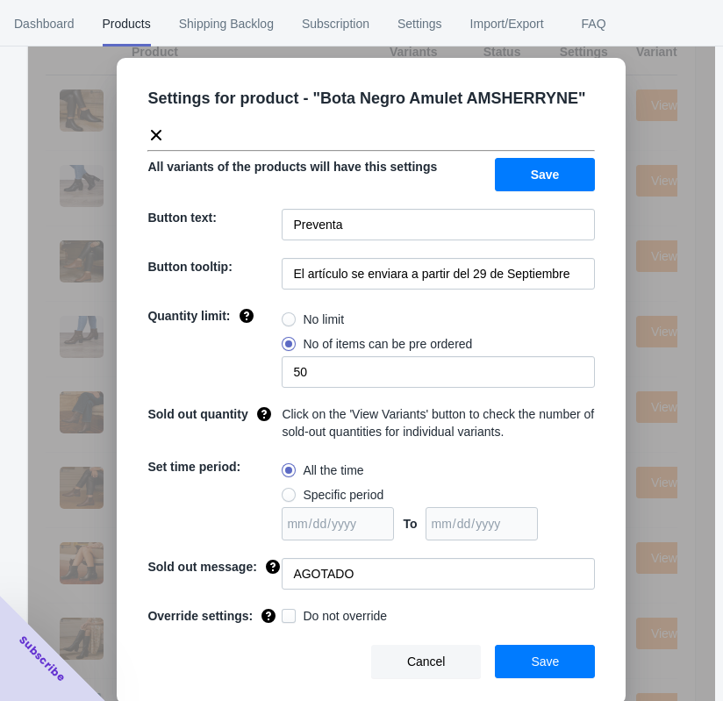
click at [690, 265] on div "Settings for product - " Bota Negro Amulet AMSHERRYNE " All variants of the pro…" at bounding box center [371, 394] width 687 height 701
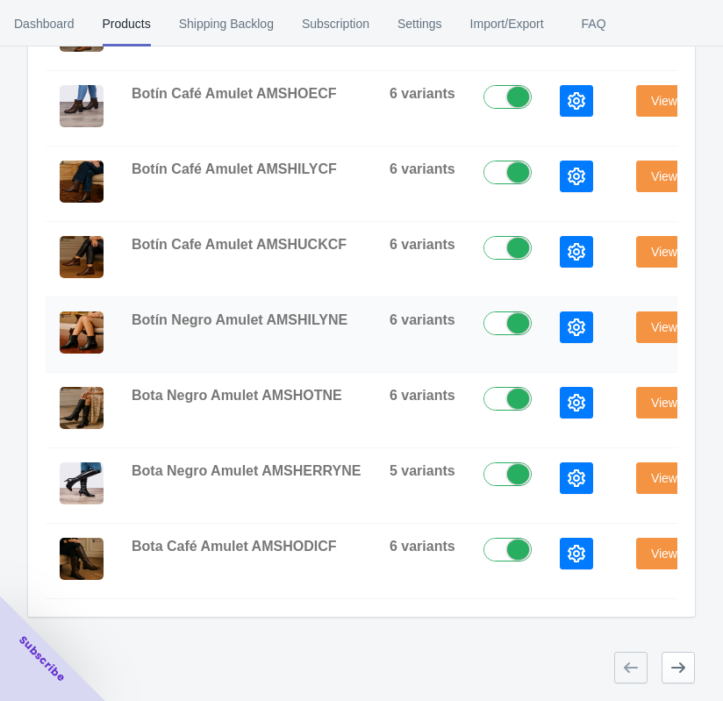
scroll to position [686, 0]
click at [568, 545] on icon "button" at bounding box center [577, 554] width 18 height 18
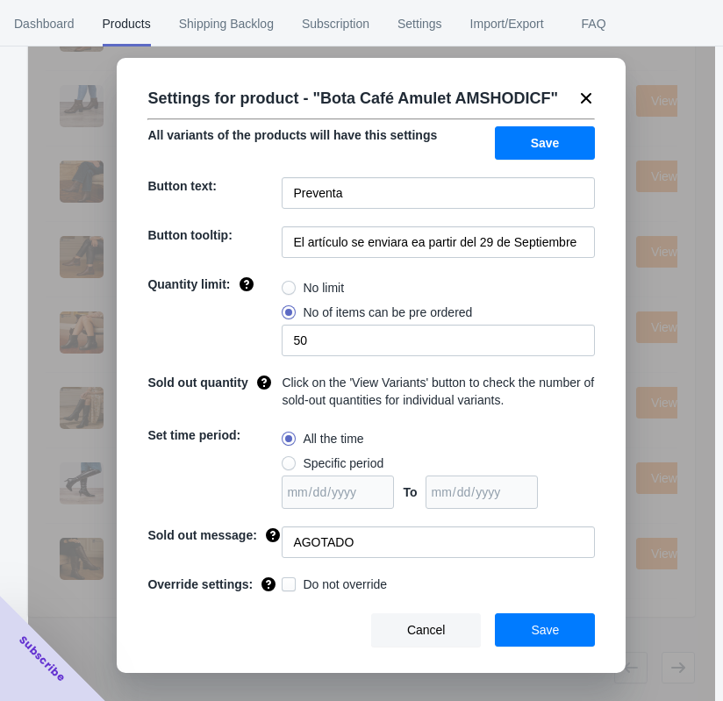
click at [700, 292] on div "Settings for product - " Bota Café Amulet AMSHODICF " All variants of the produ…" at bounding box center [371, 394] width 687 height 701
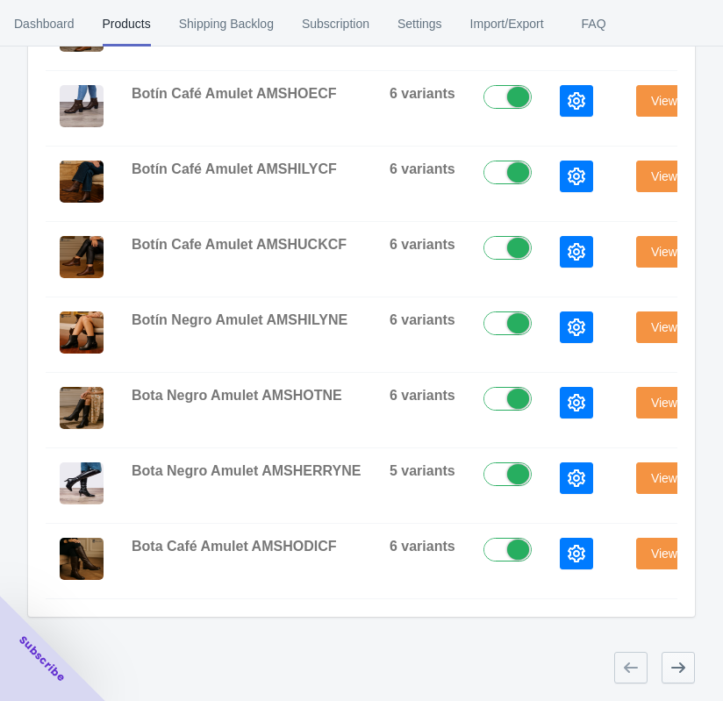
click at [669, 663] on button "button" at bounding box center [678, 668] width 33 height 32
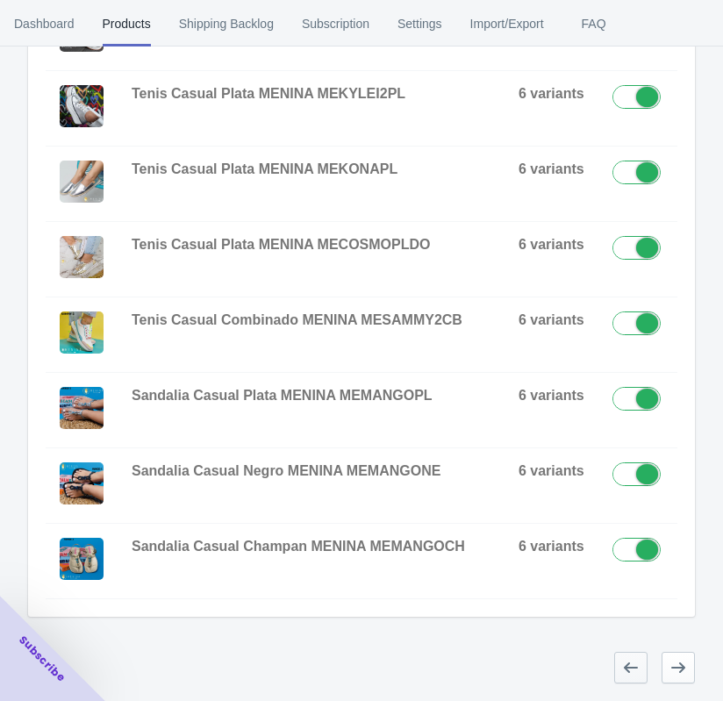
click at [625, 670] on icon "button" at bounding box center [631, 668] width 18 height 18
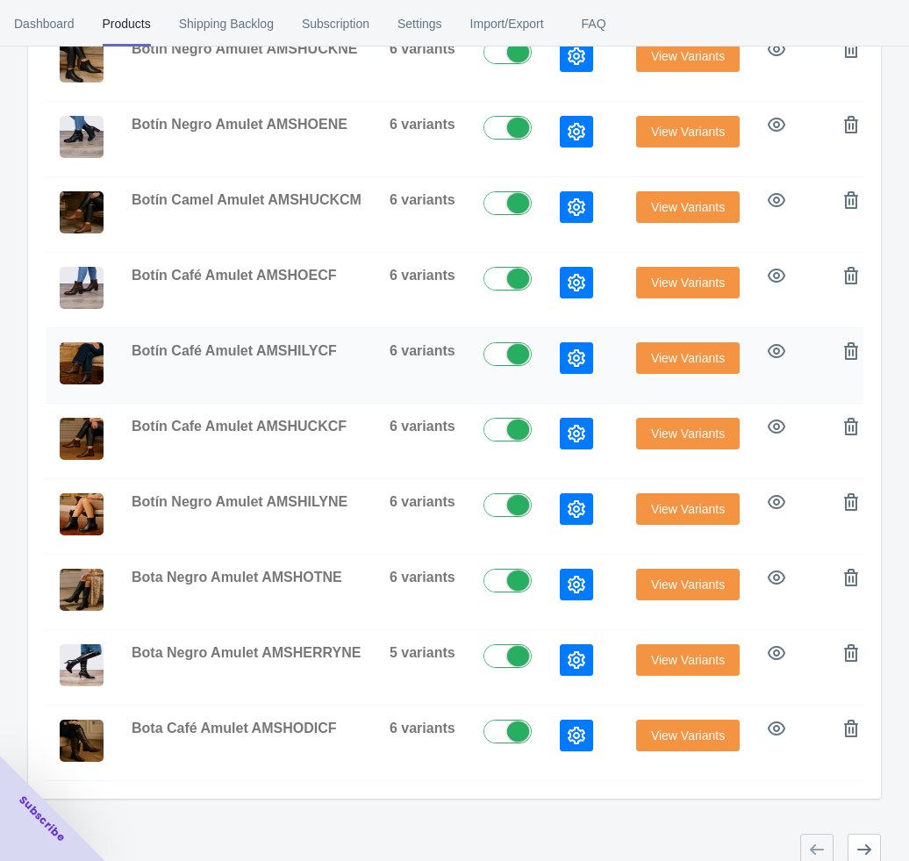
scroll to position [527, 0]
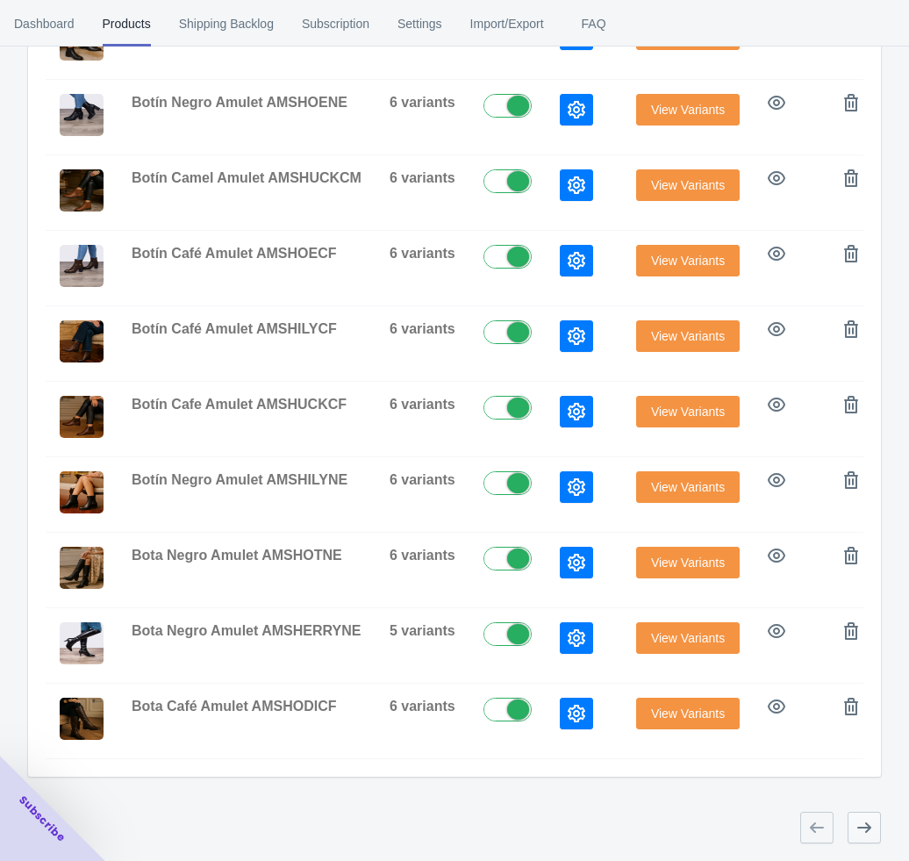
click at [875, 701] on button "button" at bounding box center [864, 828] width 33 height 32
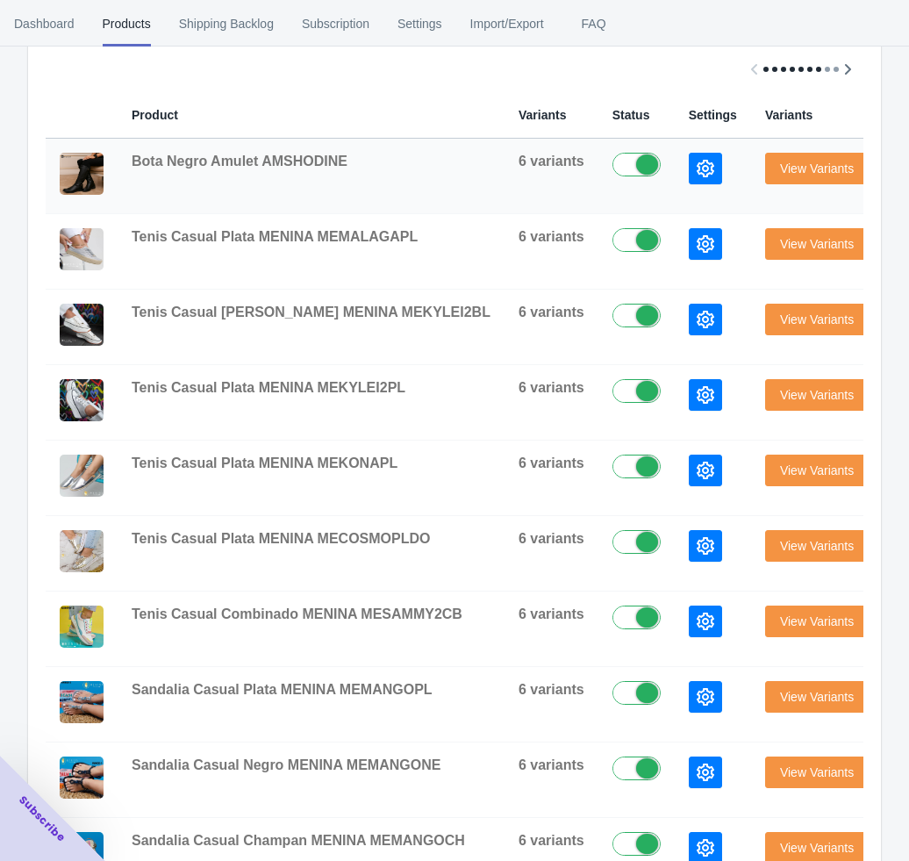
scroll to position [263, 0]
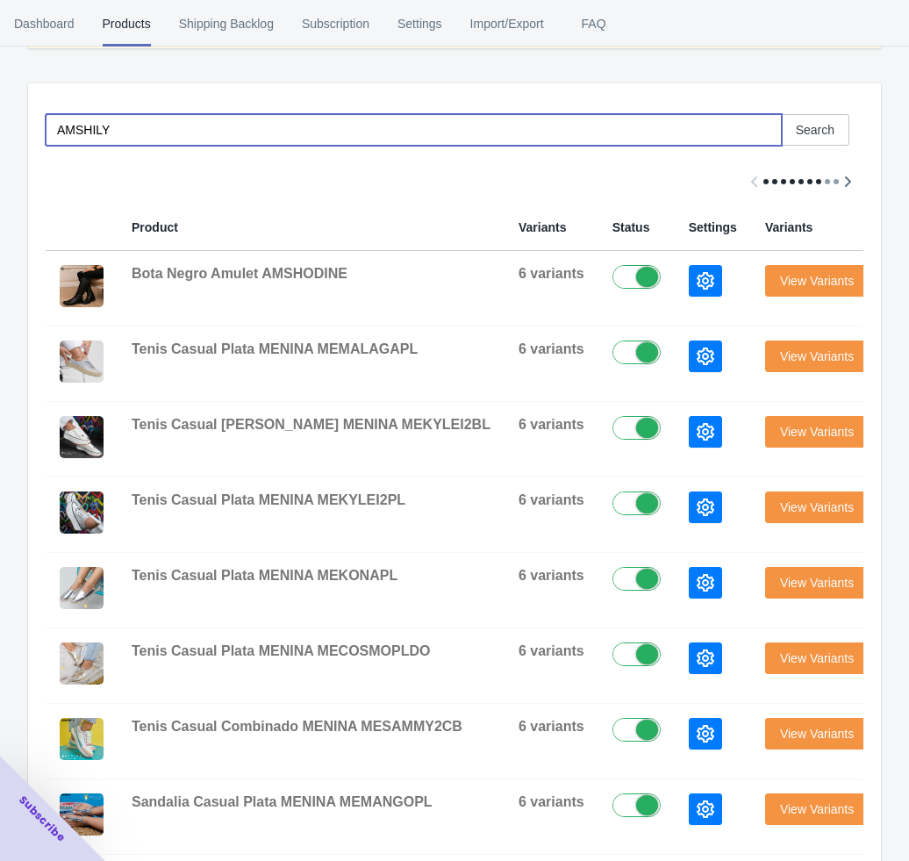
click at [120, 130] on input "AMSHILY" at bounding box center [414, 130] width 737 height 32
click at [800, 131] on span "Search" at bounding box center [815, 130] width 39 height 14
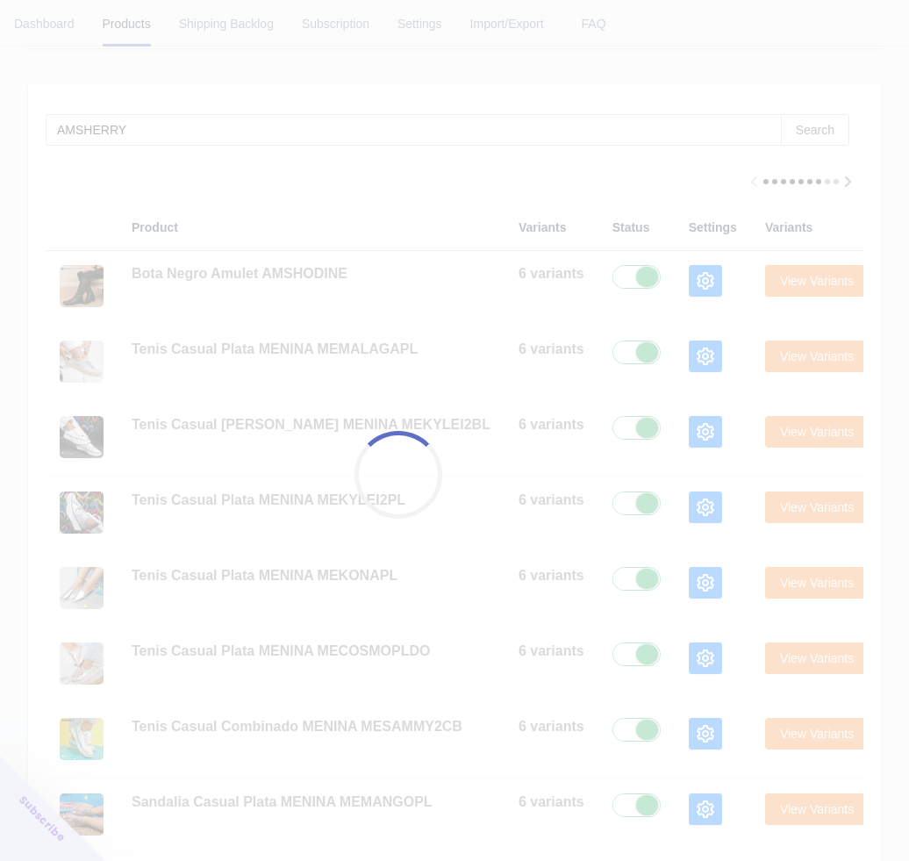
scroll to position [0, 0]
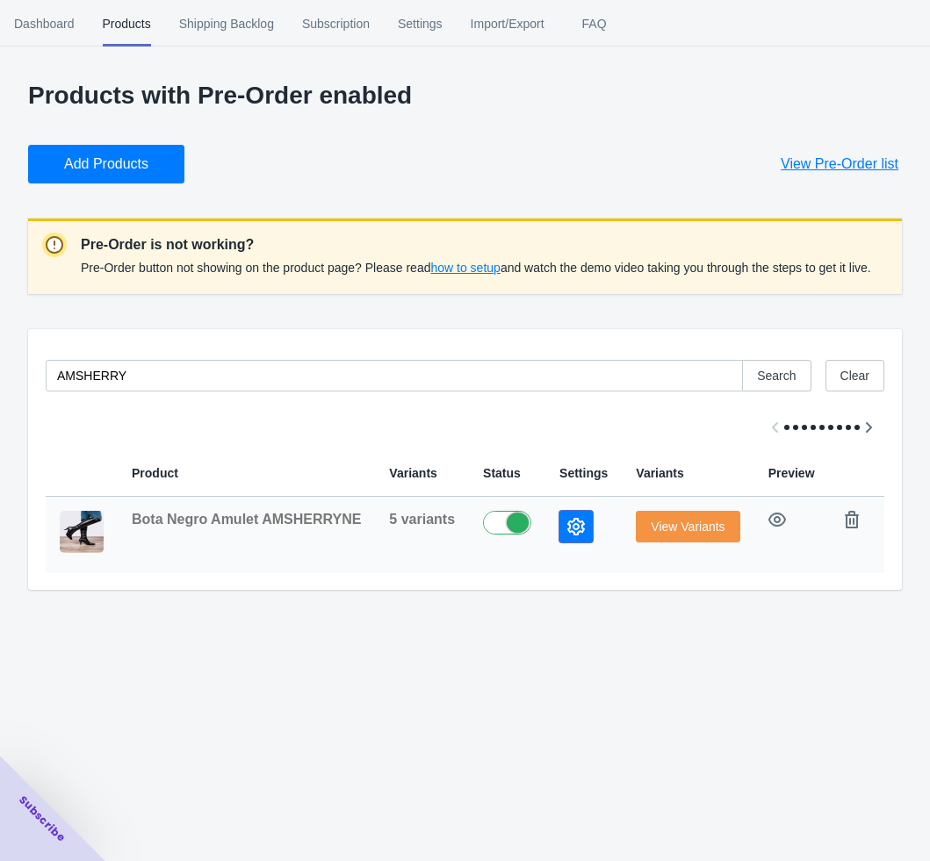
click at [567, 526] on icon "button" at bounding box center [576, 527] width 18 height 18
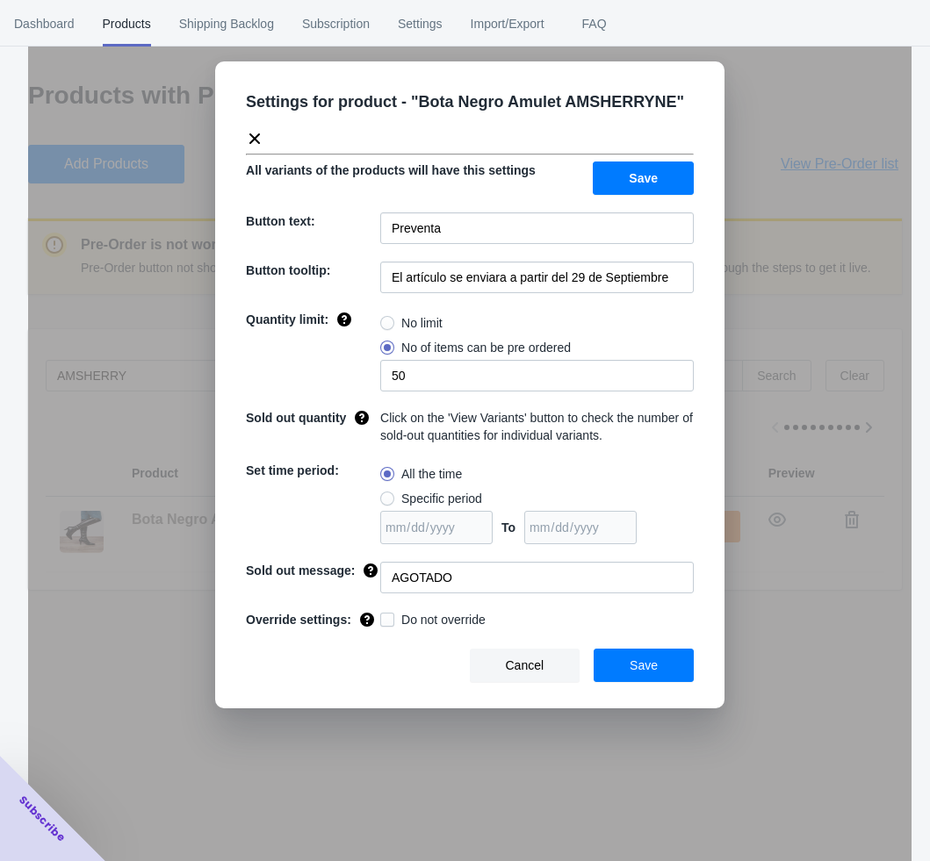
click at [761, 177] on div "Settings for product - " Bota Negro Amulet AMSHERRYNE " All variants of the pro…" at bounding box center [469, 474] width 883 height 861
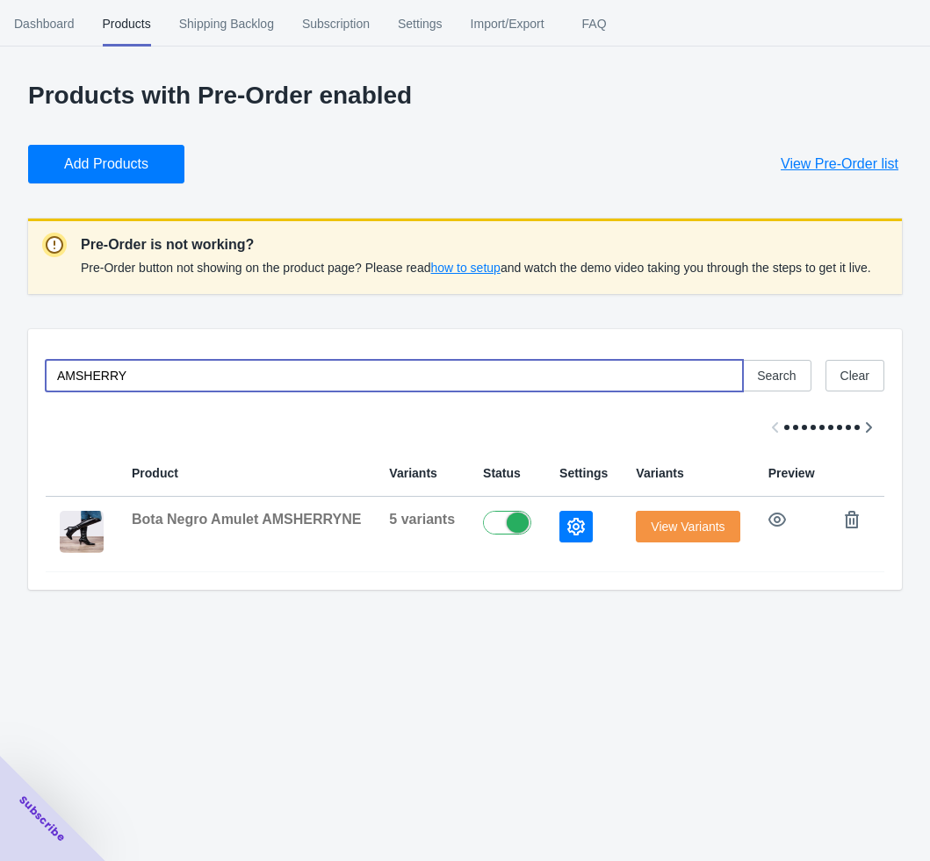
click at [131, 377] on input "AMSHERRY" at bounding box center [394, 376] width 697 height 32
drag, startPoint x: 131, startPoint y: 377, endPoint x: 83, endPoint y: 376, distance: 48.3
click at [92, 381] on input "AMSHERRY" at bounding box center [394, 376] width 697 height 32
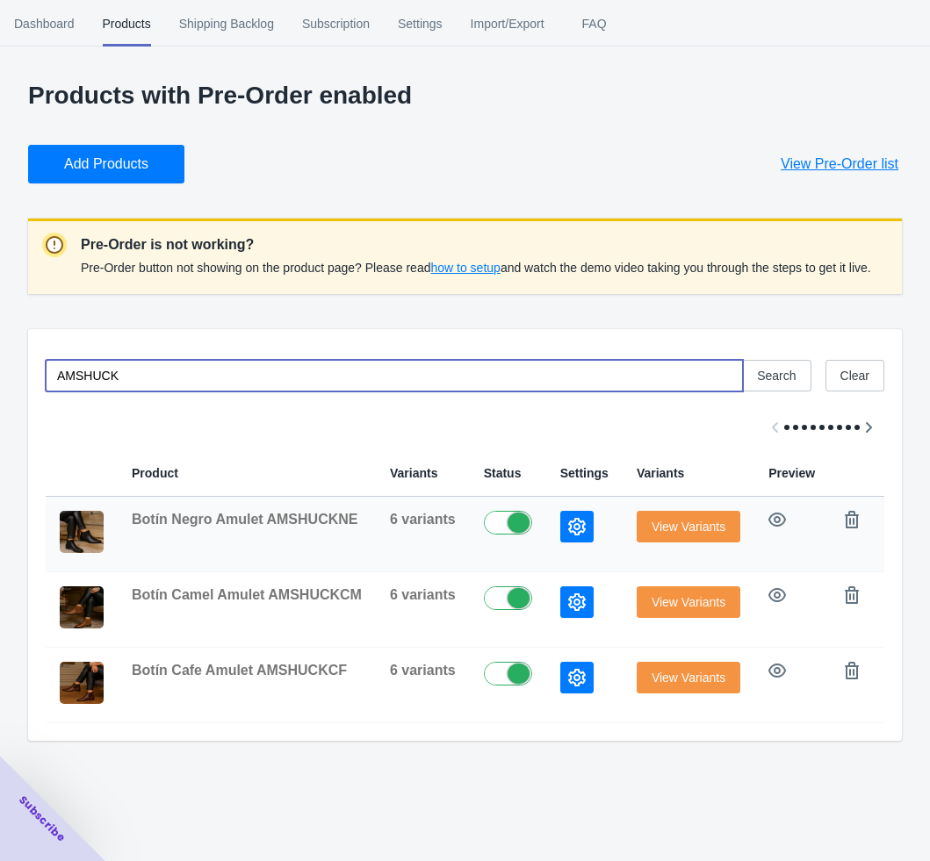
click at [570, 528] on icon "button" at bounding box center [577, 527] width 18 height 18
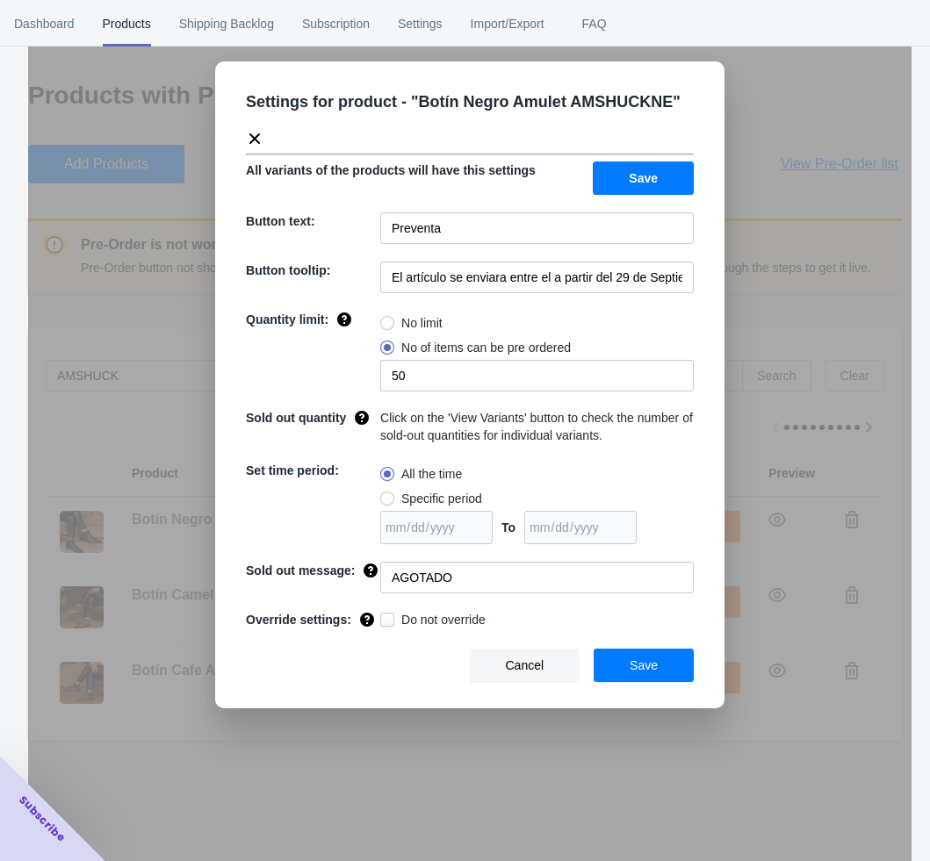
click at [737, 386] on div "Settings for product - " Botín Negro Amulet AMSHUCKNE " All variants of the pro…" at bounding box center [469, 474] width 883 height 861
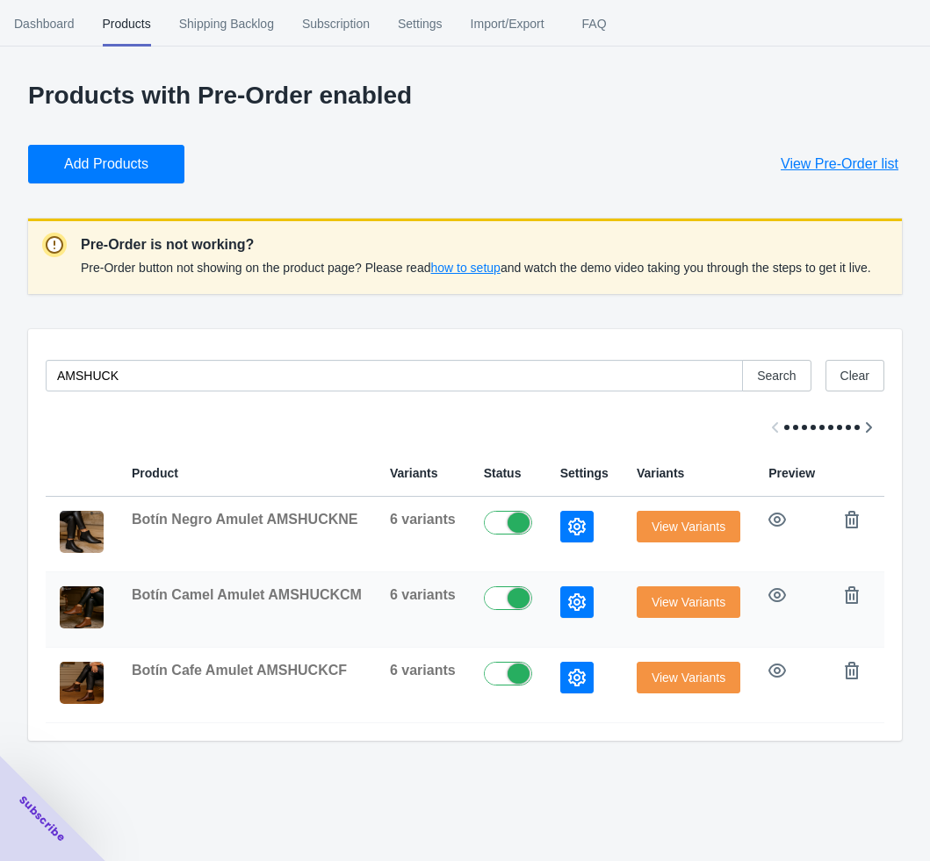
click at [570, 604] on icon "button" at bounding box center [577, 602] width 18 height 18
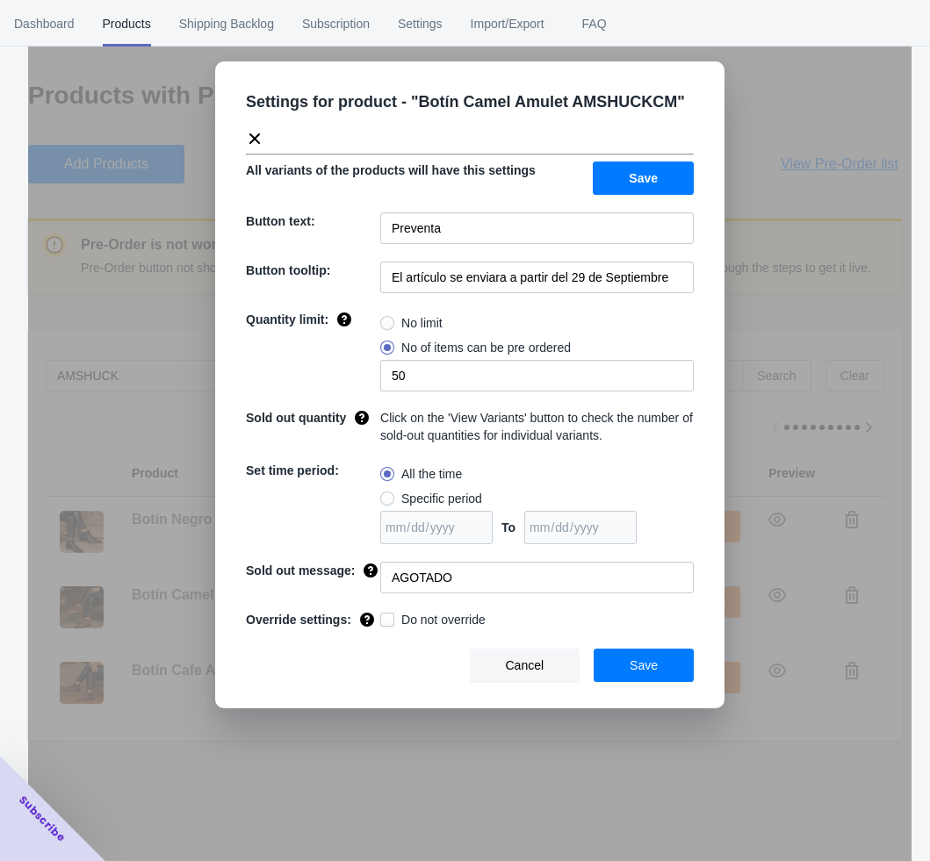
click at [761, 413] on div "Settings for product - " Botín Camel Amulet AMSHUCKCM " All variants of the pro…" at bounding box center [469, 474] width 883 height 861
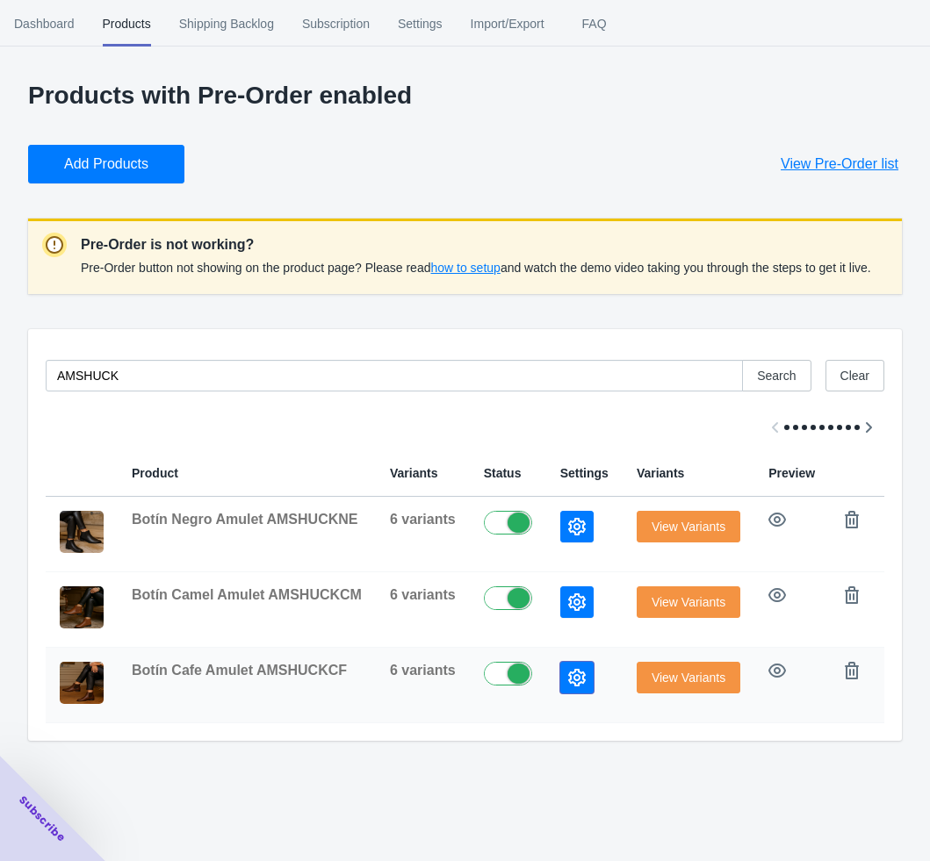
click at [571, 675] on button "button" at bounding box center [576, 678] width 33 height 32
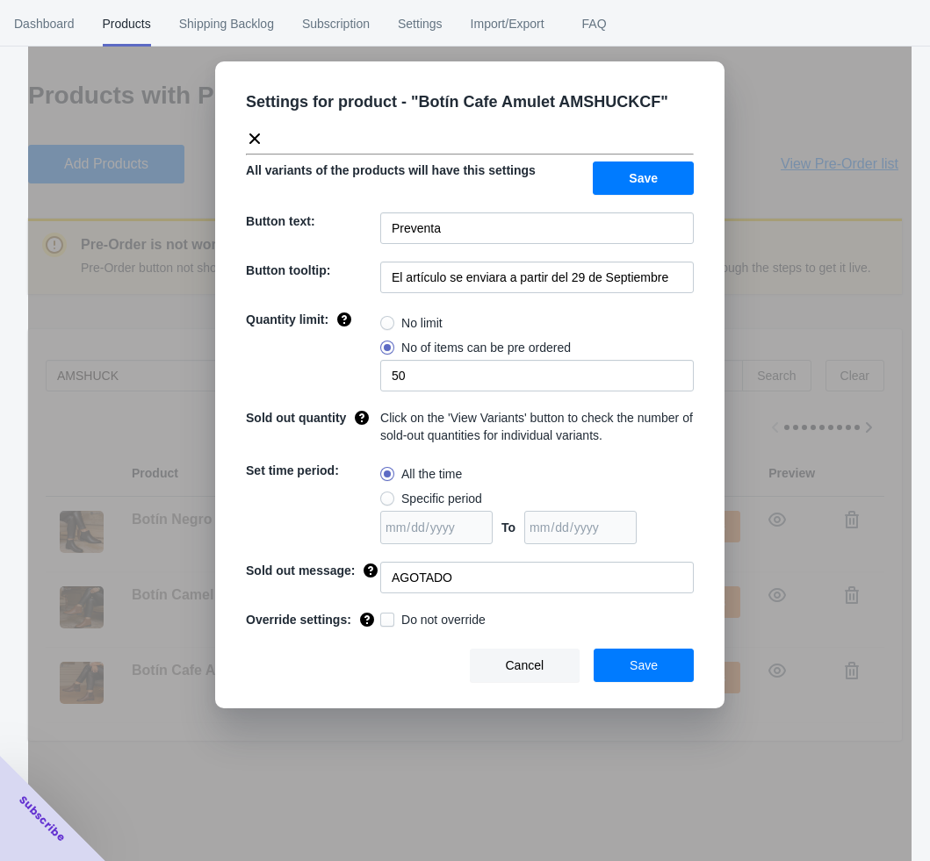
click at [752, 371] on div "Settings for product - " Botín Cafe Amulet AMSHUCKCF " All variants of the prod…" at bounding box center [469, 474] width 883 height 861
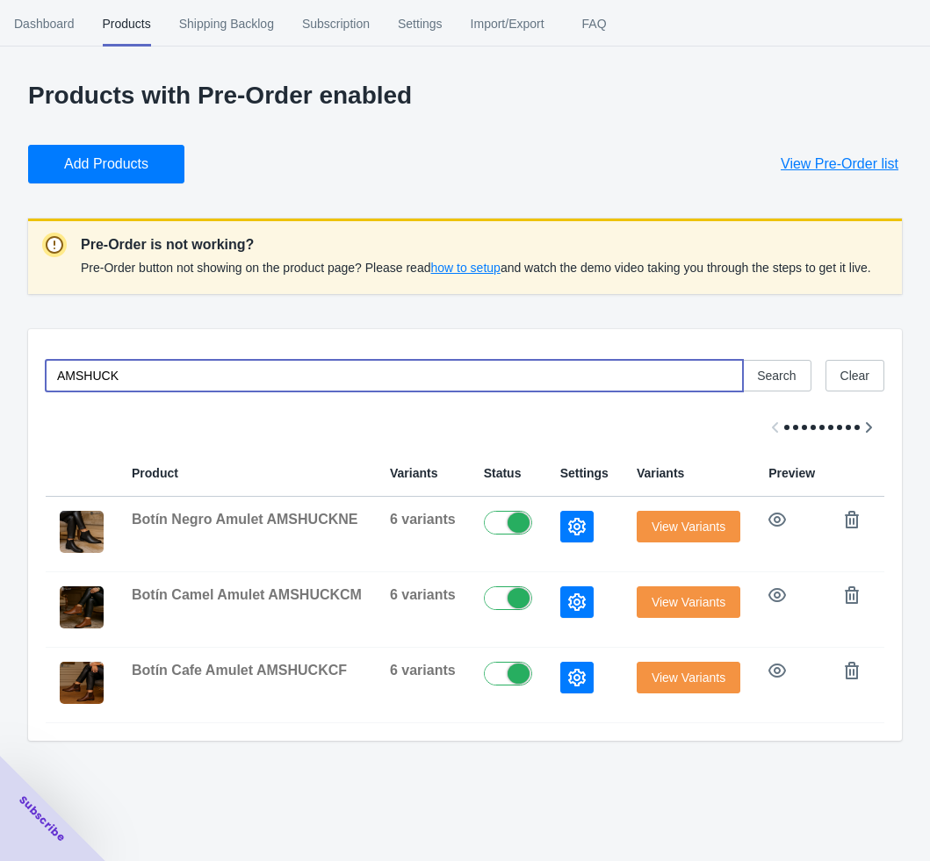
click at [217, 378] on input "AMSHUCK" at bounding box center [394, 376] width 697 height 32
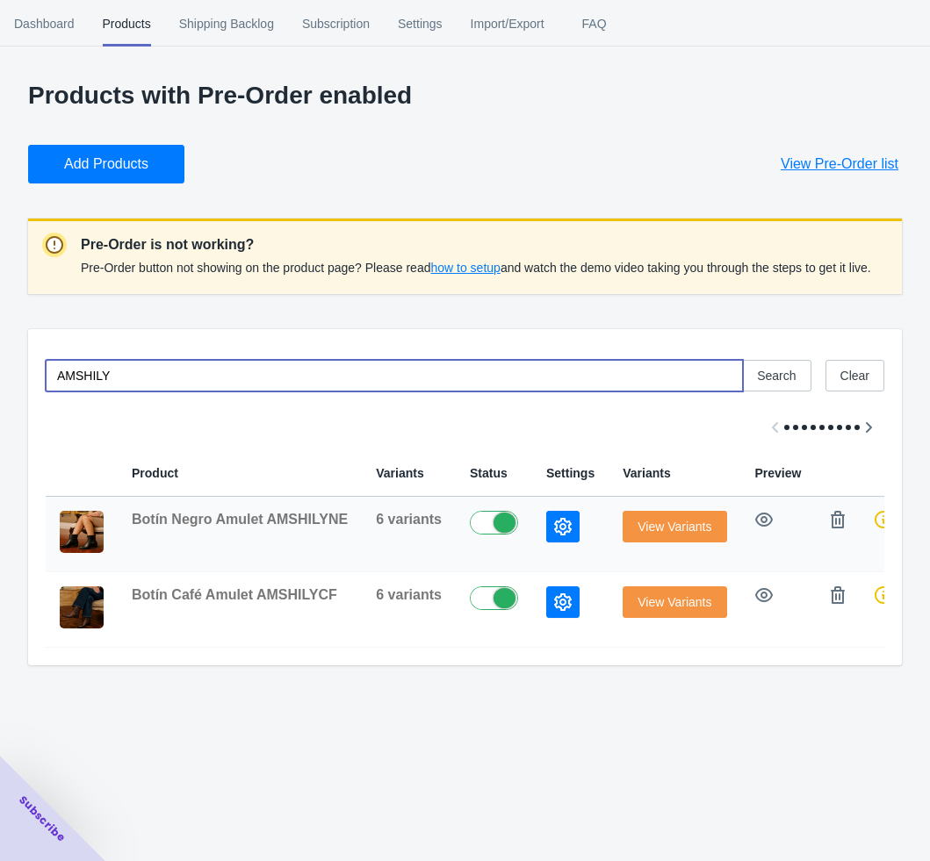
click at [554, 531] on icon "button" at bounding box center [563, 527] width 18 height 18
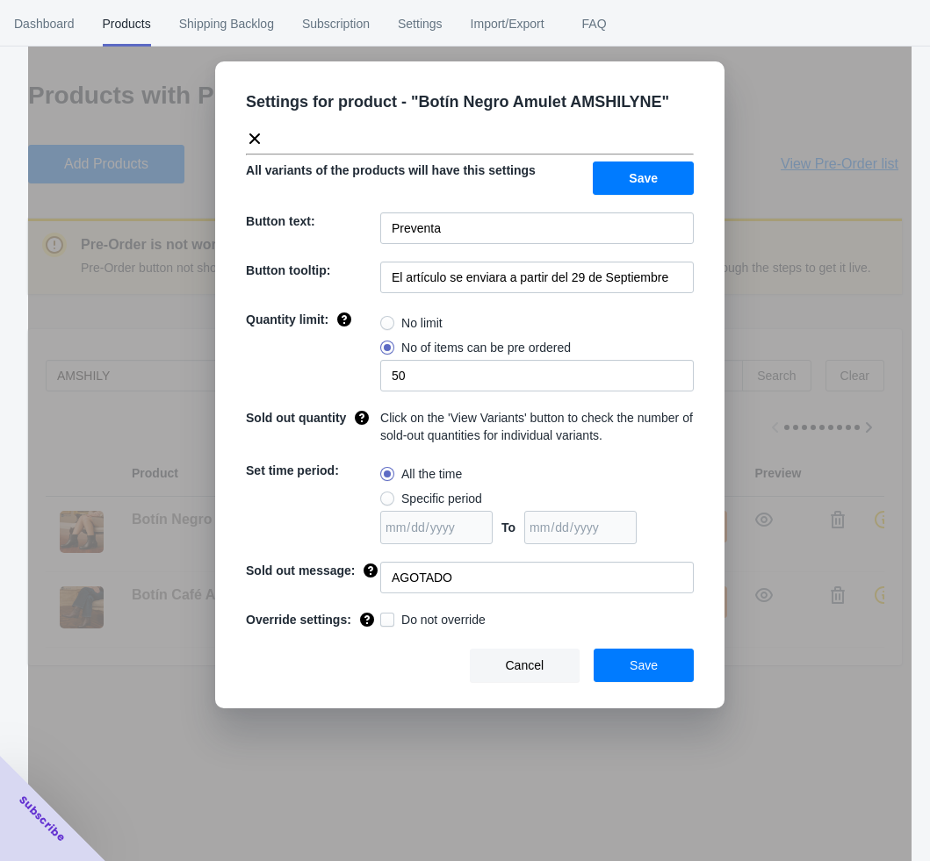
click at [768, 420] on div "Settings for product - " Botín Negro Amulet AMSHILYNE " All variants of the pro…" at bounding box center [469, 474] width 883 height 861
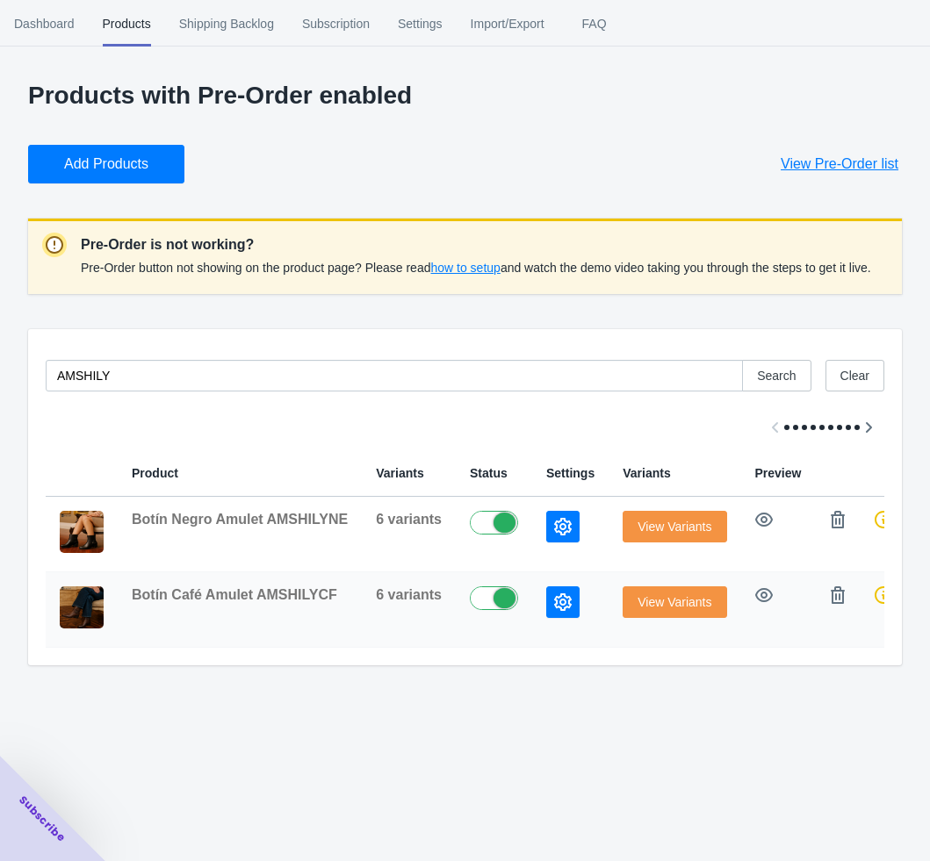
click at [560, 599] on button "button" at bounding box center [562, 602] width 33 height 32
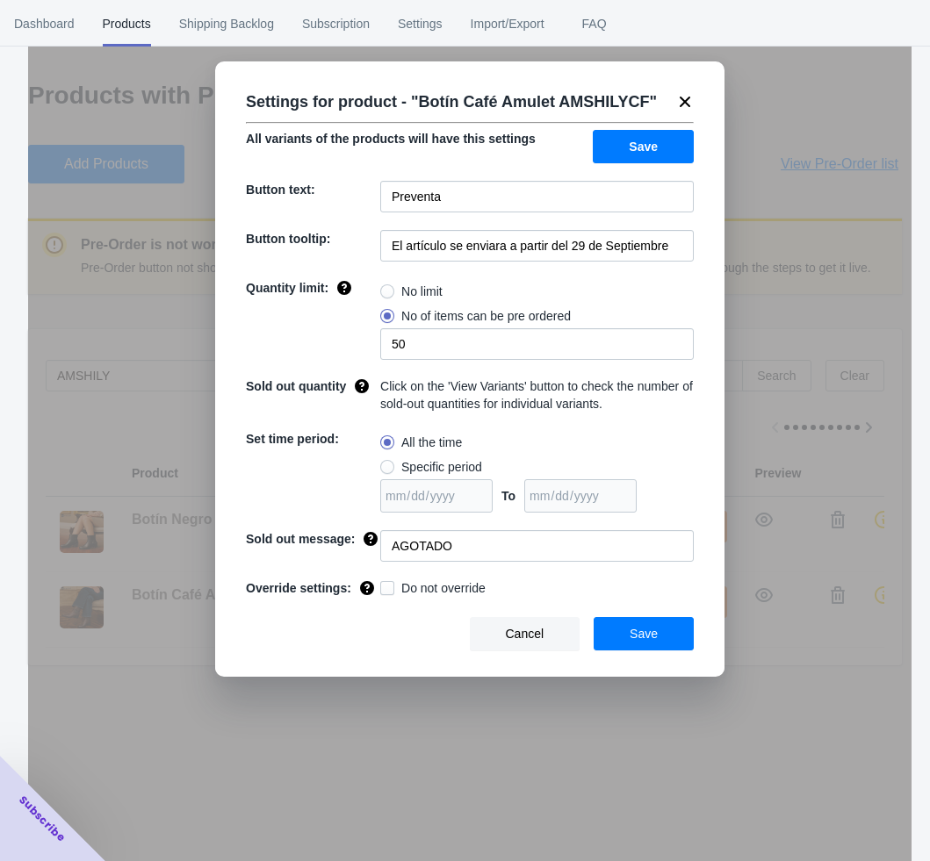
click at [633, 701] on div "Settings for product - " Botín Café Amulet AMSHILYCF " All variants of the prod…" at bounding box center [469, 474] width 883 height 861
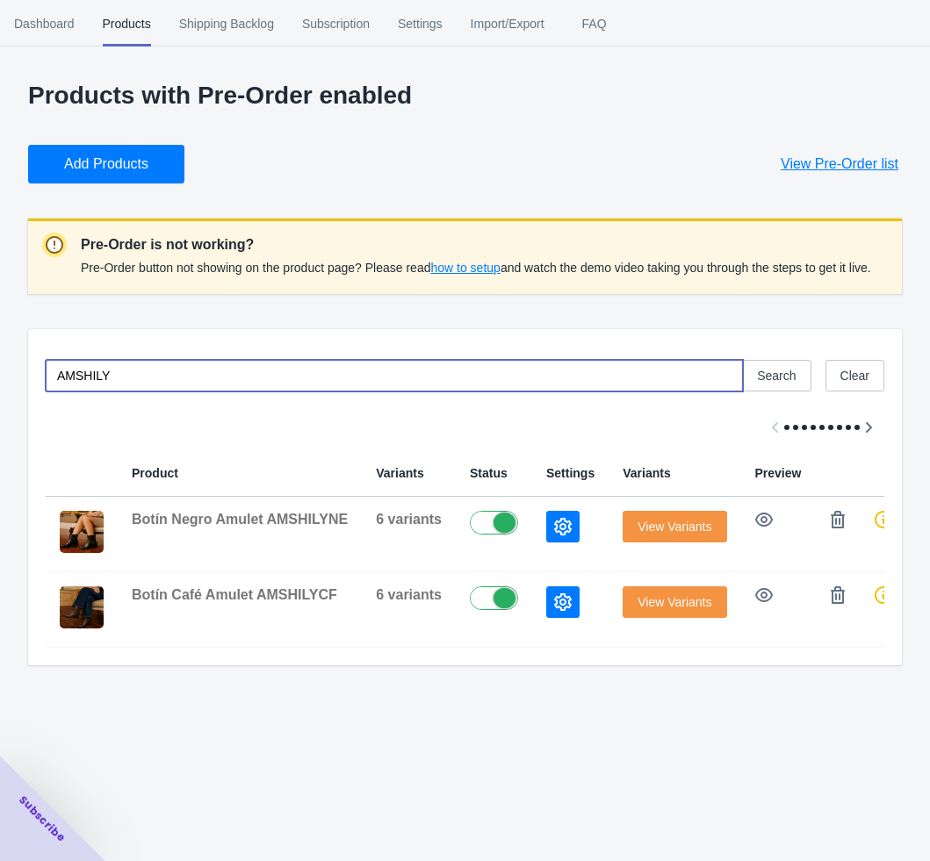
click at [155, 380] on input "AMSHILY" at bounding box center [394, 376] width 697 height 32
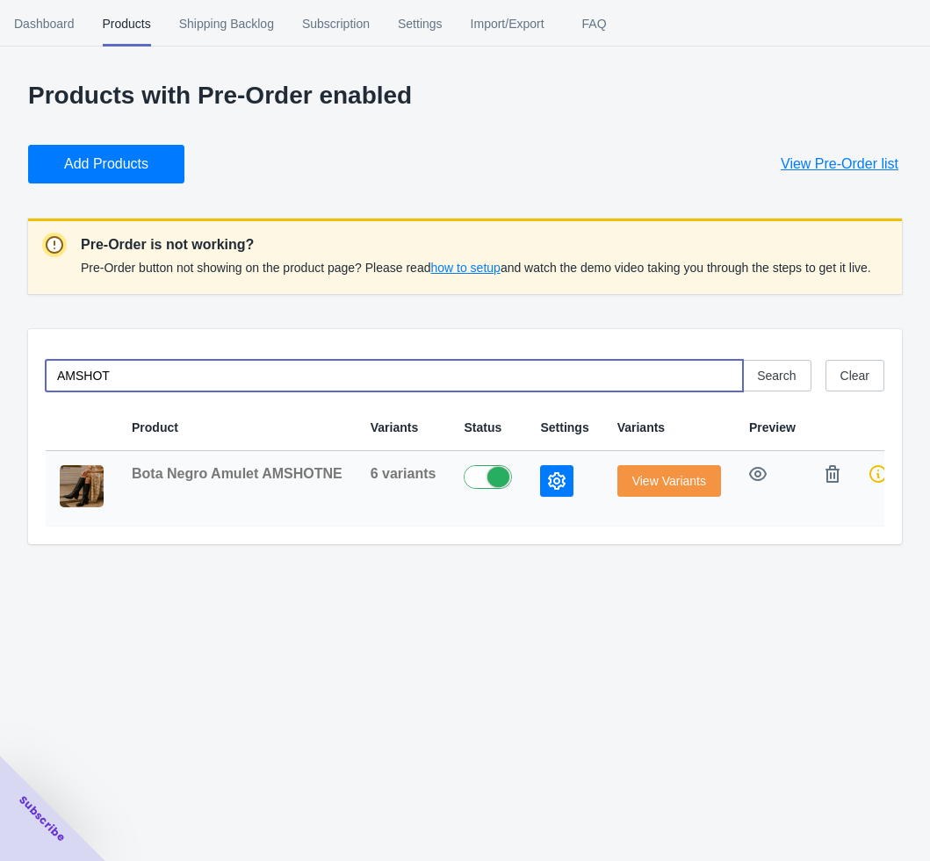
click at [556, 476] on icon "button" at bounding box center [557, 481] width 18 height 18
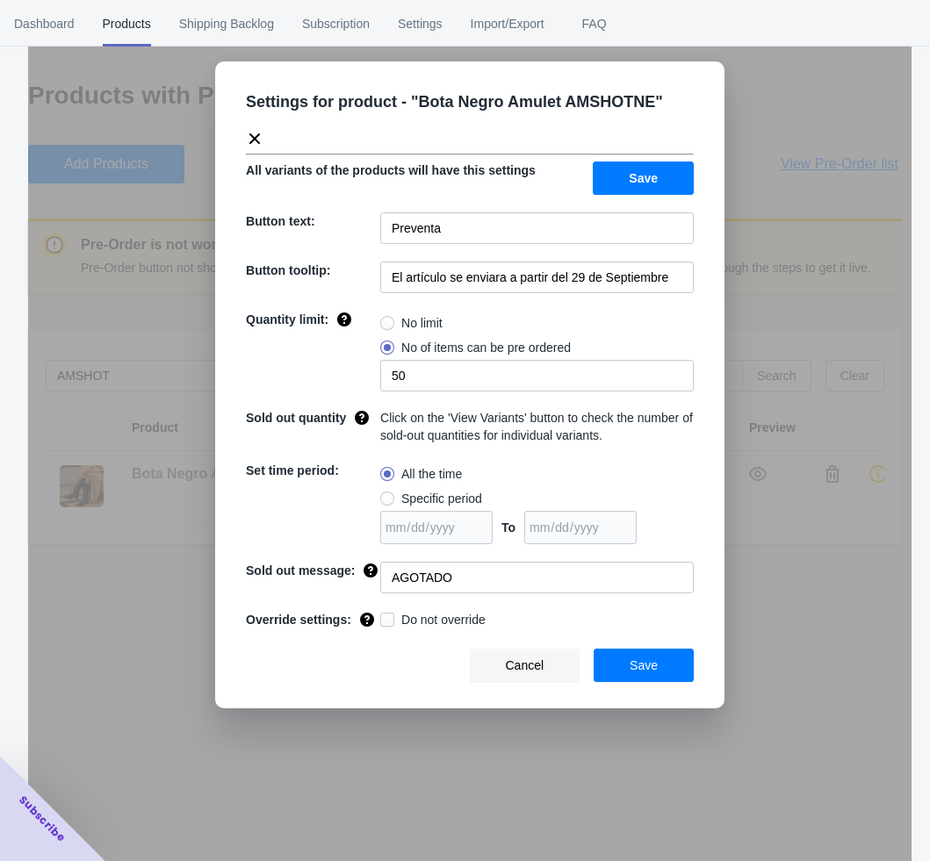
click at [810, 665] on div "Settings for product - " Bota Negro Amulet AMSHOTNE " All variants of the produ…" at bounding box center [469, 474] width 883 height 861
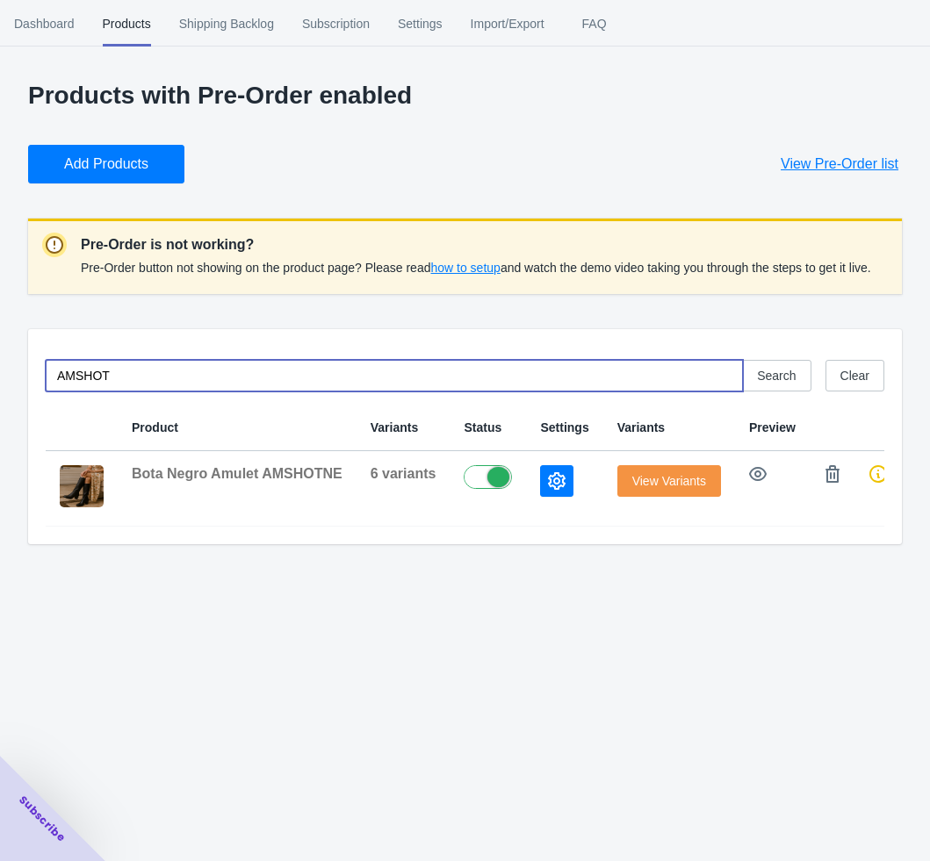
click at [143, 377] on input "AMSHOT" at bounding box center [394, 376] width 697 height 32
type input "AMSHOT"
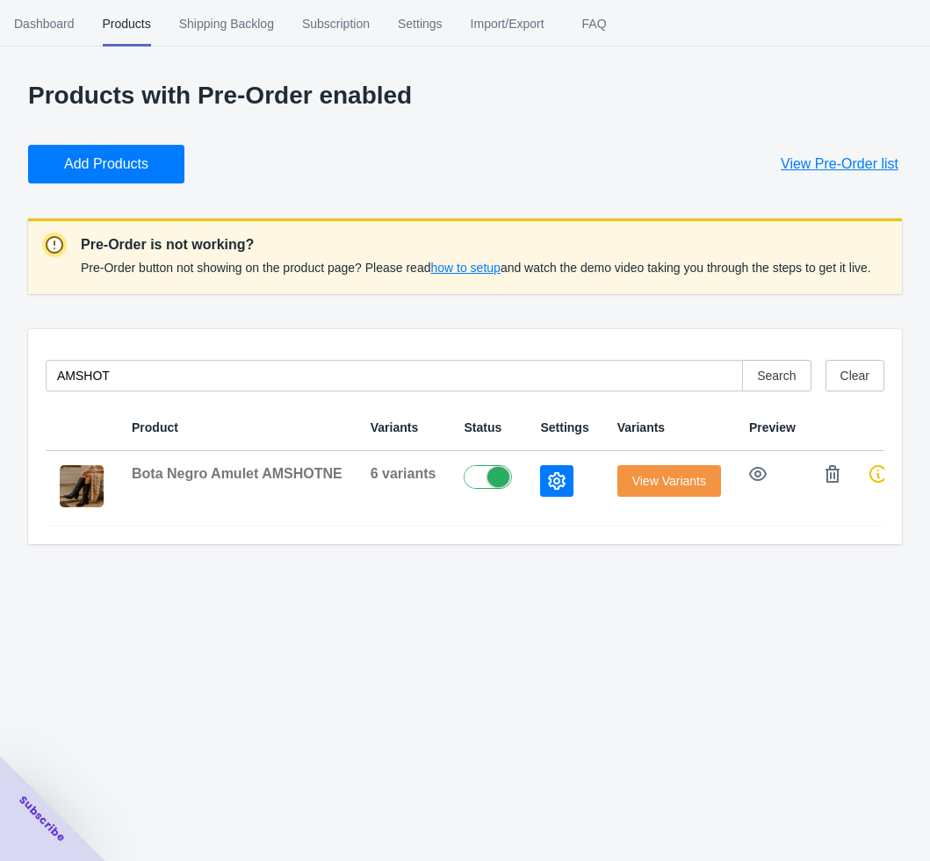
click at [119, 161] on span "Add Products" at bounding box center [106, 164] width 84 height 18
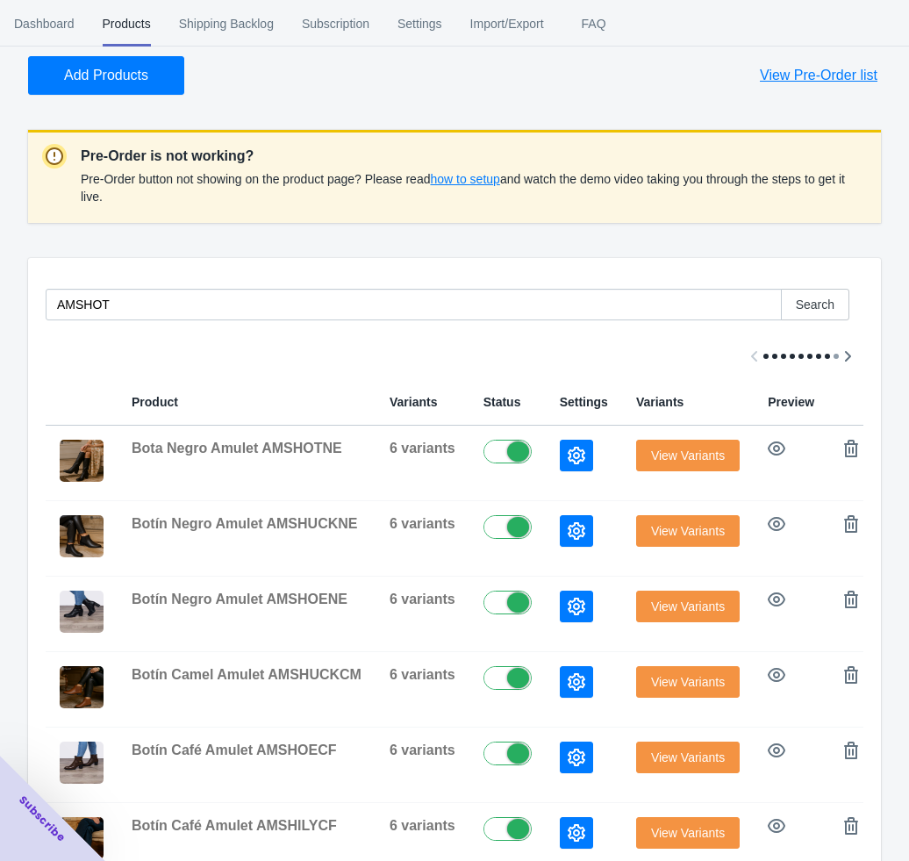
scroll to position [132, 0]
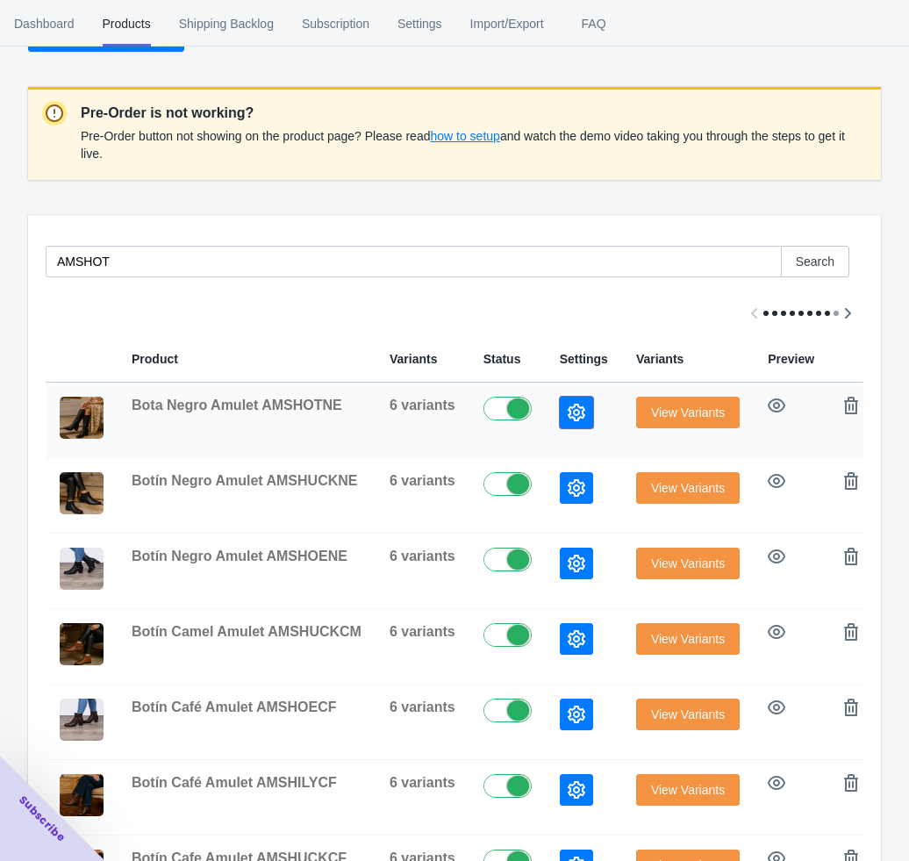
click at [573, 407] on button "button" at bounding box center [576, 413] width 33 height 32
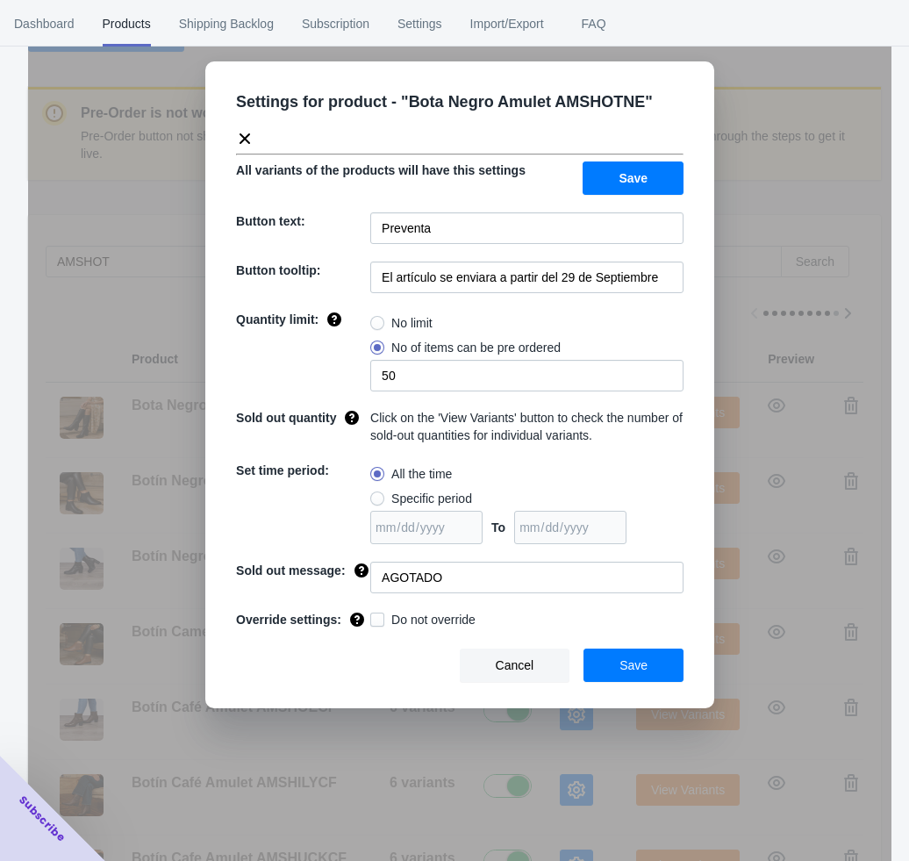
click at [731, 439] on div "Settings for product - " Bota Negro Amulet AMSHOTNE " All variants of the produ…" at bounding box center [460, 474] width 864 height 861
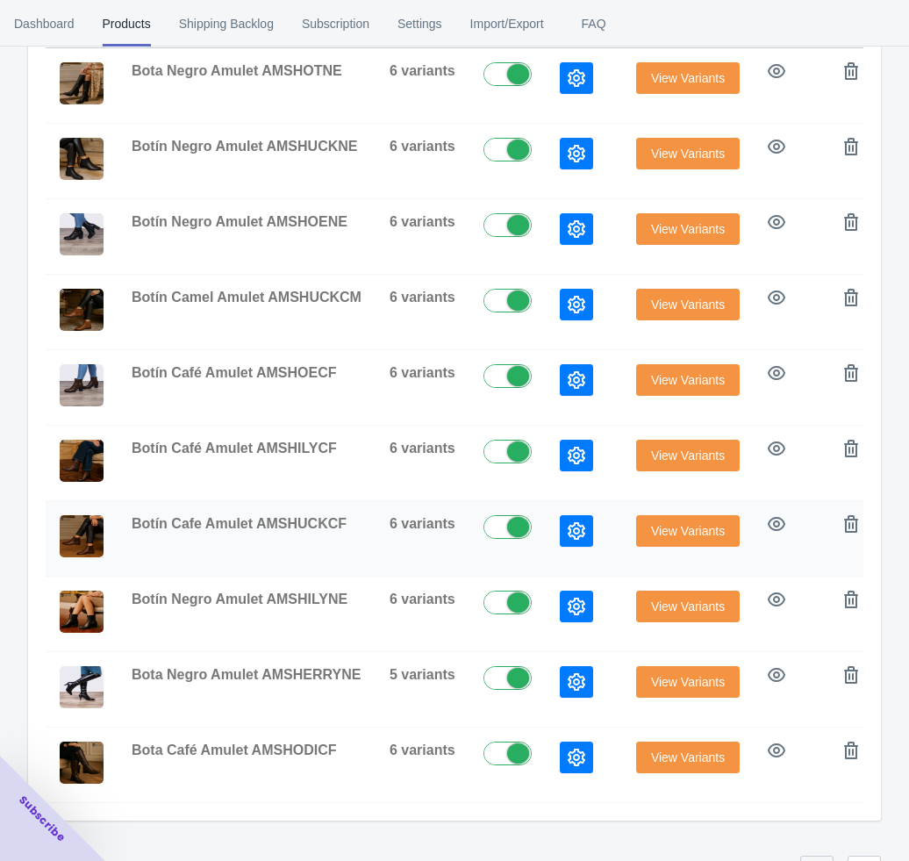
scroll to position [527, 0]
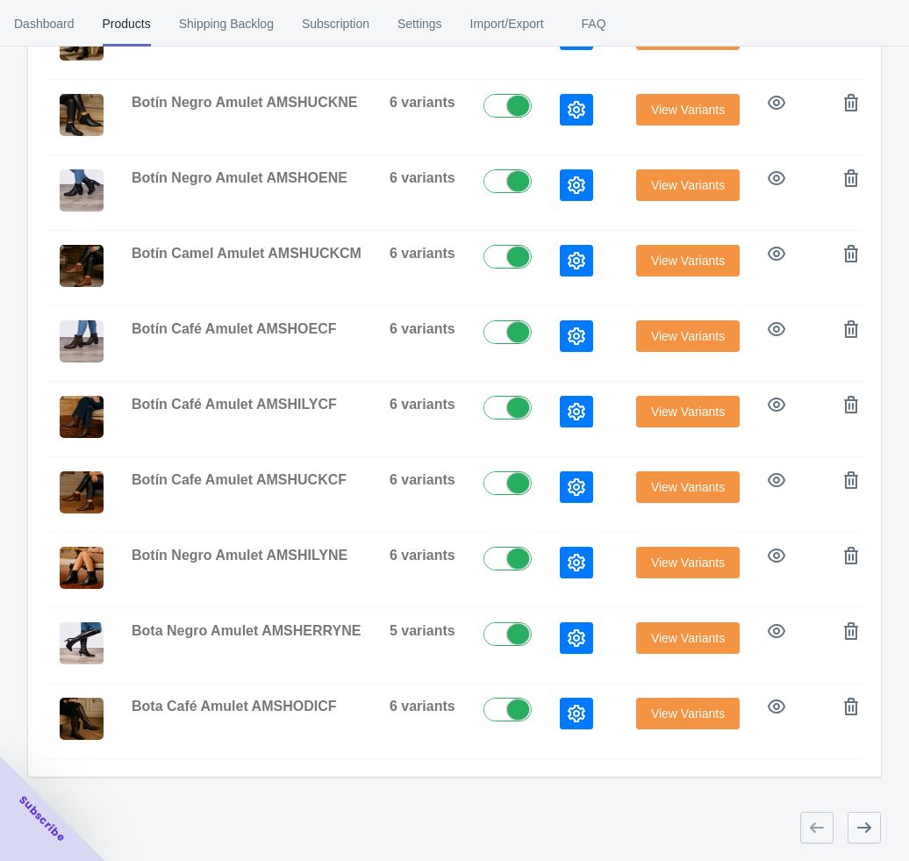
click at [850, 701] on button "button" at bounding box center [864, 828] width 33 height 32
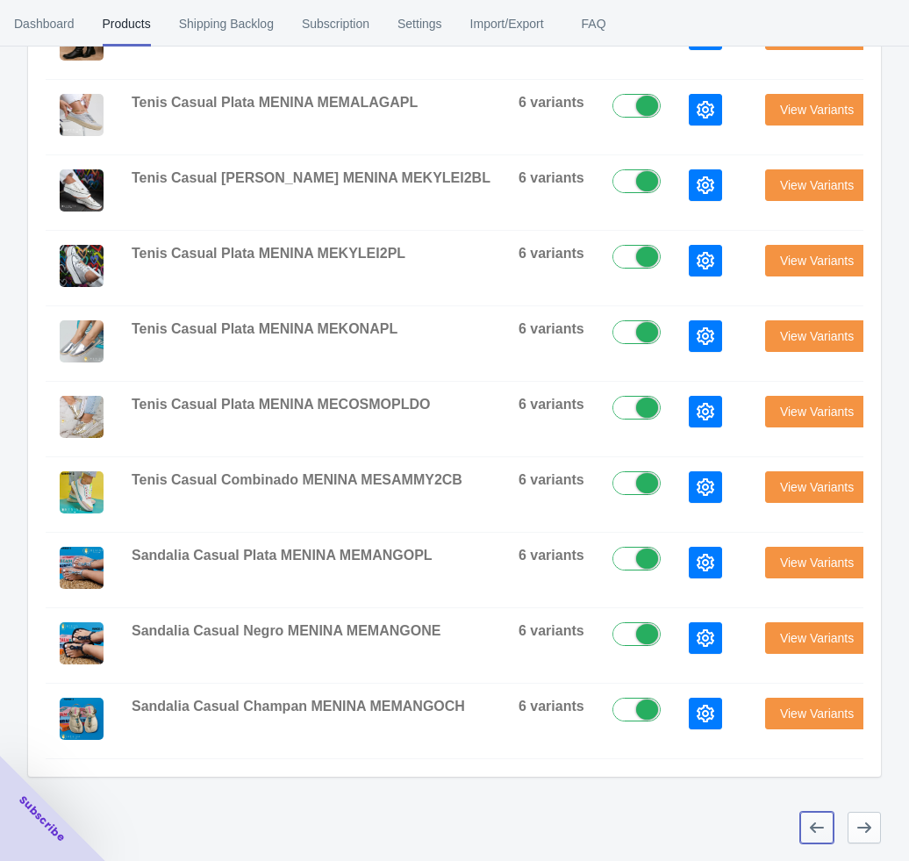
click at [819, 701] on icon "button" at bounding box center [817, 828] width 18 height 18
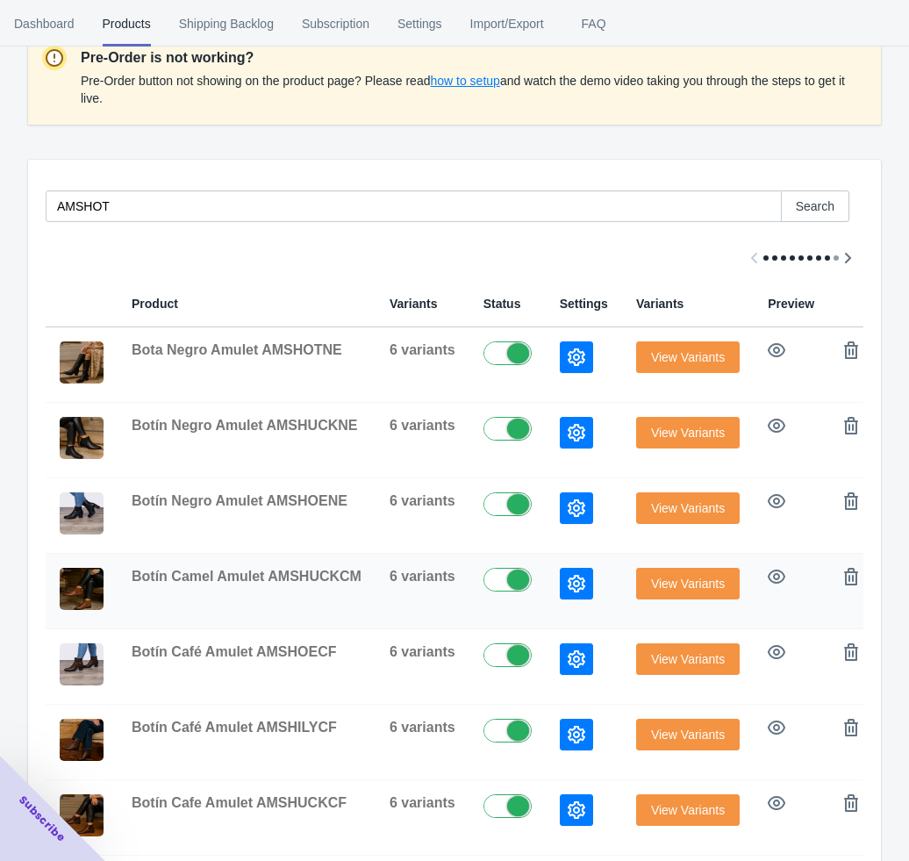
scroll to position [171, 0]
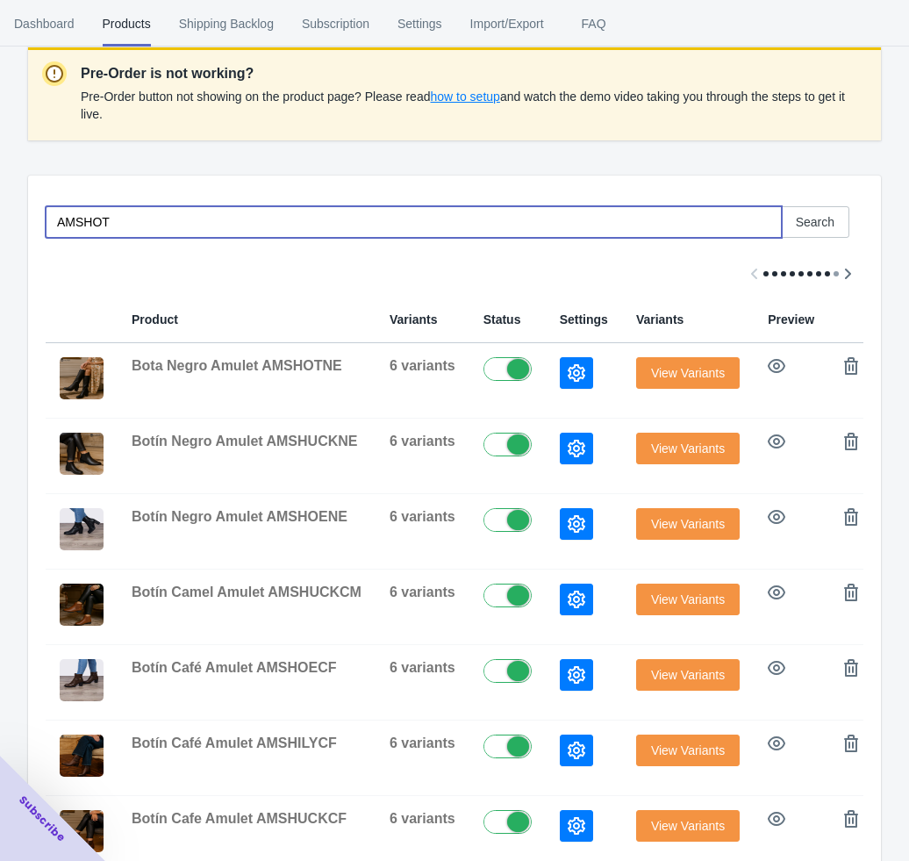
click at [127, 218] on input "AMSHOT" at bounding box center [414, 222] width 737 height 32
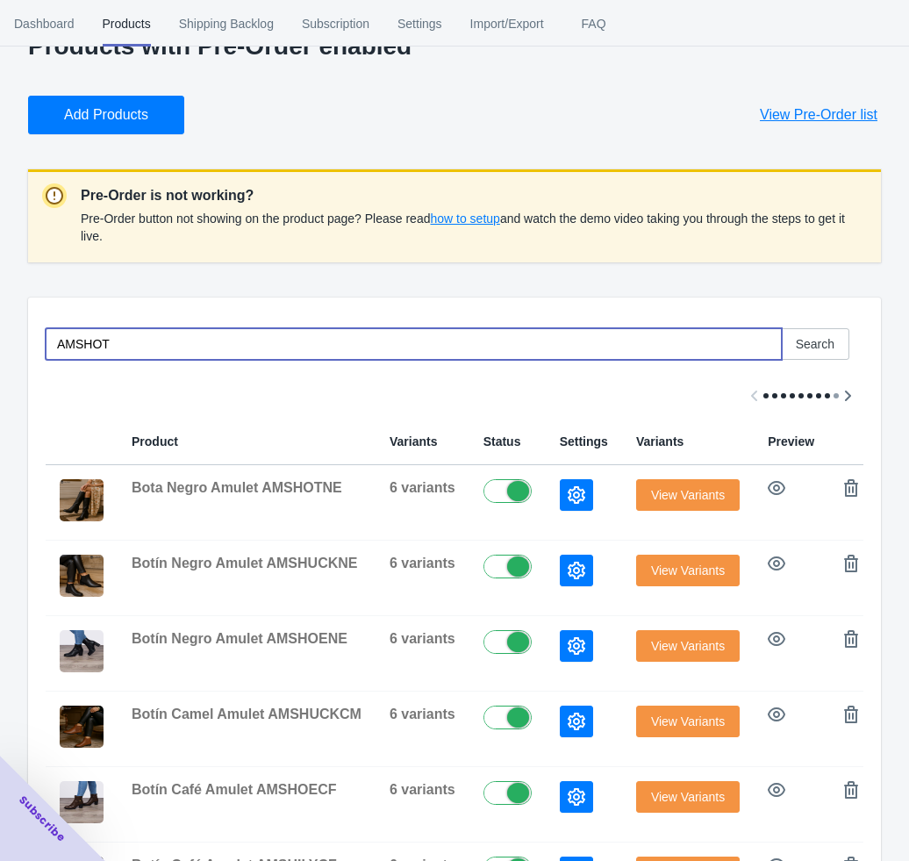
scroll to position [0, 0]
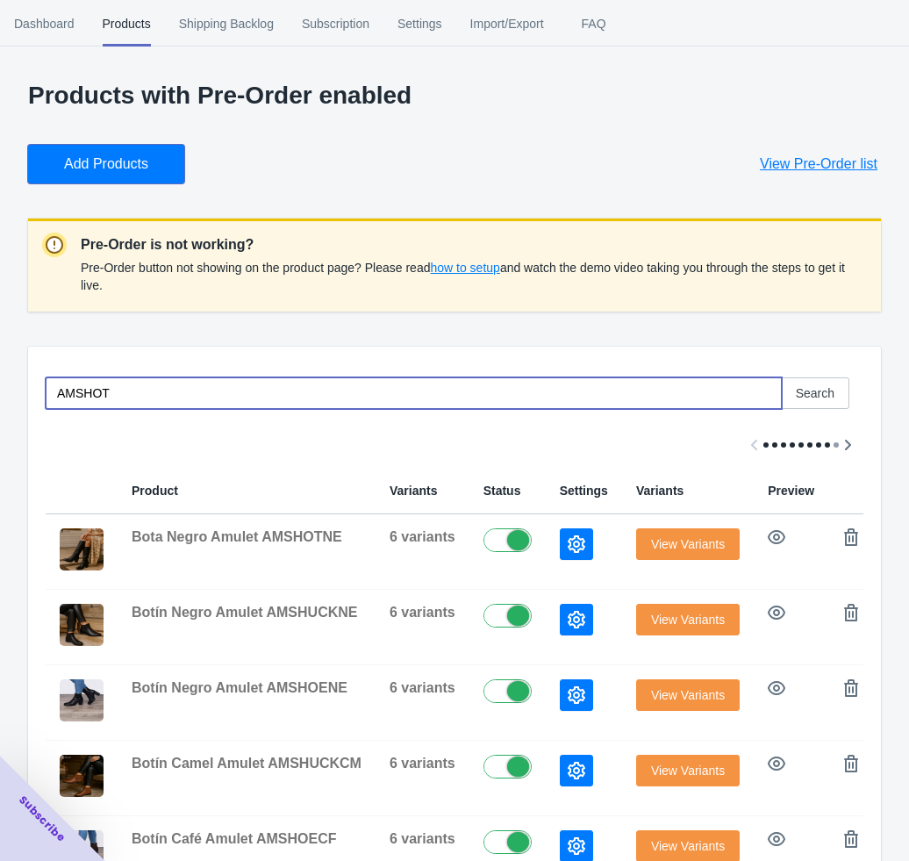
click at [98, 171] on span "Add Products" at bounding box center [106, 164] width 84 height 18
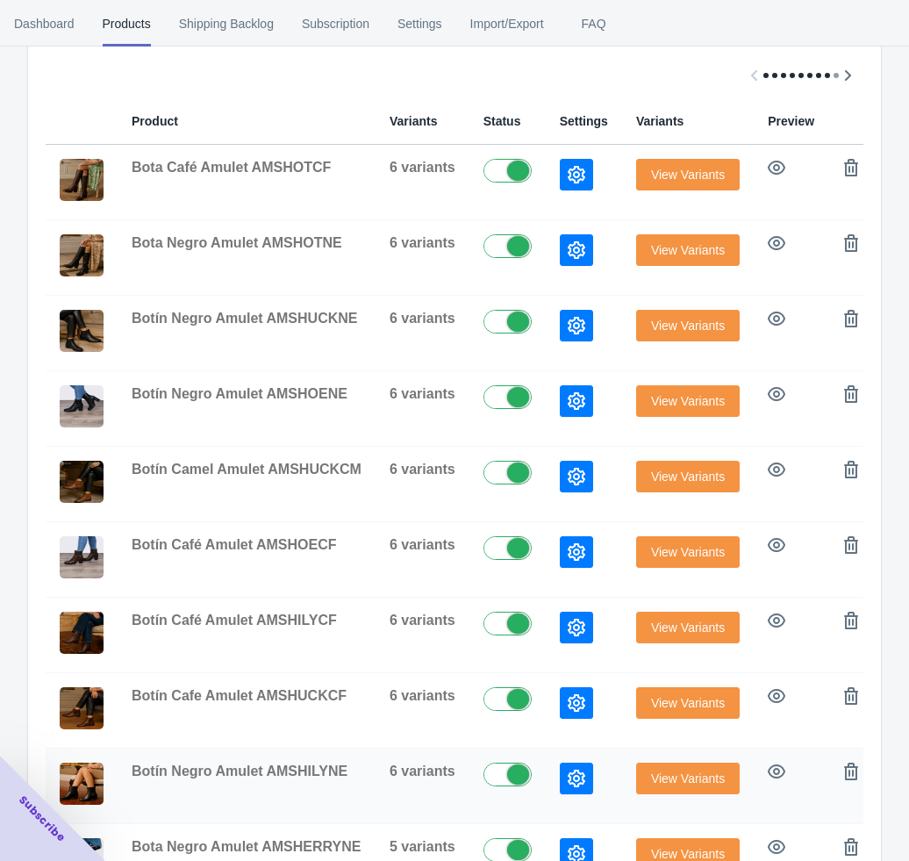
scroll to position [527, 0]
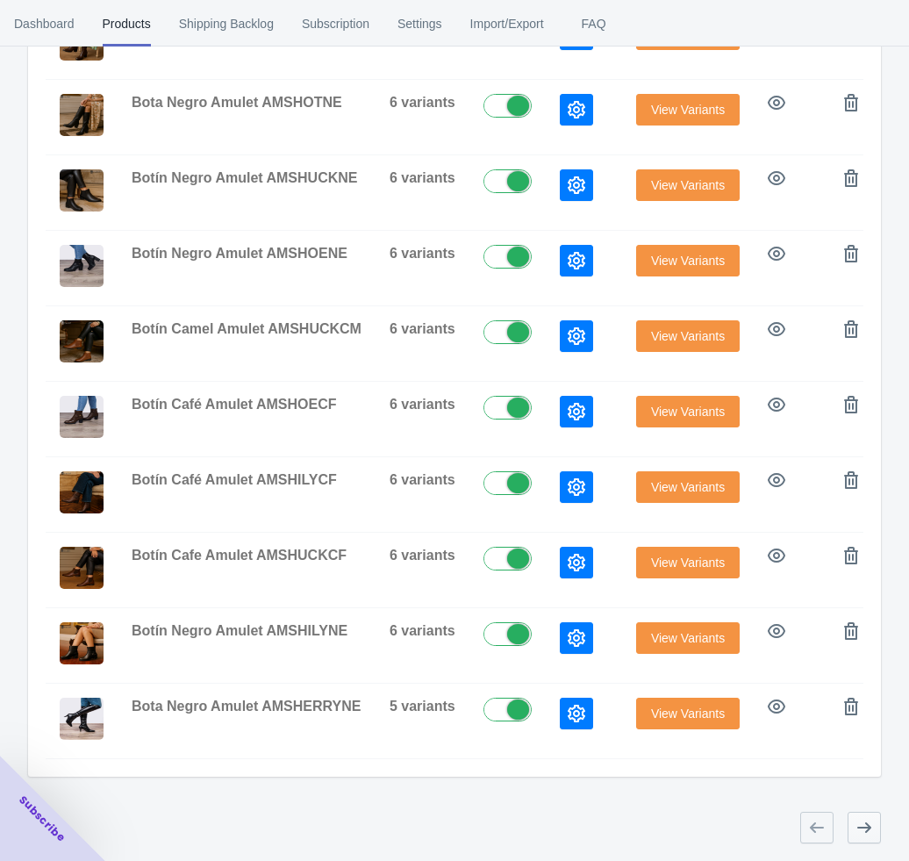
click at [859, 701] on icon "button" at bounding box center [865, 828] width 18 height 18
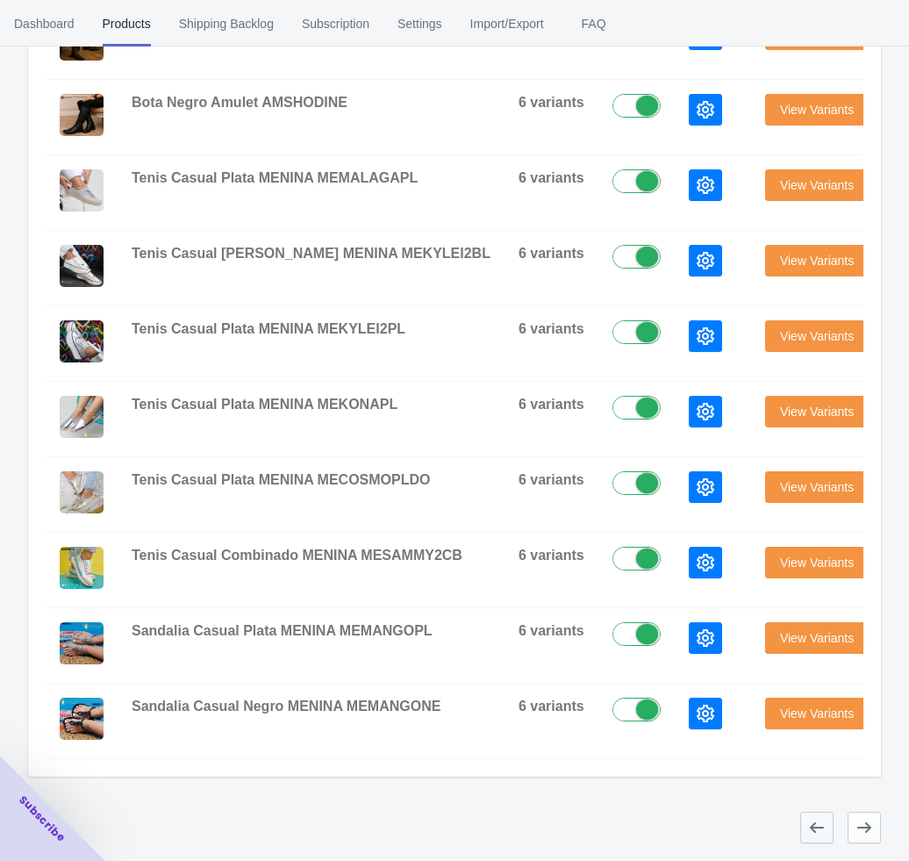
click at [808, 701] on button "button" at bounding box center [817, 828] width 33 height 32
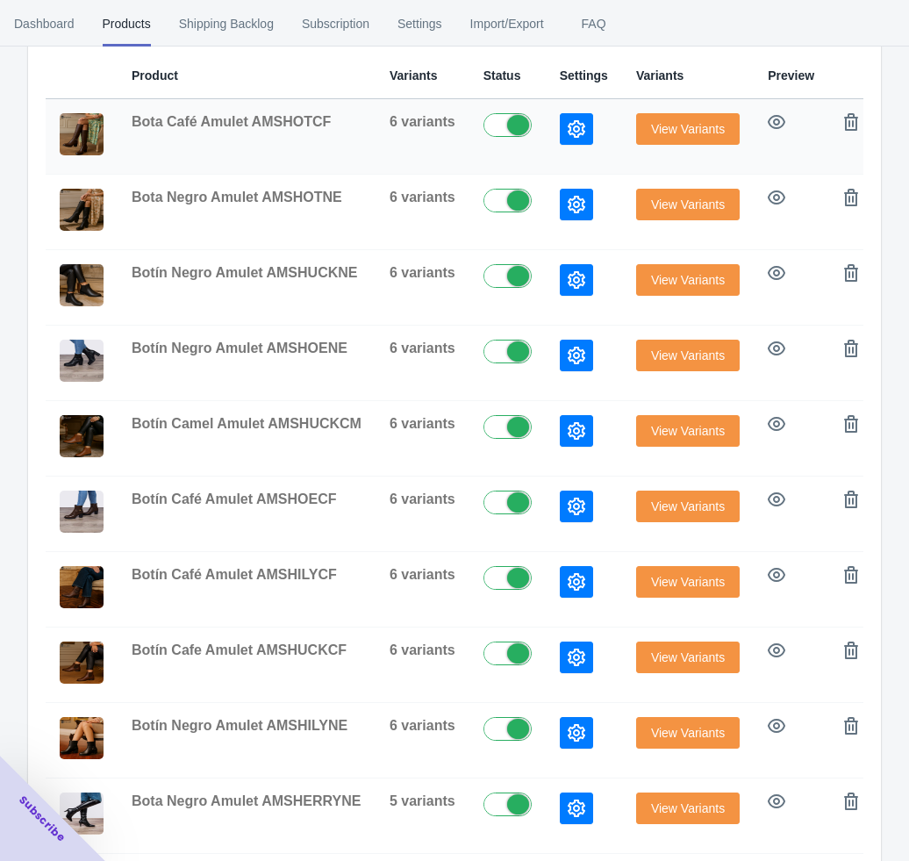
scroll to position [263, 0]
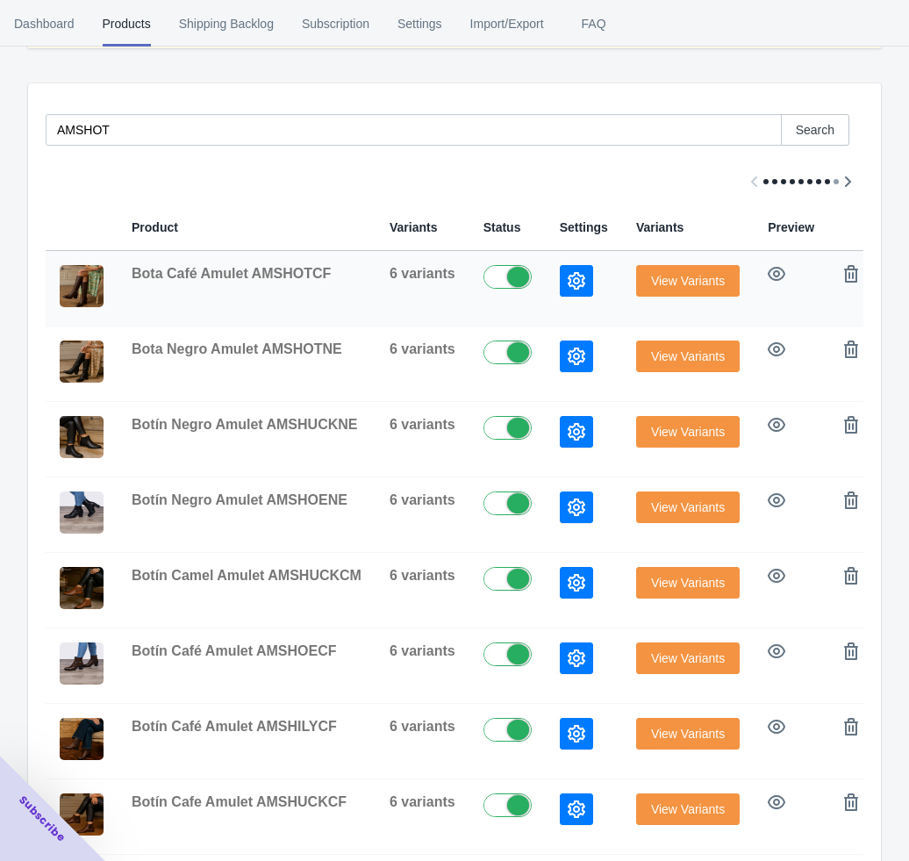
click at [575, 291] on button "button" at bounding box center [576, 281] width 33 height 32
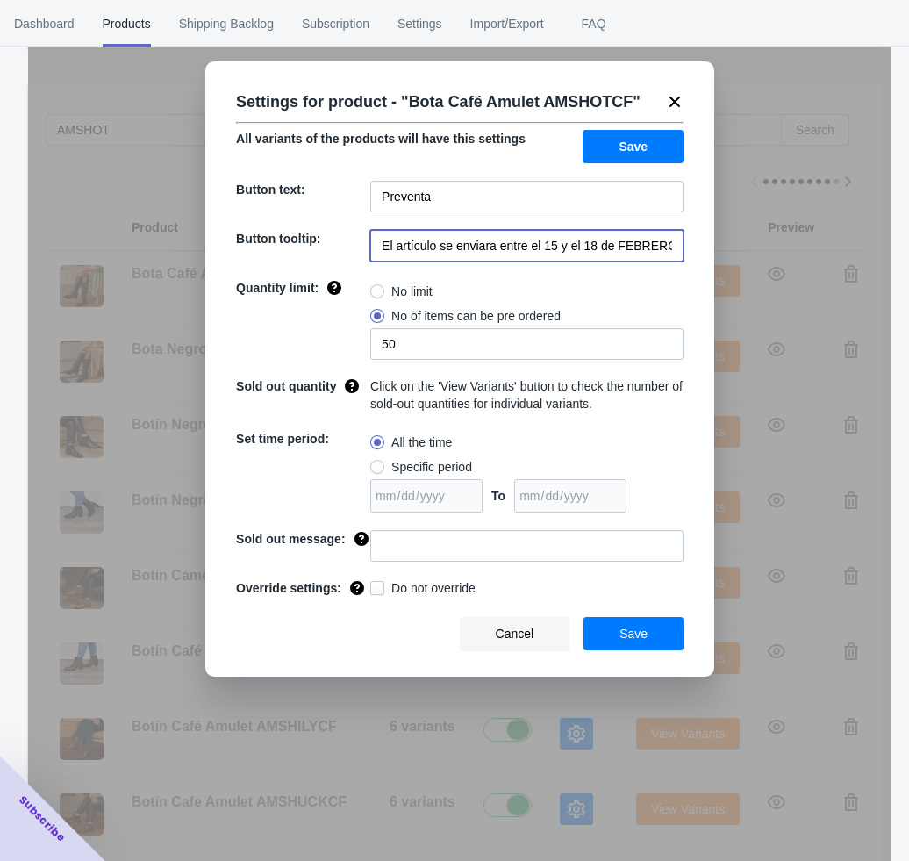
scroll to position [0, 35]
drag, startPoint x: 498, startPoint y: 247, endPoint x: 729, endPoint y: 248, distance: 230.9
click at [729, 248] on div "Settings for product - " Bota Café Amulet AMSHOTCF " All variants of the produc…" at bounding box center [460, 474] width 864 height 861
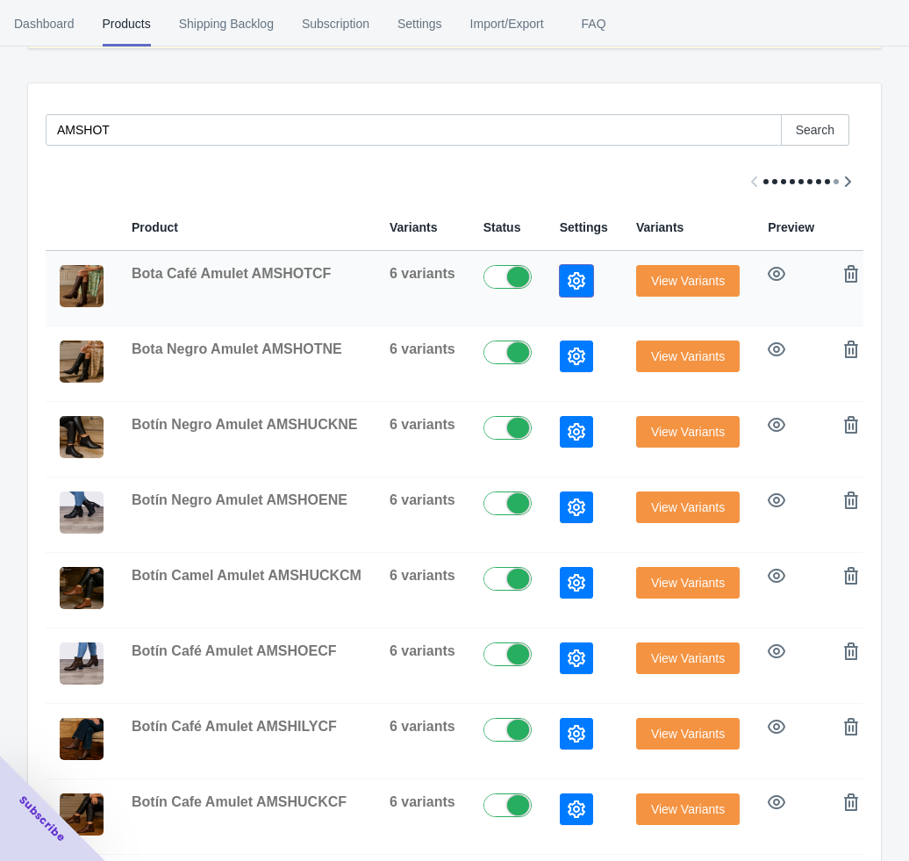
click at [570, 278] on icon "button" at bounding box center [577, 281] width 18 height 18
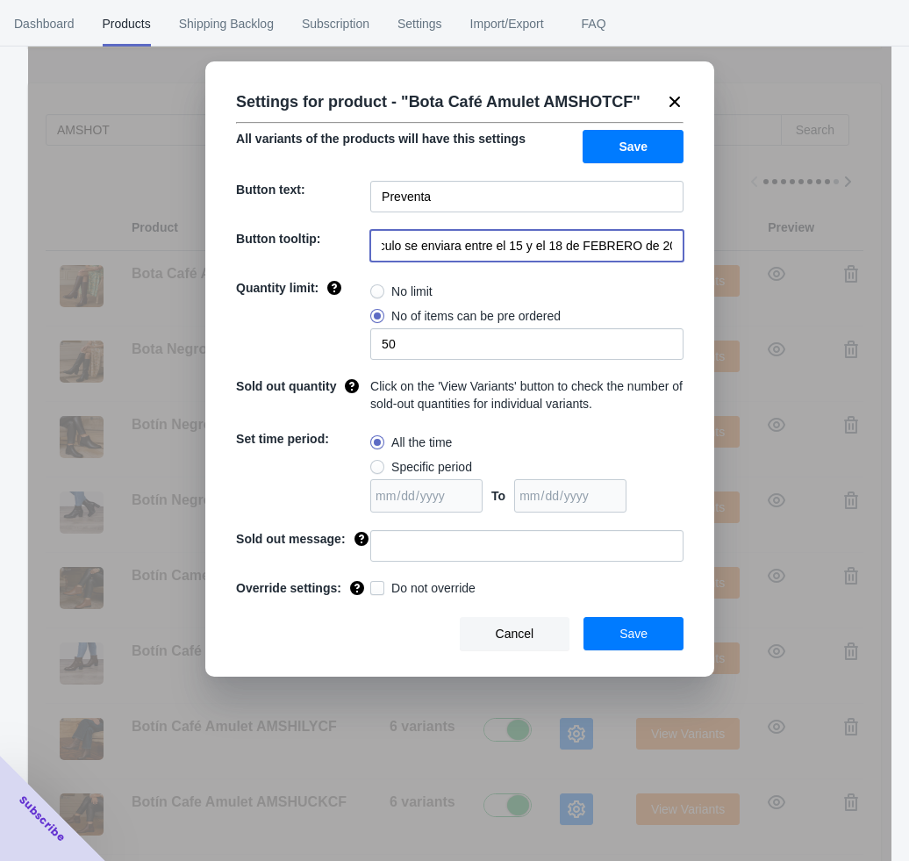
drag, startPoint x: 496, startPoint y: 250, endPoint x: 697, endPoint y: 250, distance: 201.0
click at [697, 250] on div "Settings for product - " Bota Café Amulet AMSHOTCF " All variants of the produc…" at bounding box center [459, 368] width 509 height 615
paste input "a partir del 29 de Septiembre"
drag, startPoint x: 587, startPoint y: 251, endPoint x: 572, endPoint y: 259, distance: 16.9
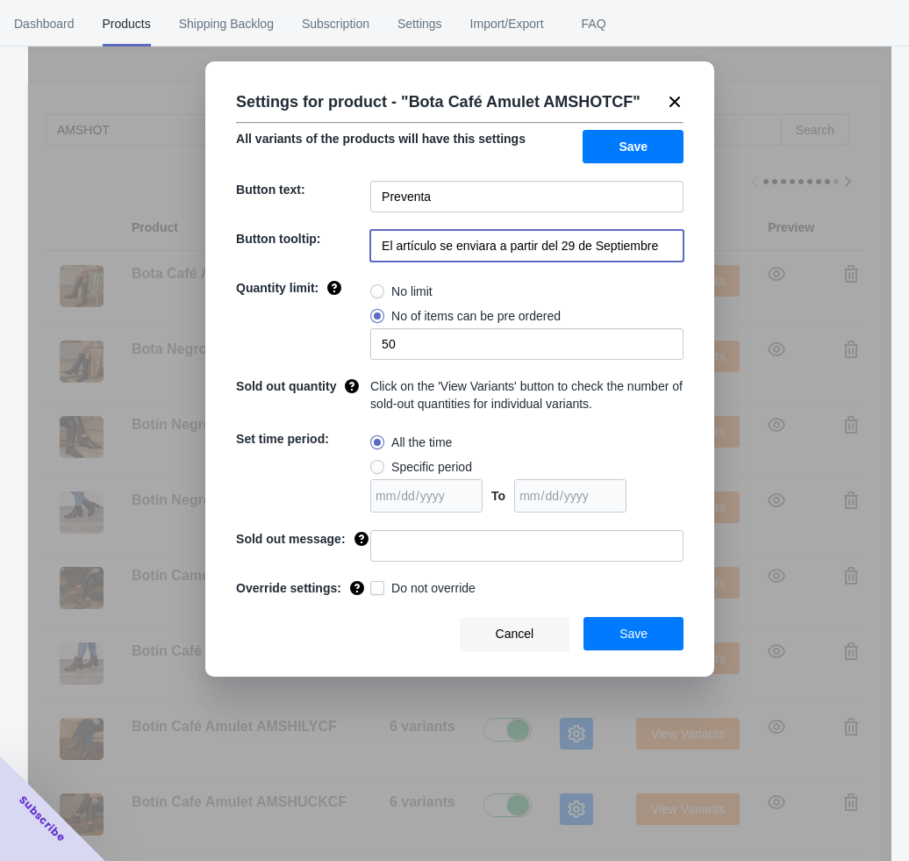
click at [577, 258] on input "El artículo se enviara a partir del 29 de Septiembre" at bounding box center [526, 246] width 313 height 32
type input "El artículo se enviara a partir del 29 de Septiembre"
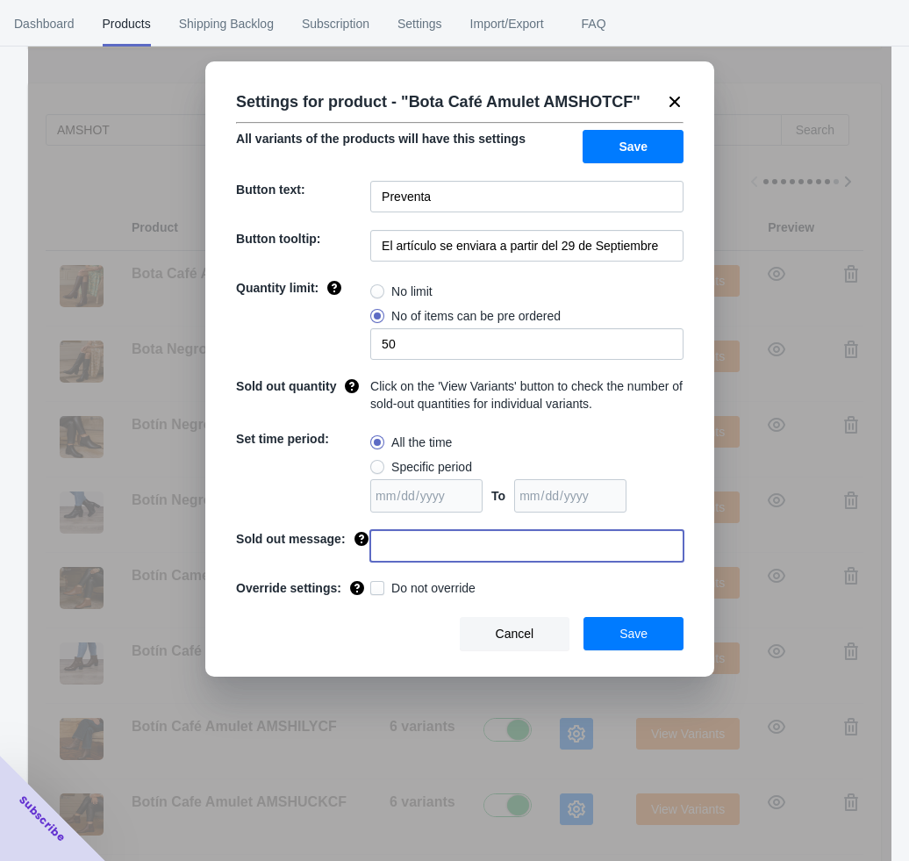
click at [507, 551] on input at bounding box center [526, 546] width 313 height 32
type input "AGOTADO"
click at [636, 636] on span "Save" at bounding box center [634, 634] width 28 height 14
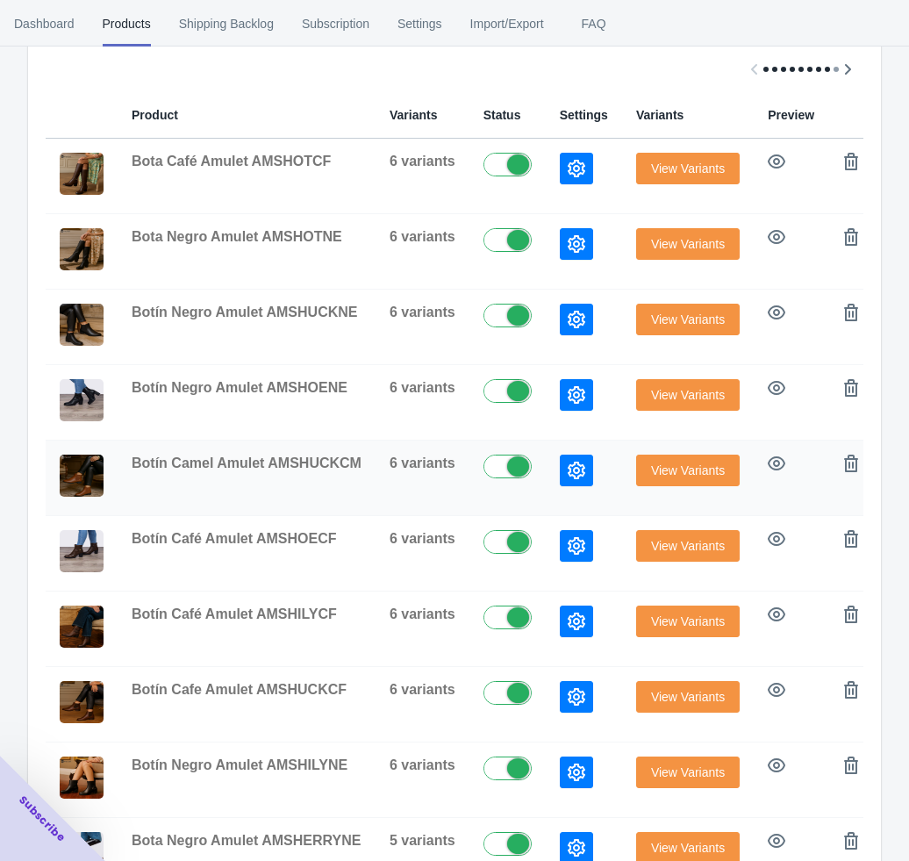
scroll to position [527, 0]
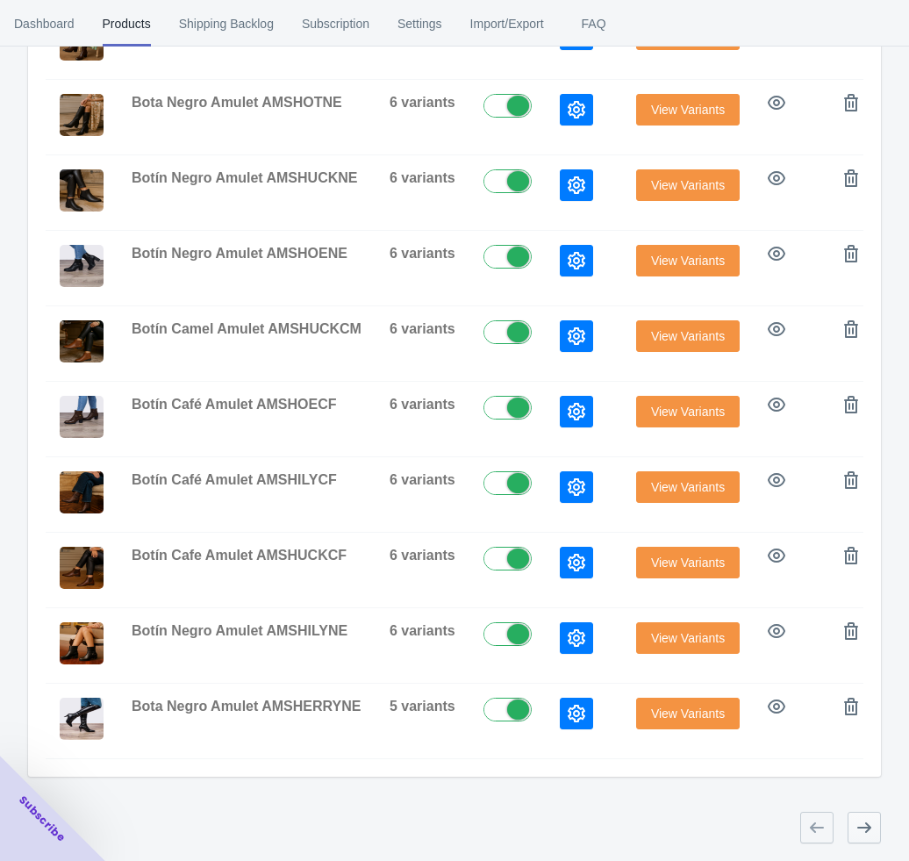
click at [856, 701] on icon "button" at bounding box center [865, 828] width 18 height 18
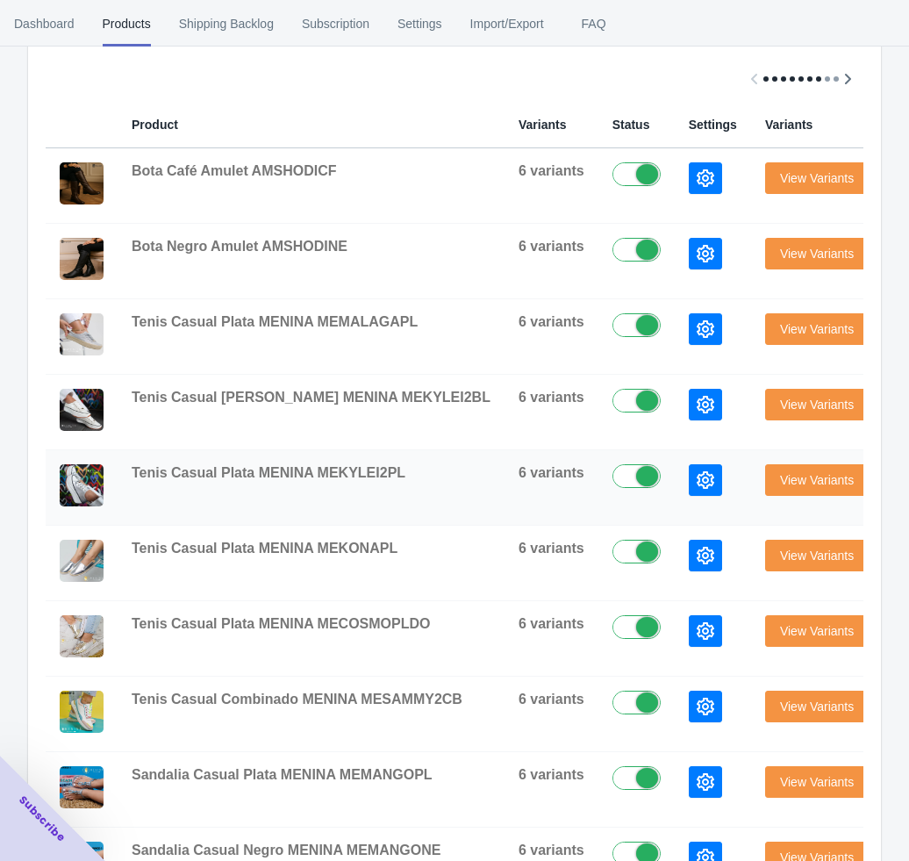
scroll to position [263, 0]
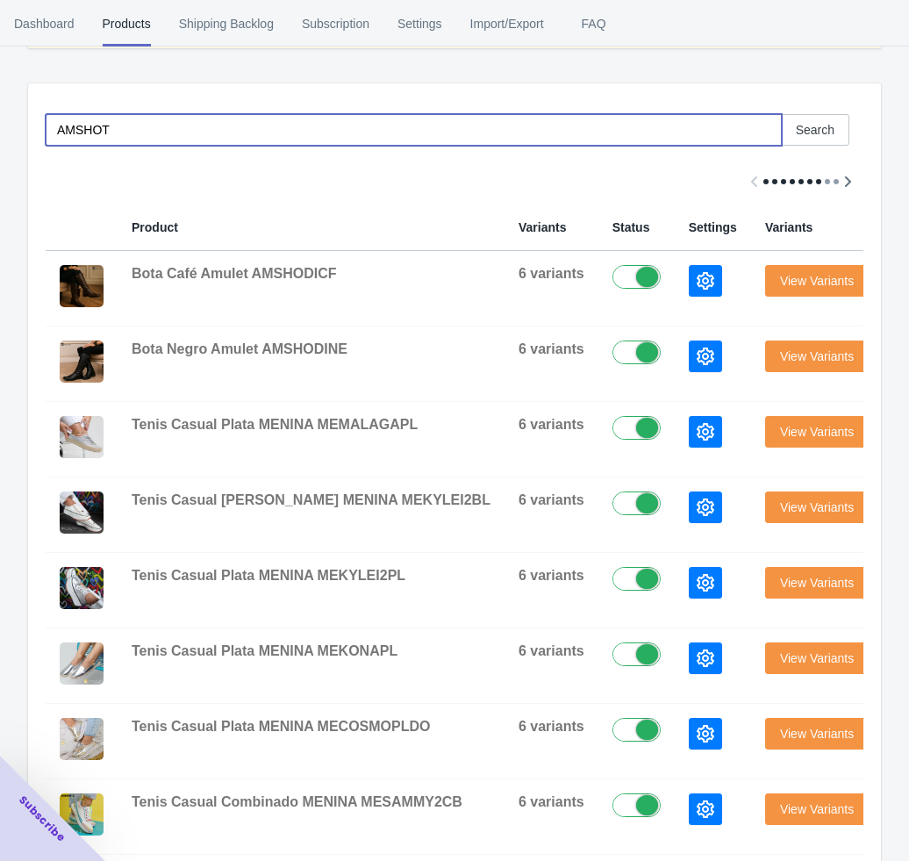
click at [124, 126] on input "AMSHOT" at bounding box center [414, 130] width 737 height 32
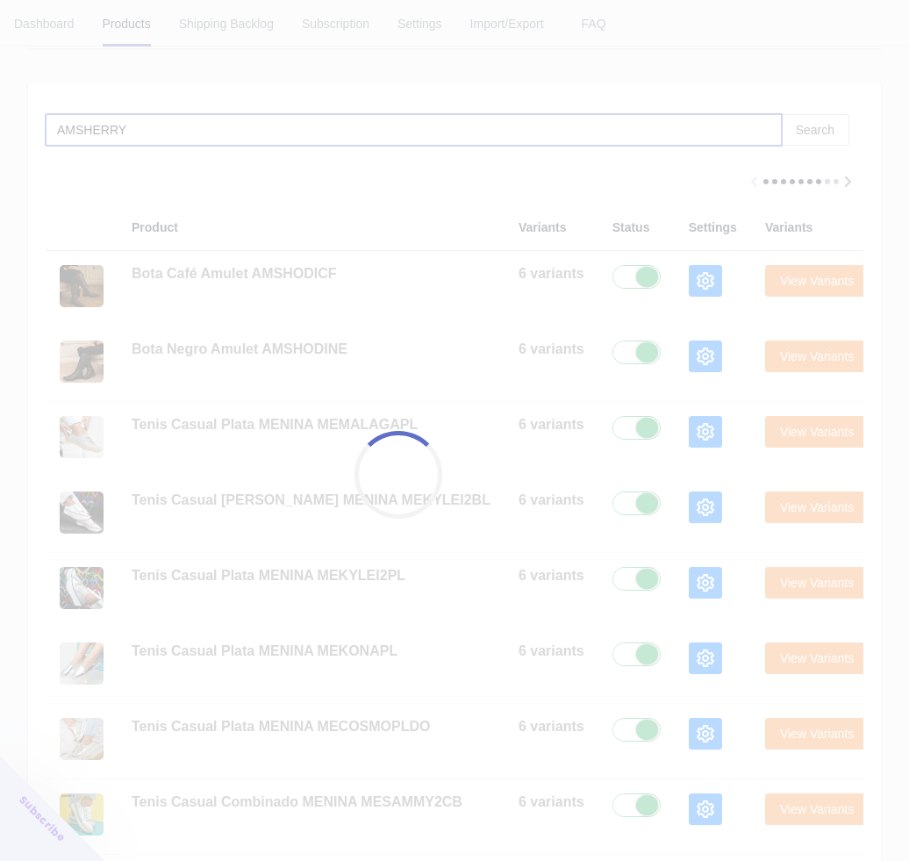
scroll to position [0, 0]
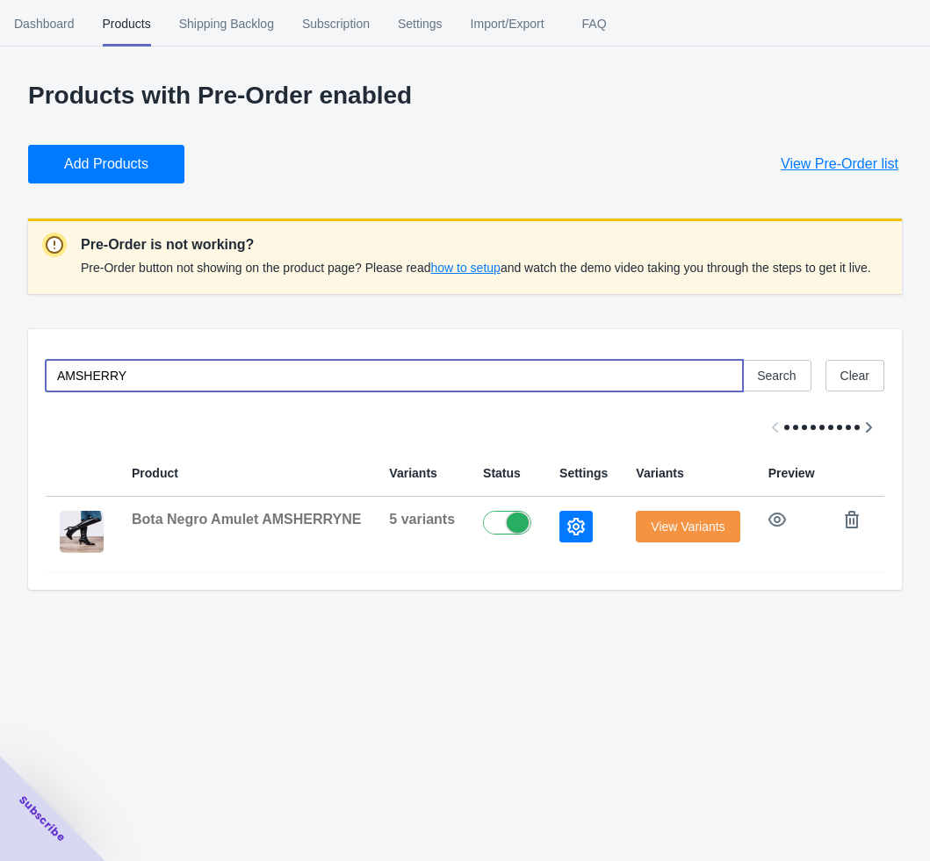
type input "AMSHERRY"
click at [112, 155] on span "Add Products" at bounding box center [106, 164] width 84 height 18
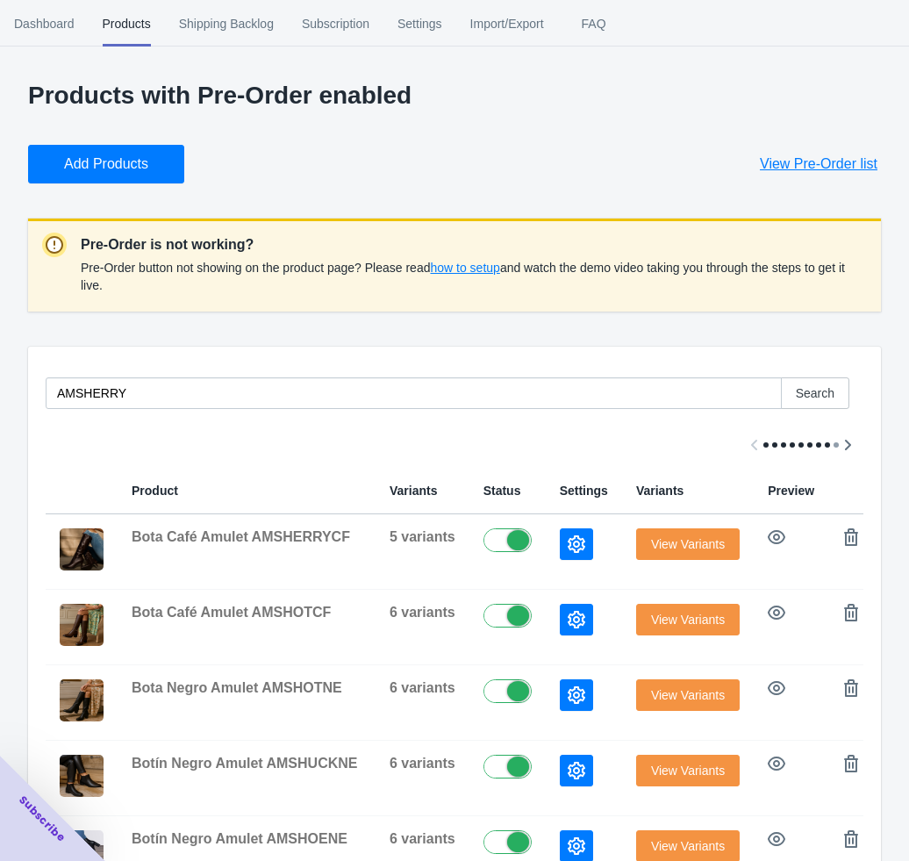
scroll to position [394, 0]
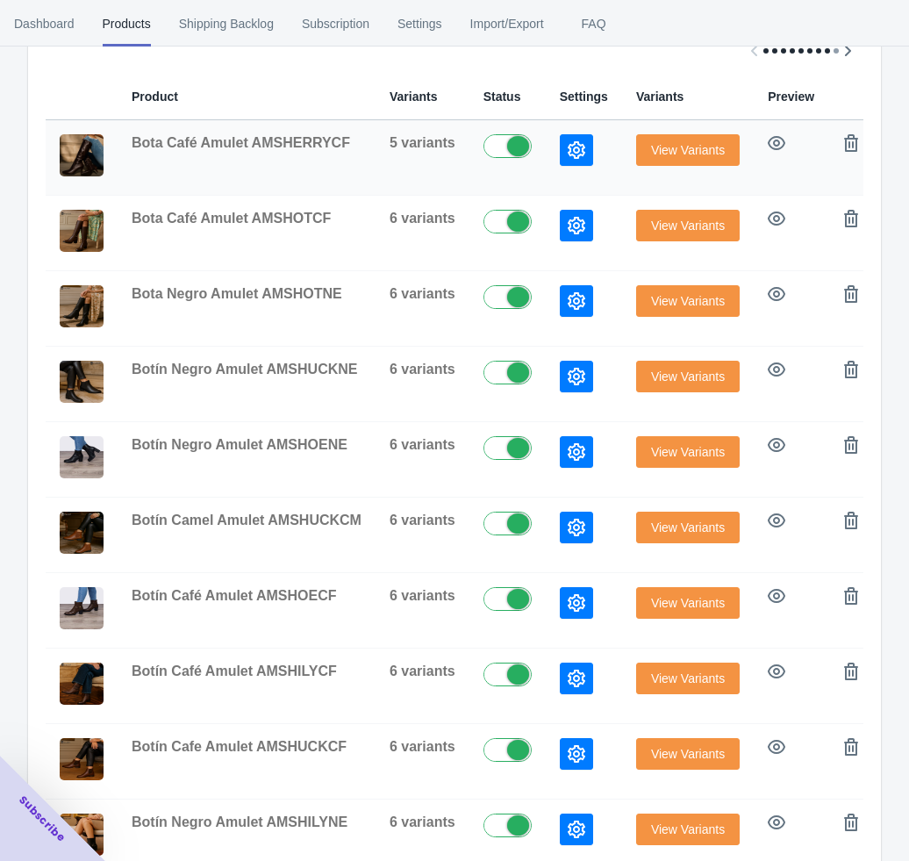
click at [560, 144] on button "button" at bounding box center [576, 150] width 33 height 32
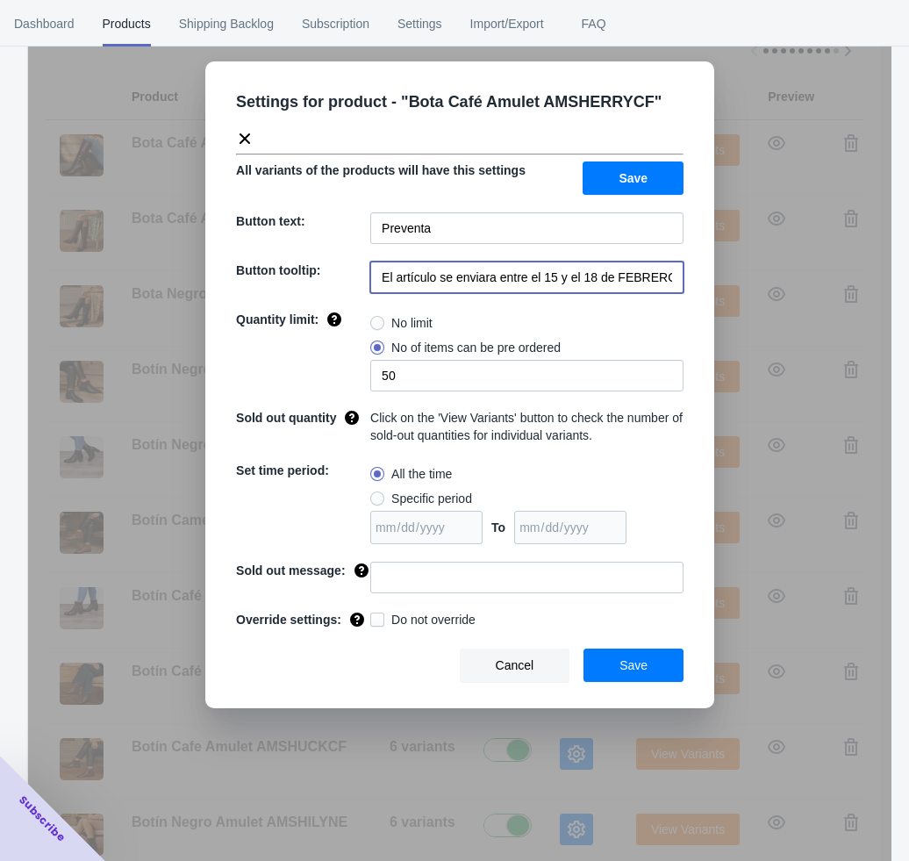
scroll to position [0, 35]
drag, startPoint x: 496, startPoint y: 280, endPoint x: 684, endPoint y: 269, distance: 188.2
click at [684, 269] on div "Settings for product - " Bota Café Amulet AMSHERRYCF " All variants of the prod…" at bounding box center [459, 384] width 509 height 647
paste input "a partir del 29 de Septiembre"
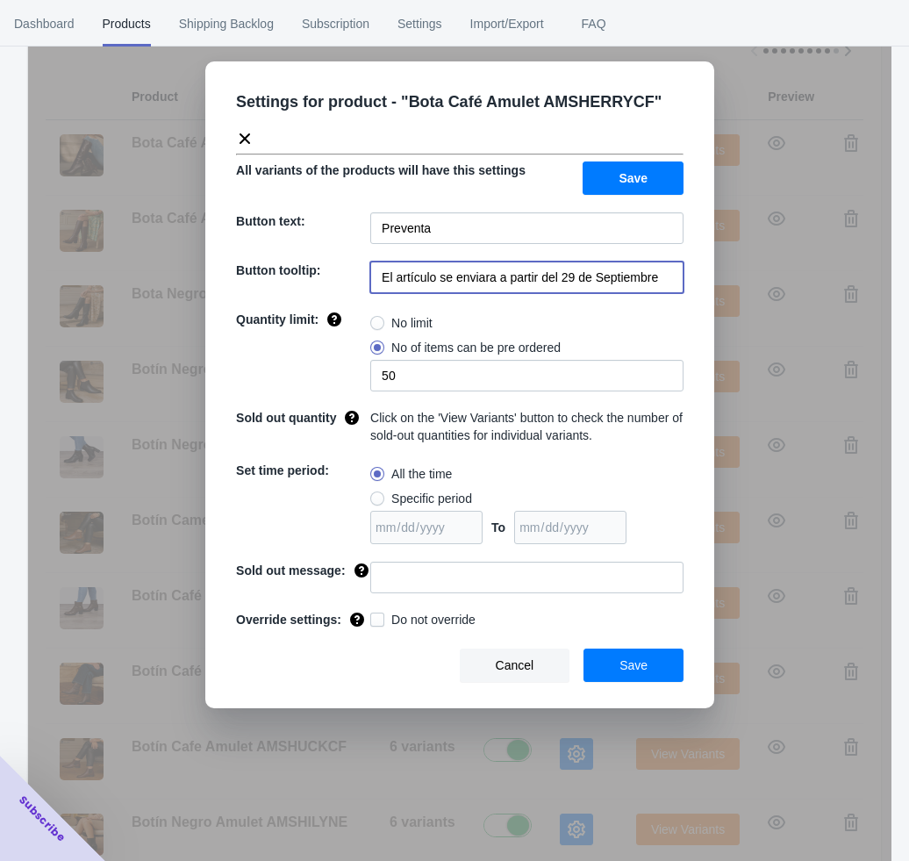
type input "El artículo se enviara a partir del 29 de Septiembre"
click at [512, 588] on input at bounding box center [526, 578] width 313 height 32
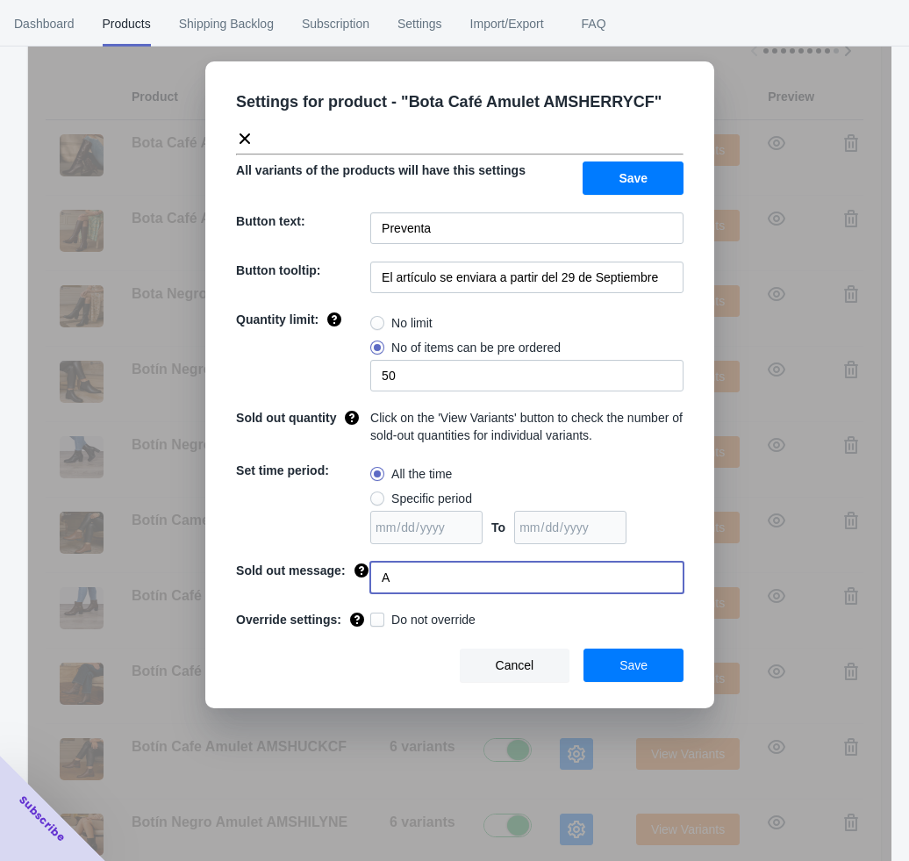
type input "AGOTADO"
click at [628, 663] on span "Save" at bounding box center [634, 665] width 28 height 14
